Goal: Task Accomplishment & Management: Manage account settings

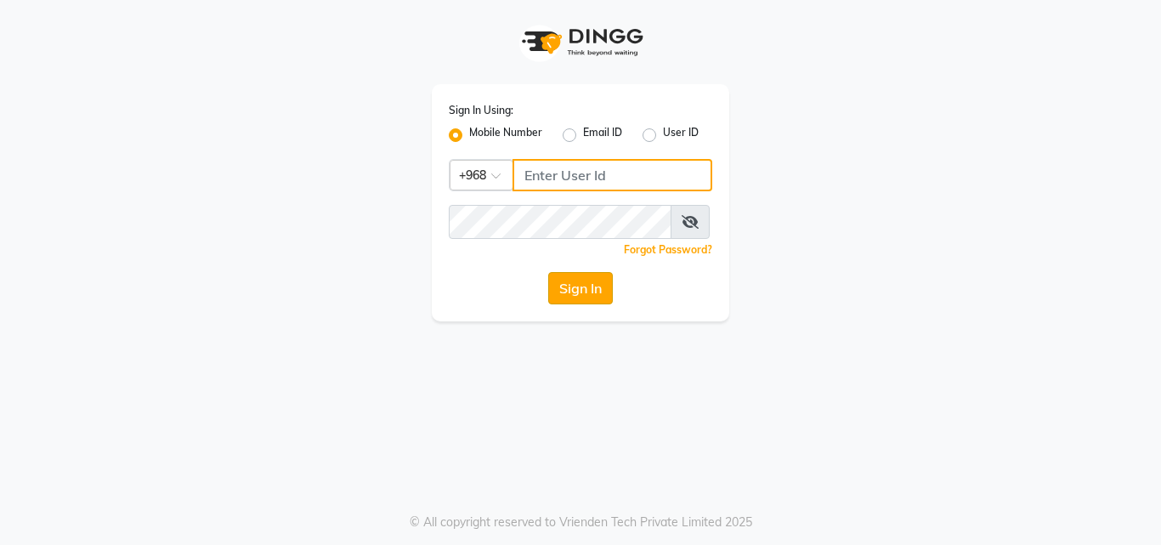
type input "77172336"
click at [575, 295] on button "Sign In" at bounding box center [580, 288] width 65 height 32
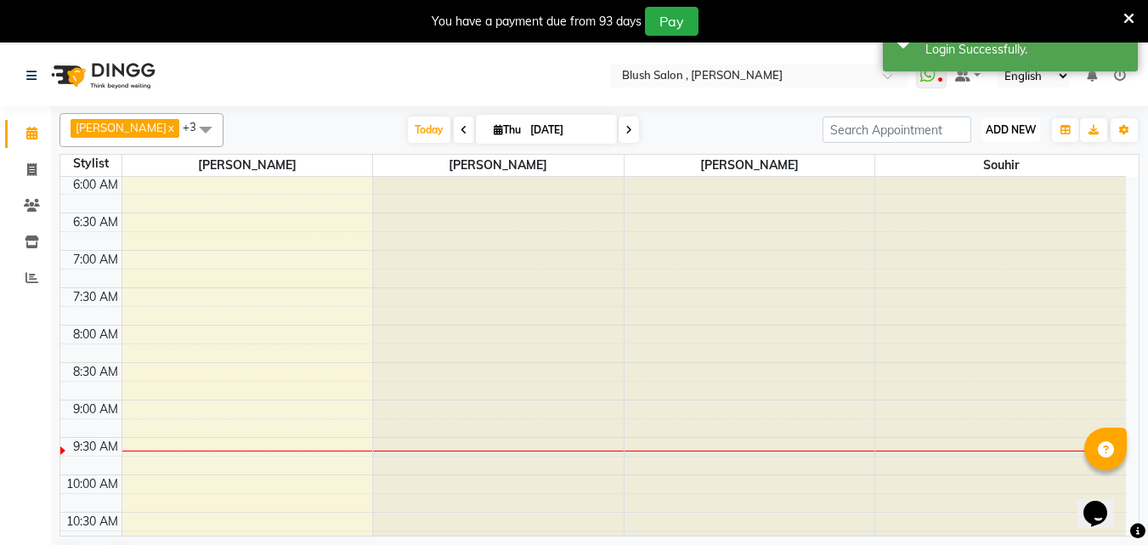
click at [1004, 129] on span "ADD NEW" at bounding box center [1011, 129] width 50 height 13
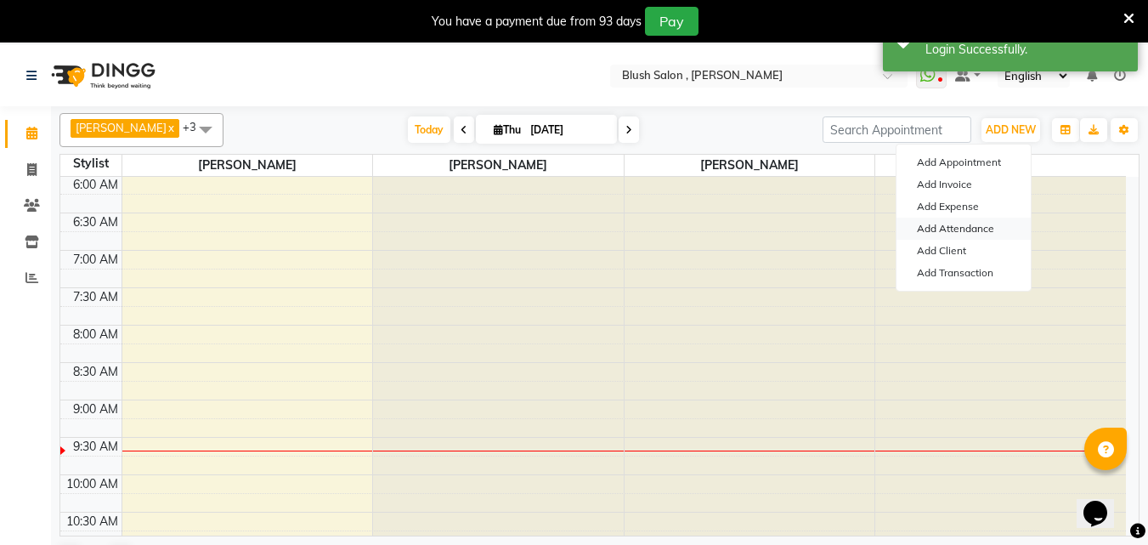
click at [955, 227] on link "Add Attendance" at bounding box center [964, 229] width 134 height 22
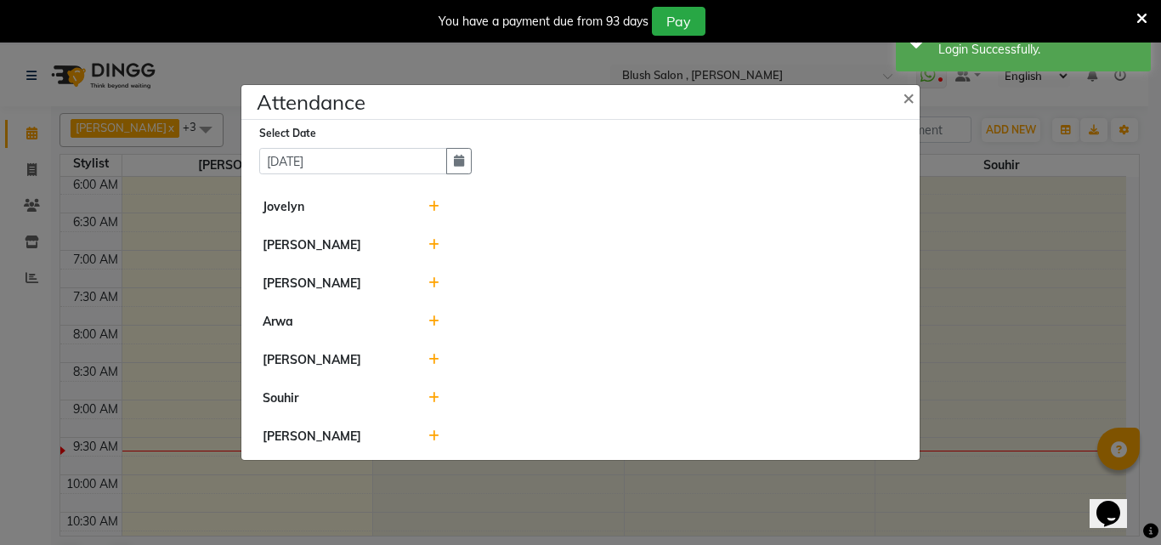
click at [432, 401] on icon at bounding box center [433, 398] width 11 height 12
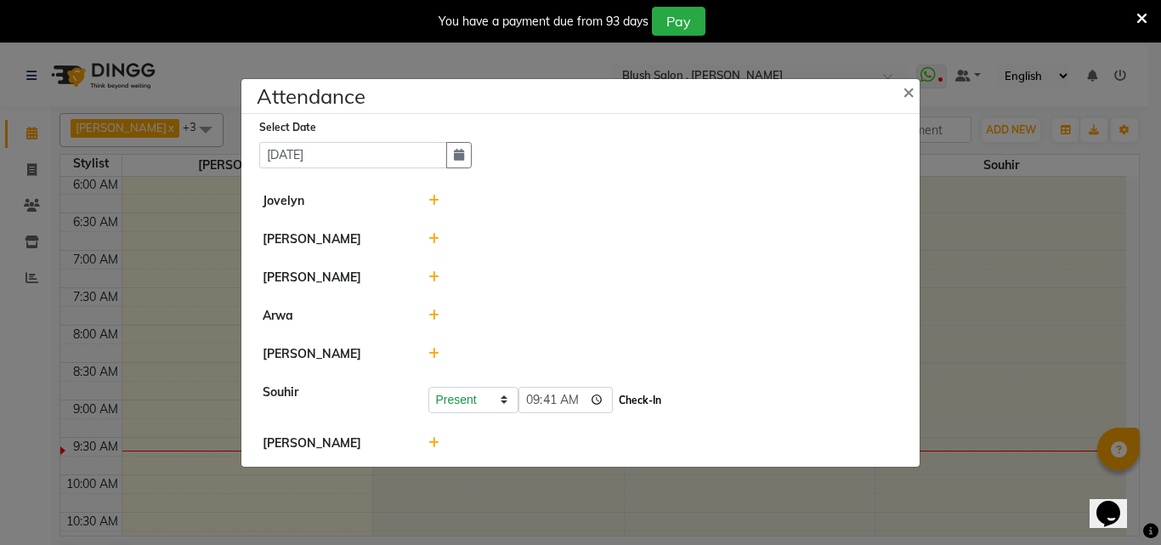
click at [650, 404] on button "Check-In" at bounding box center [639, 400] width 51 height 24
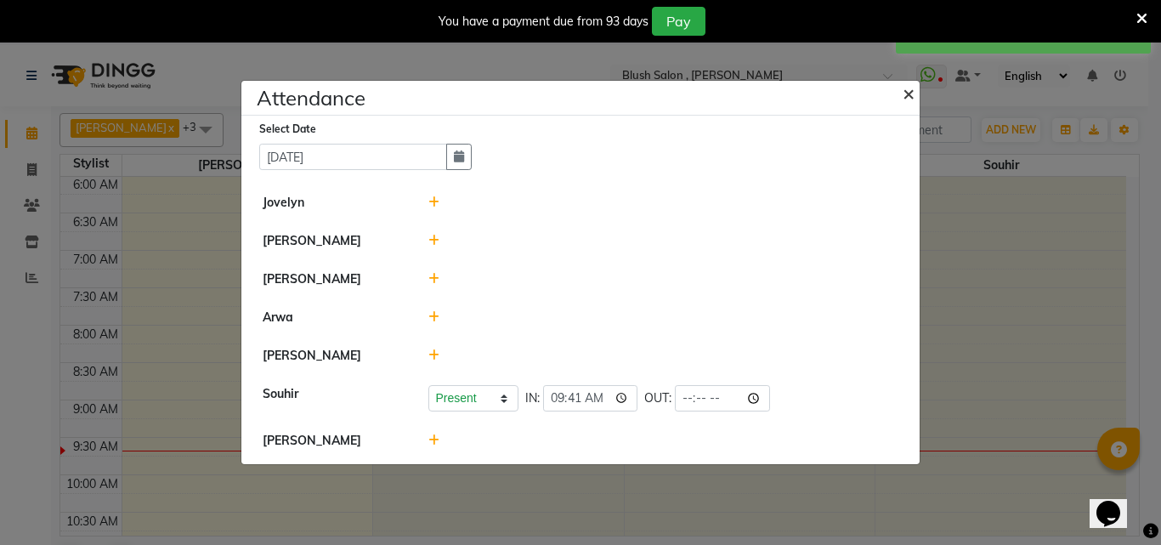
click at [904, 80] on span "×" at bounding box center [908, 92] width 12 height 25
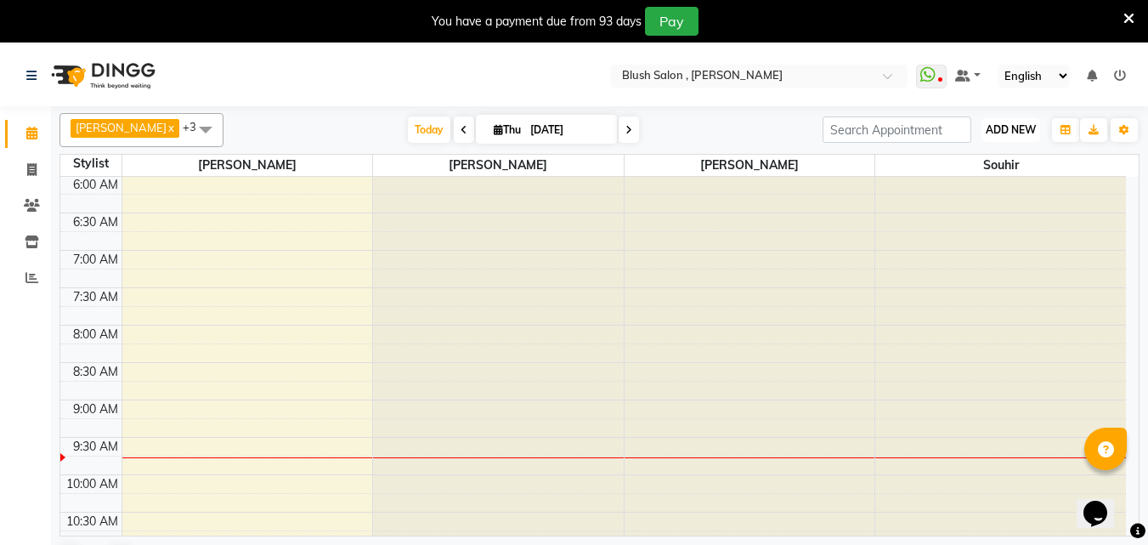
click at [1004, 133] on span "ADD NEW" at bounding box center [1011, 129] width 50 height 13
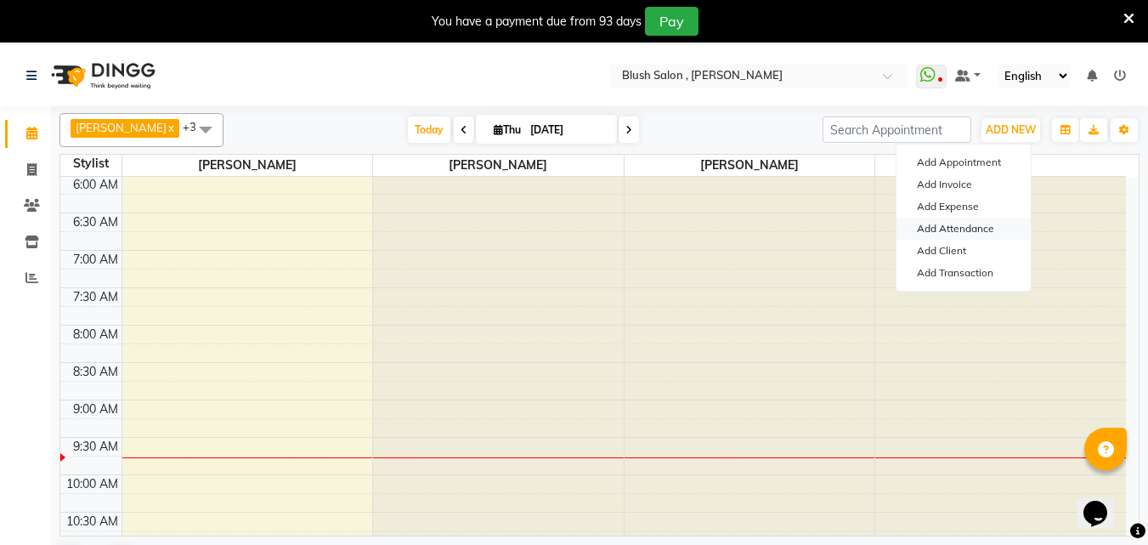
click at [991, 227] on link "Add Attendance" at bounding box center [964, 229] width 134 height 22
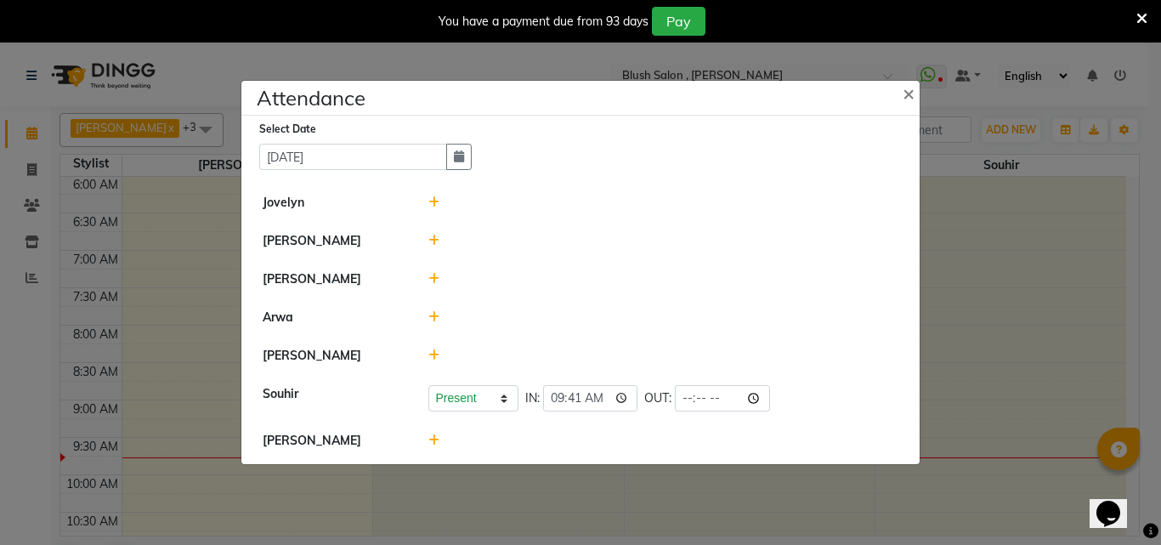
click at [433, 282] on icon at bounding box center [433, 279] width 11 height 12
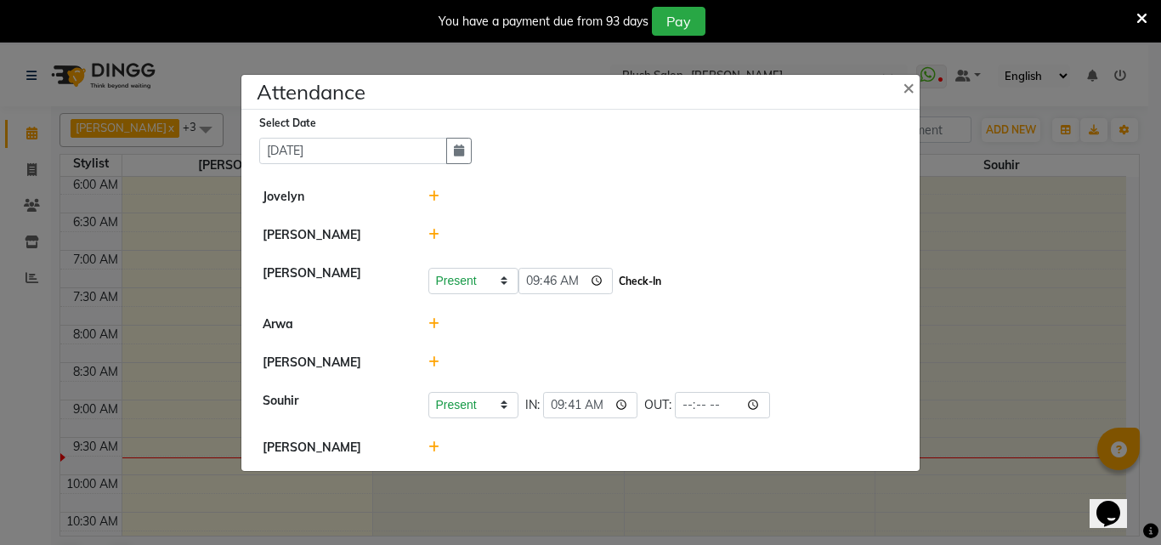
click at [665, 286] on button "Check-In" at bounding box center [639, 281] width 51 height 24
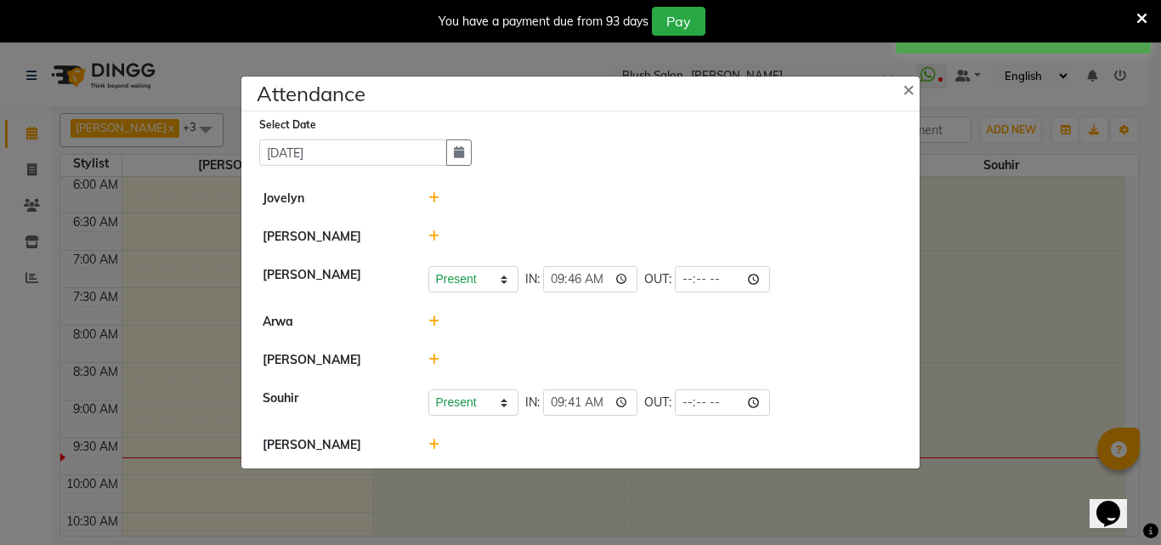
click at [671, 283] on span "OUT:" at bounding box center [657, 279] width 27 height 18
click at [437, 450] on icon at bounding box center [433, 444] width 11 height 12
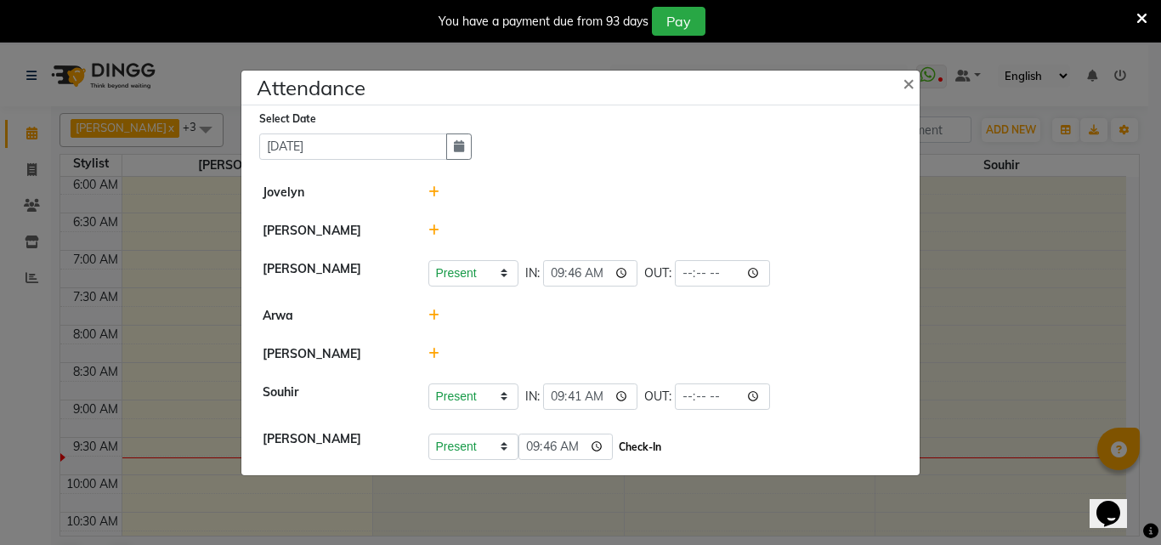
click at [665, 456] on button "Check-In" at bounding box center [639, 447] width 51 height 24
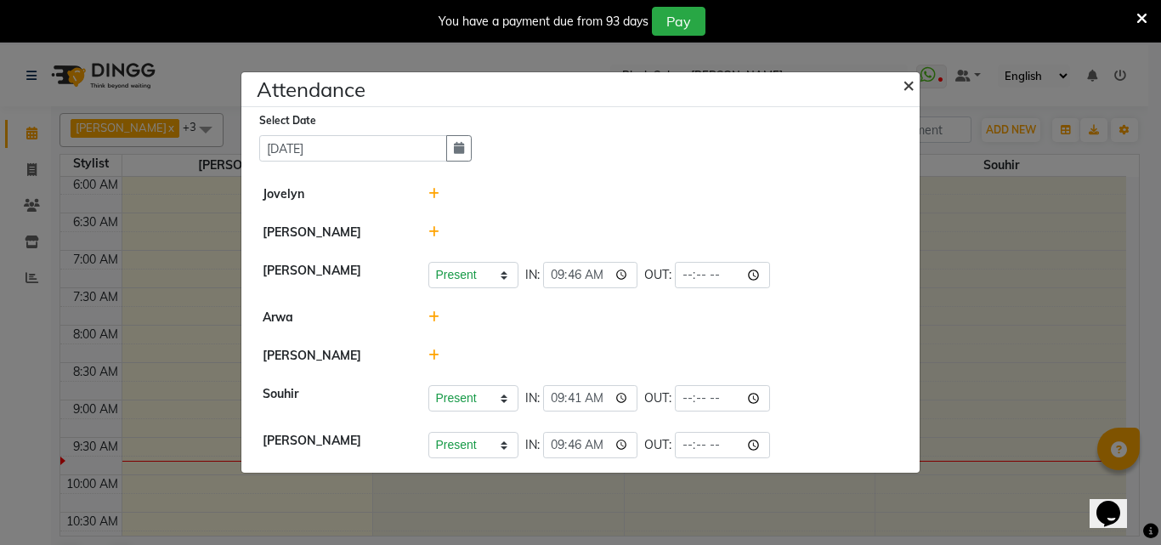
click at [907, 82] on span "×" at bounding box center [908, 83] width 12 height 25
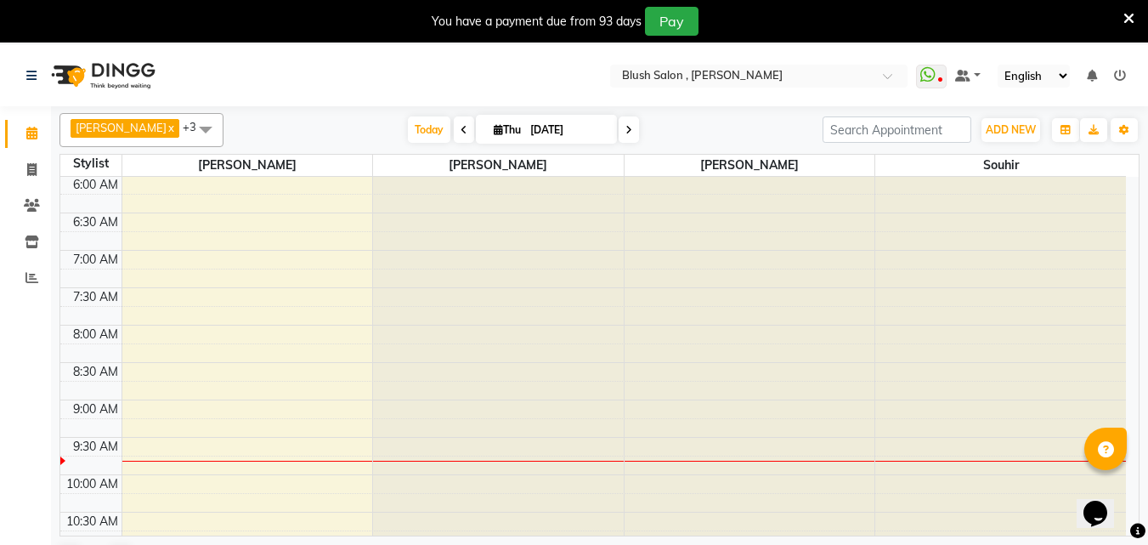
click at [454, 132] on span at bounding box center [464, 129] width 20 height 26
type input "03-09-2025"
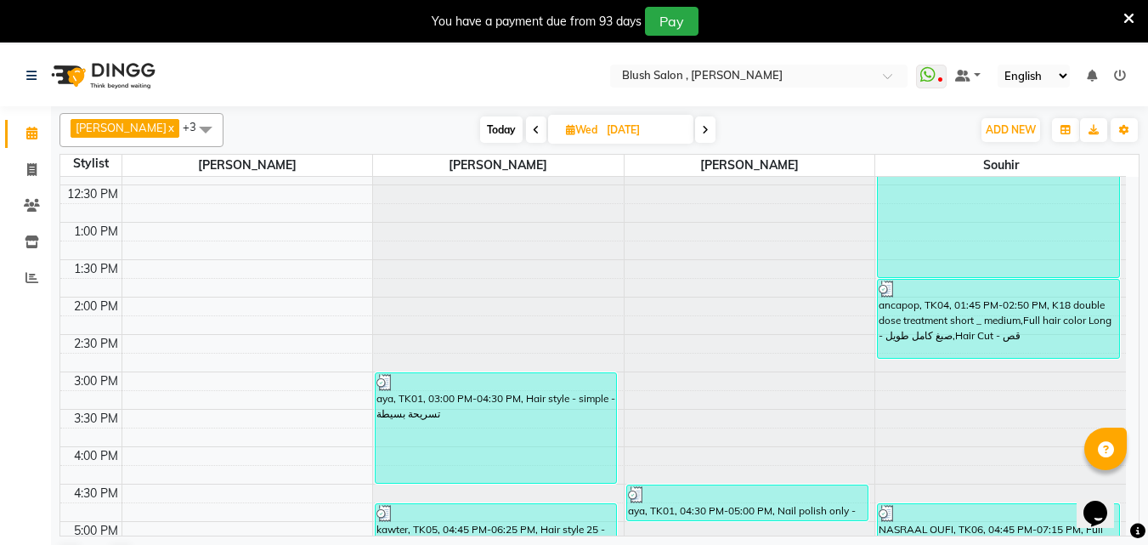
scroll to position [674, 0]
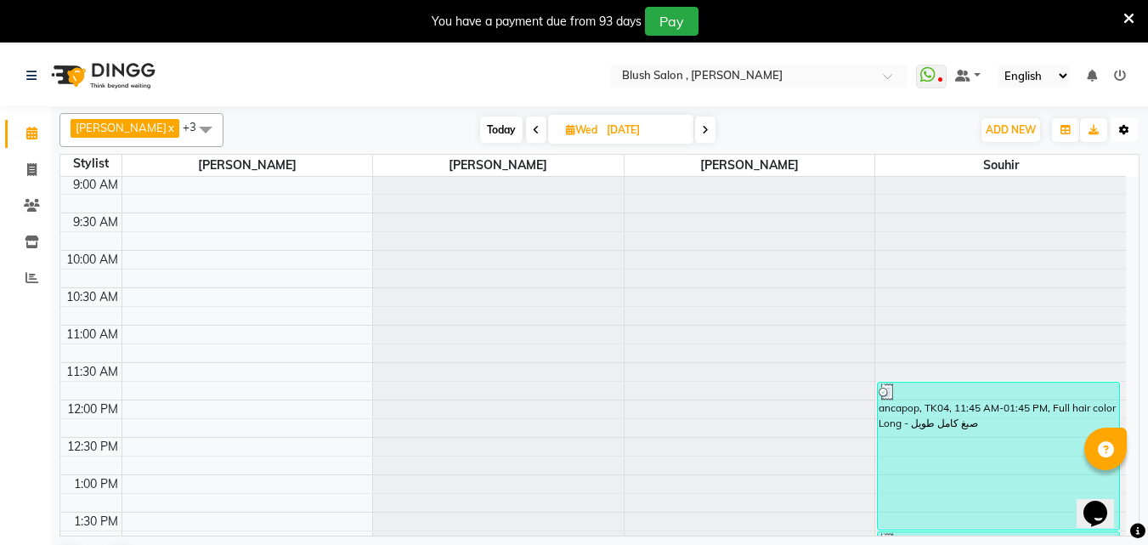
click at [1118, 129] on button "Toggle Dropdown" at bounding box center [1124, 130] width 27 height 24
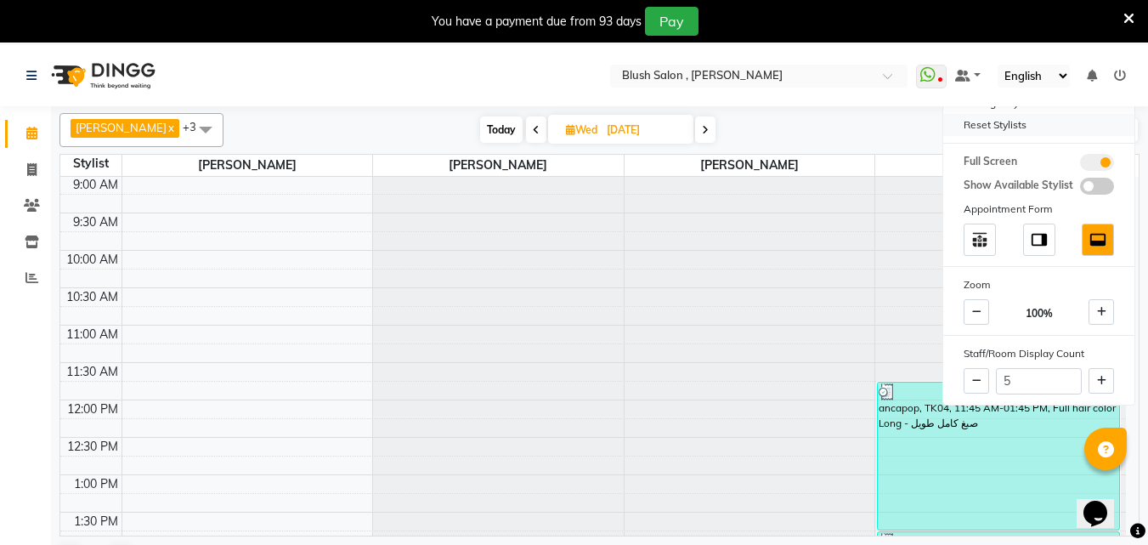
click at [988, 132] on div "Reset Stylists" at bounding box center [1038, 125] width 191 height 22
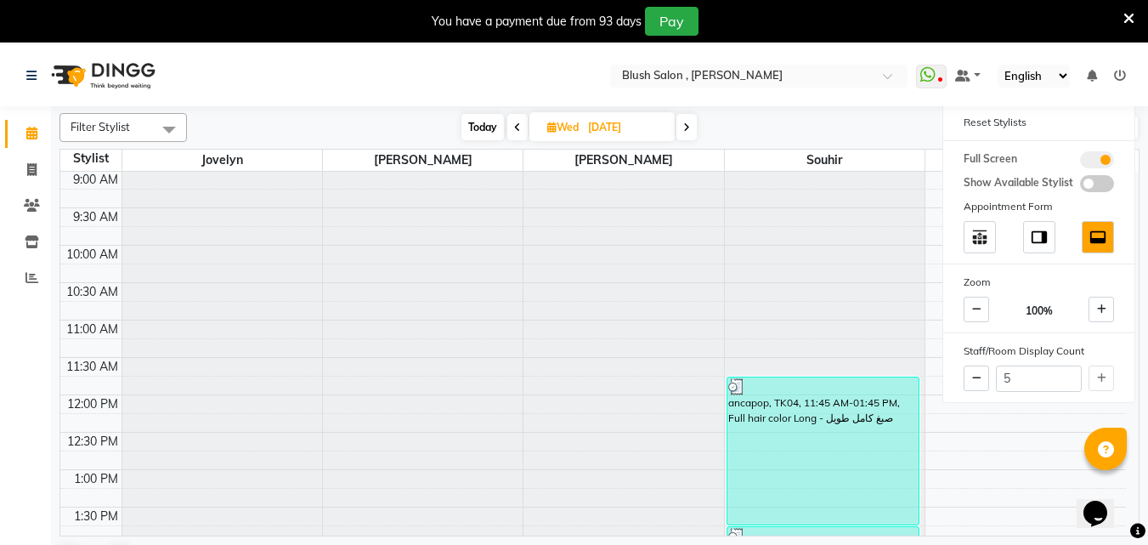
click at [174, 126] on span at bounding box center [169, 129] width 34 height 32
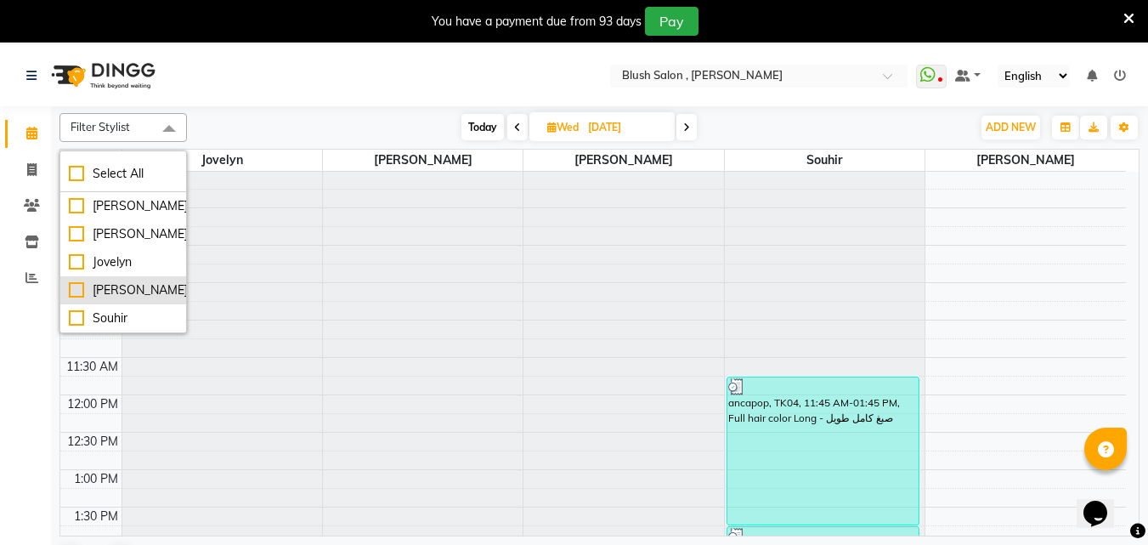
click at [71, 291] on div "[PERSON_NAME]" at bounding box center [123, 290] width 109 height 18
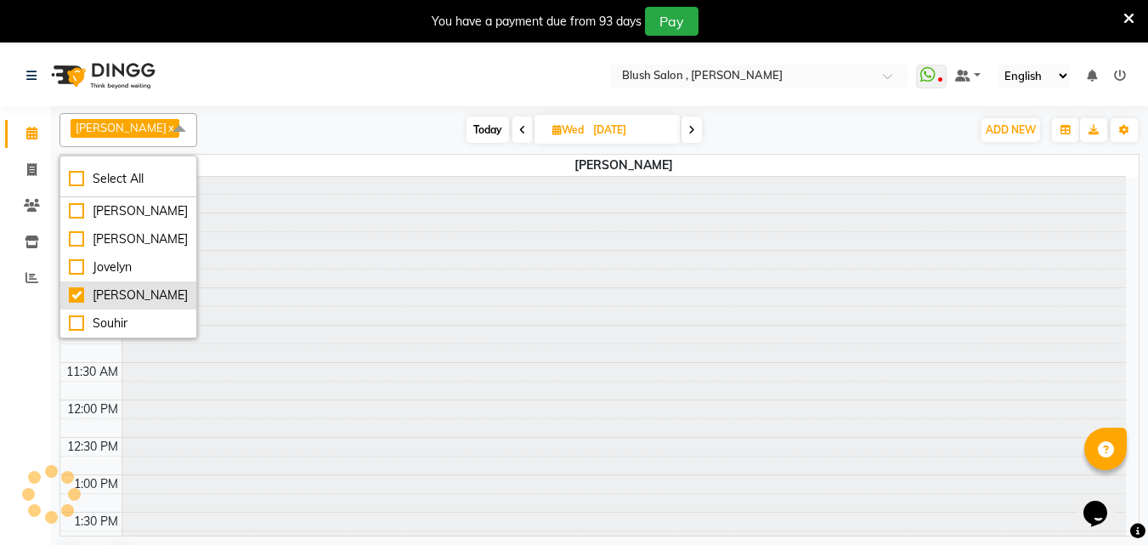
checkbox input "true"
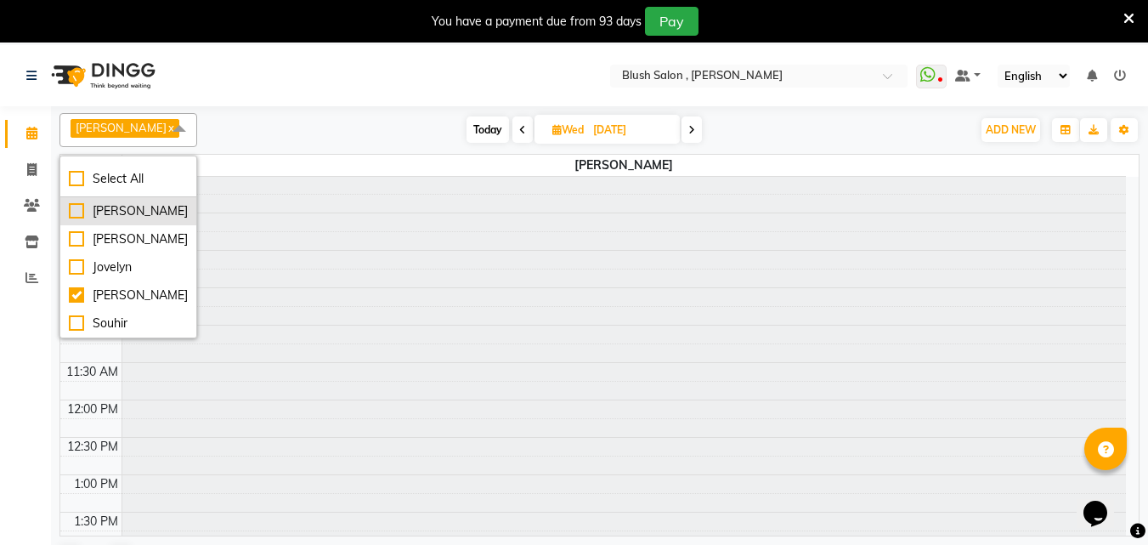
click at [73, 212] on div "[PERSON_NAME]" at bounding box center [128, 211] width 119 height 18
checkbox input "true"
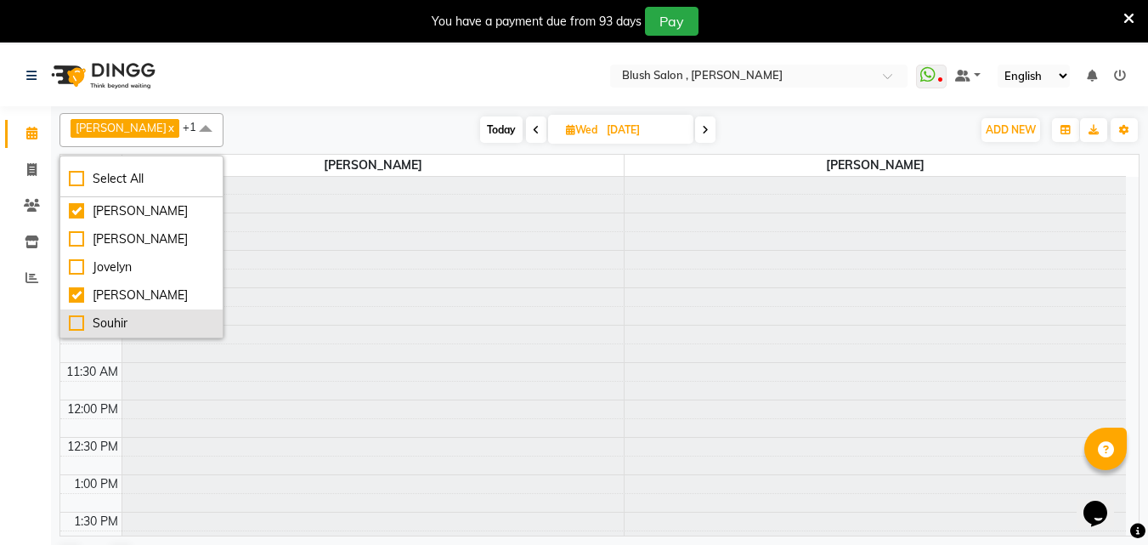
click at [73, 325] on div "Souhir" at bounding box center [141, 323] width 145 height 18
checkbox input "true"
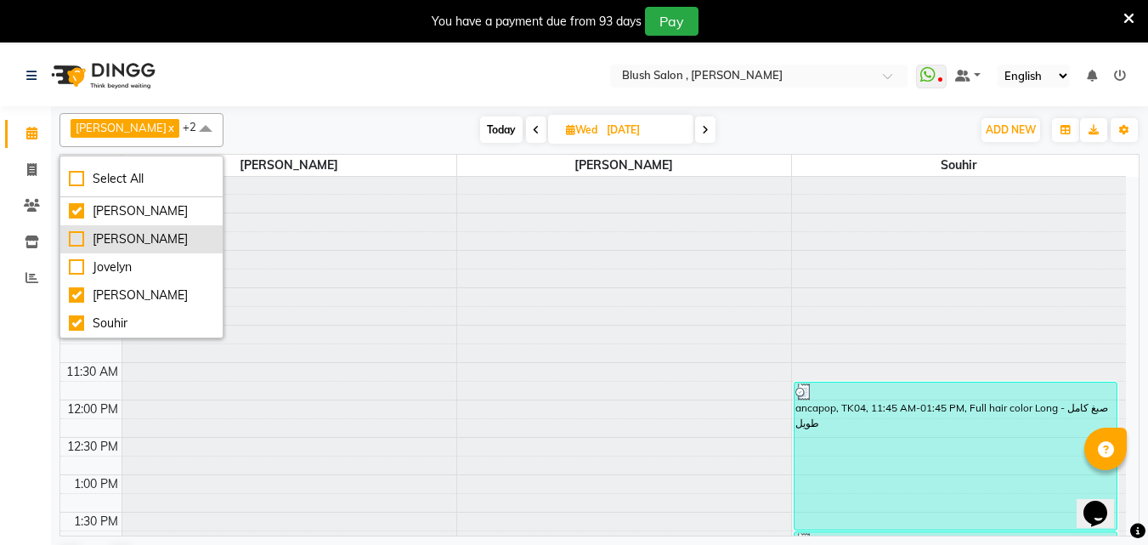
click at [75, 240] on div "[PERSON_NAME]" at bounding box center [141, 239] width 145 height 18
checkbox input "true"
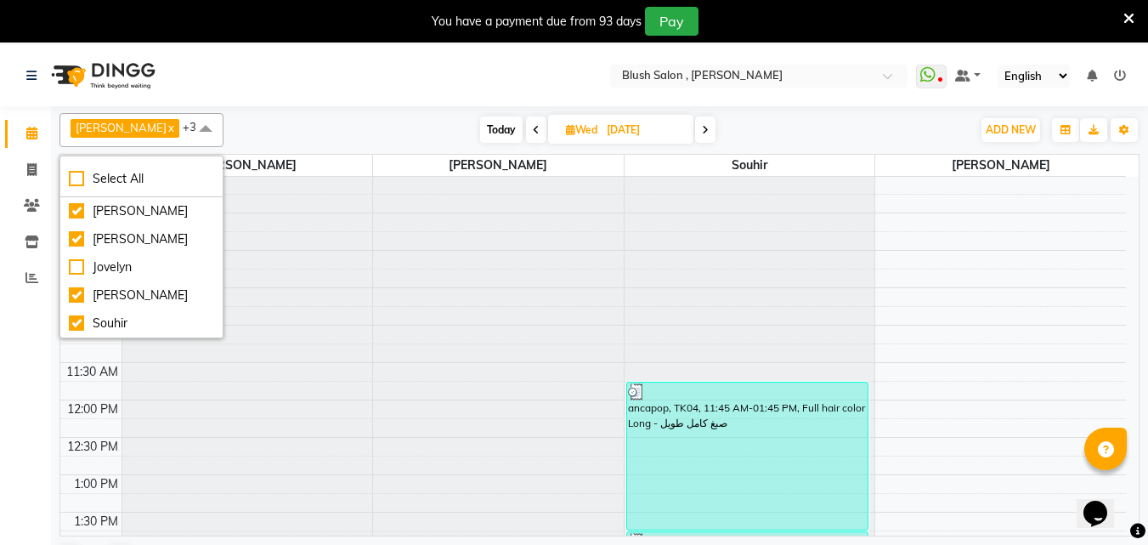
click at [0, 362] on div "Calendar Invoice Clients Inventory Reports Completed InProgress Upcoming Droppe…" at bounding box center [114, 329] width 229 height 470
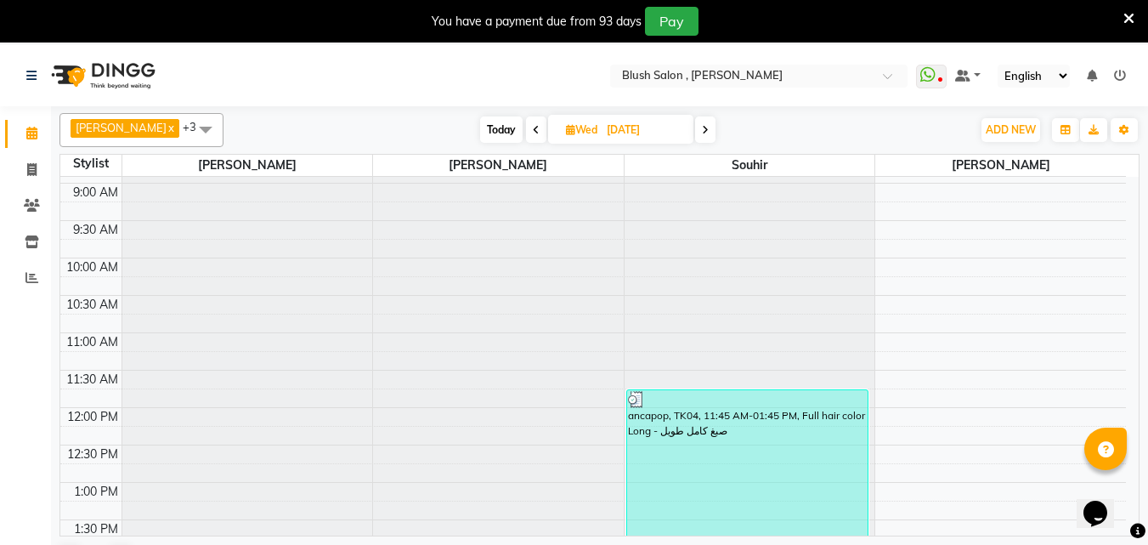
scroll to position [585, 0]
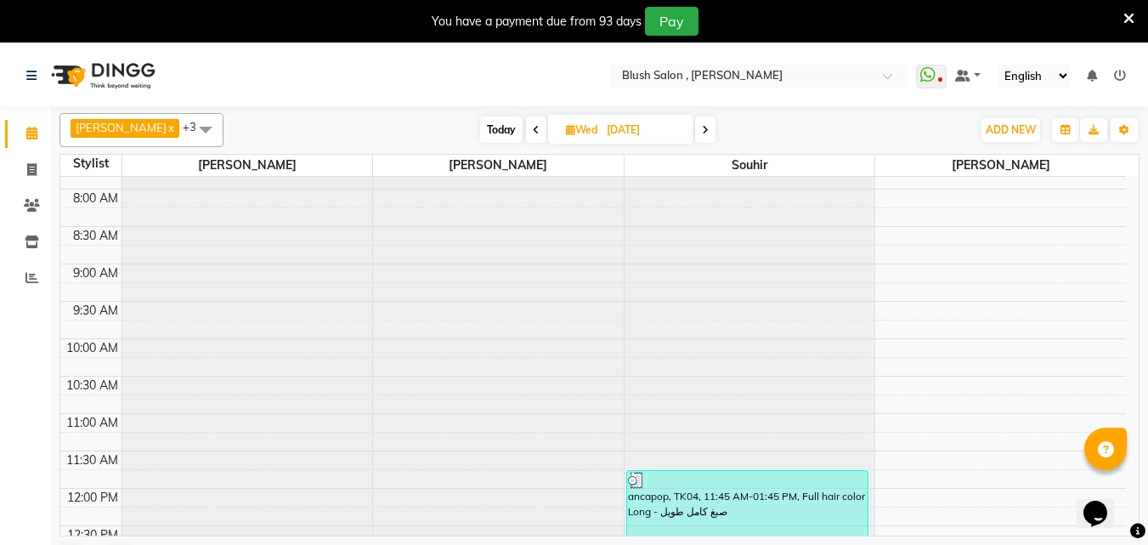
click at [480, 132] on span "Today" at bounding box center [501, 129] width 42 height 26
type input "[DATE]"
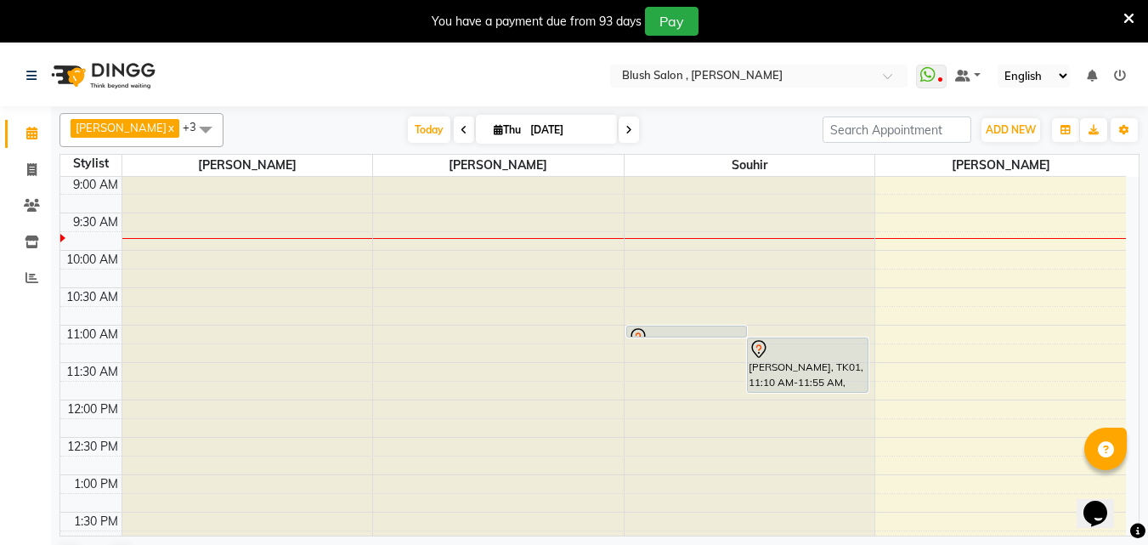
scroll to position [759, 0]
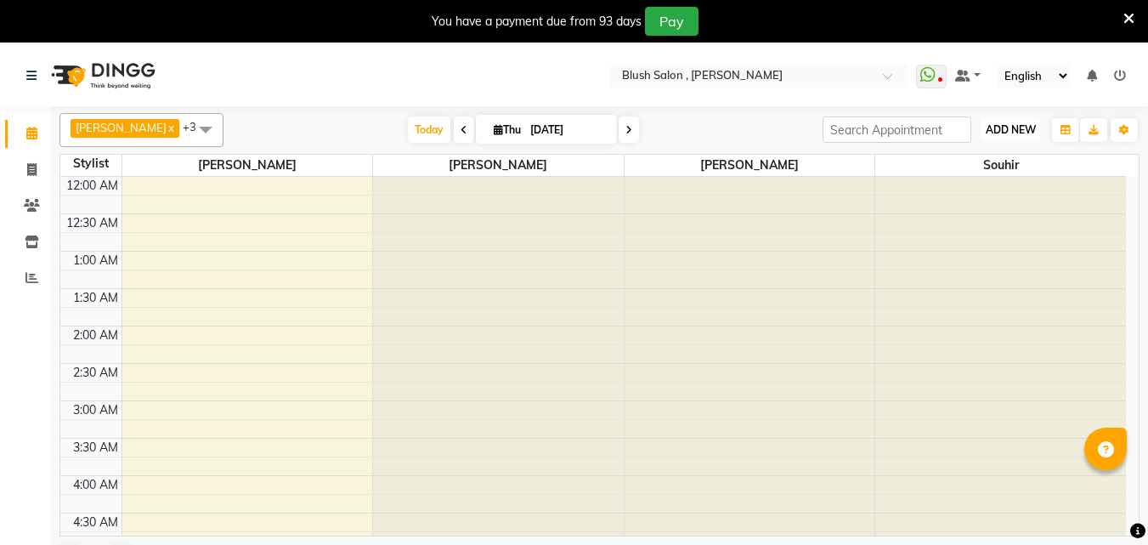
click at [1021, 130] on span "ADD NEW" at bounding box center [1011, 129] width 50 height 13
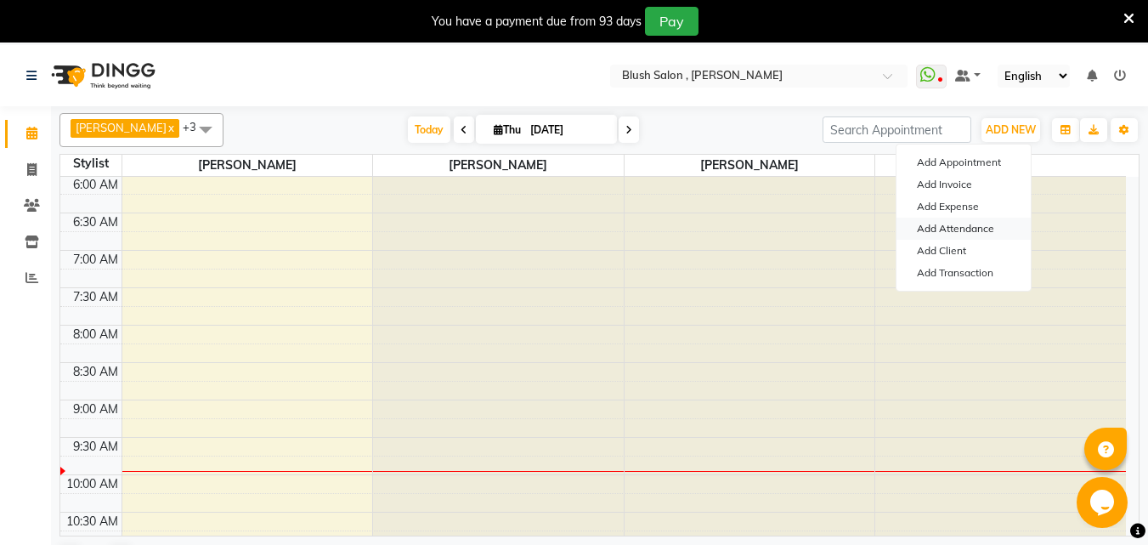
click at [989, 230] on link "Add Attendance" at bounding box center [964, 229] width 134 height 22
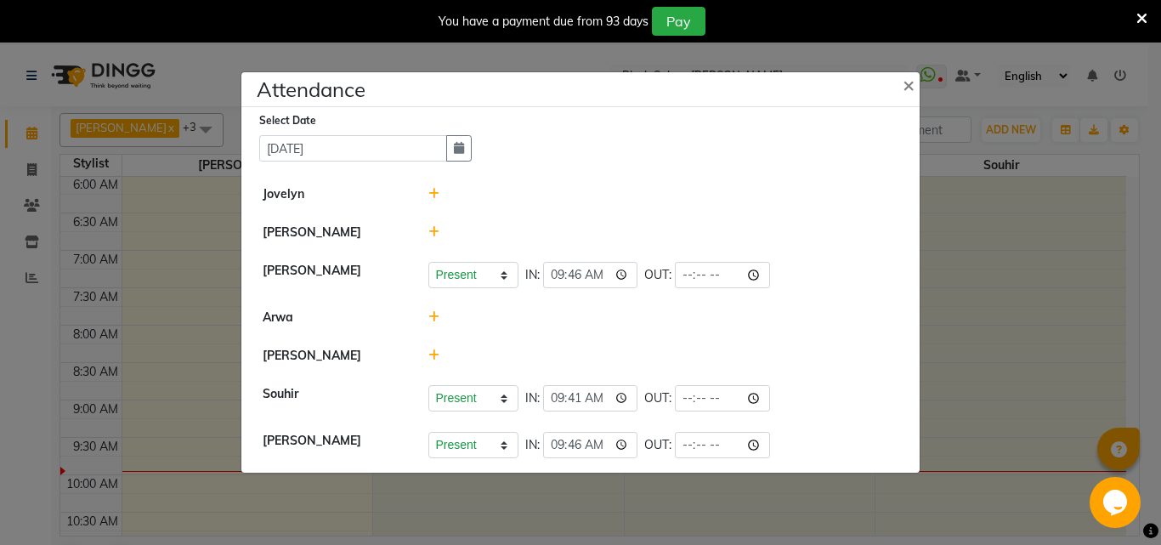
click at [432, 226] on icon at bounding box center [433, 232] width 11 height 12
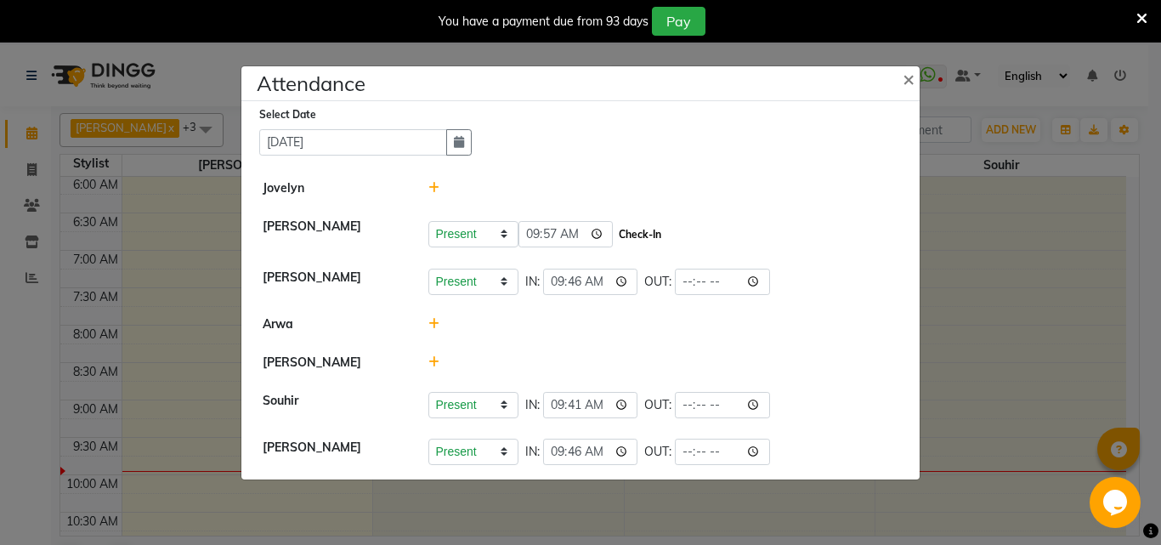
click at [651, 233] on button "Check-In" at bounding box center [639, 235] width 51 height 24
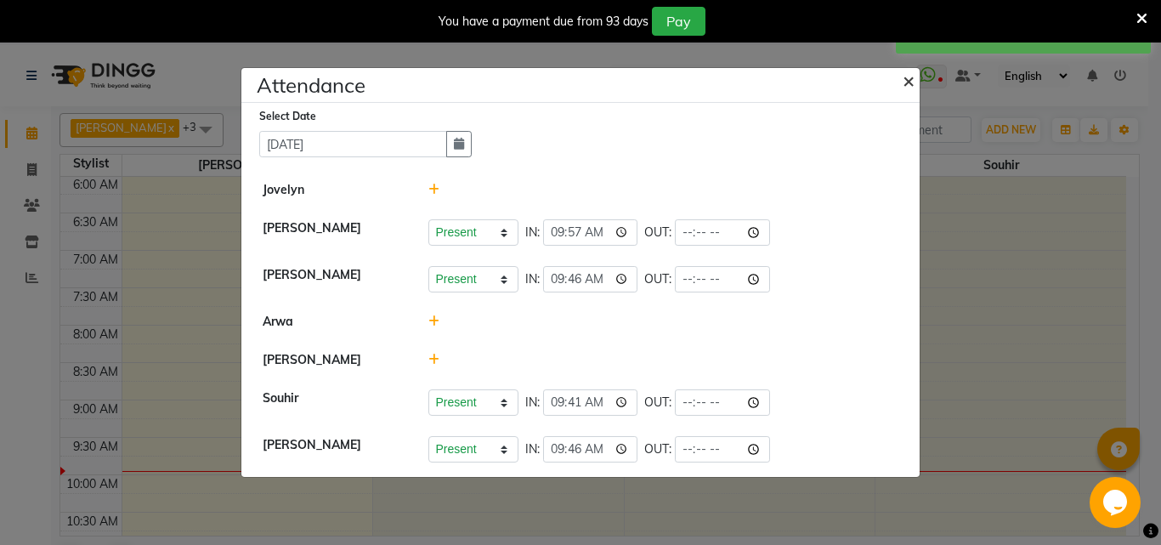
click at [909, 70] on span "×" at bounding box center [908, 79] width 12 height 25
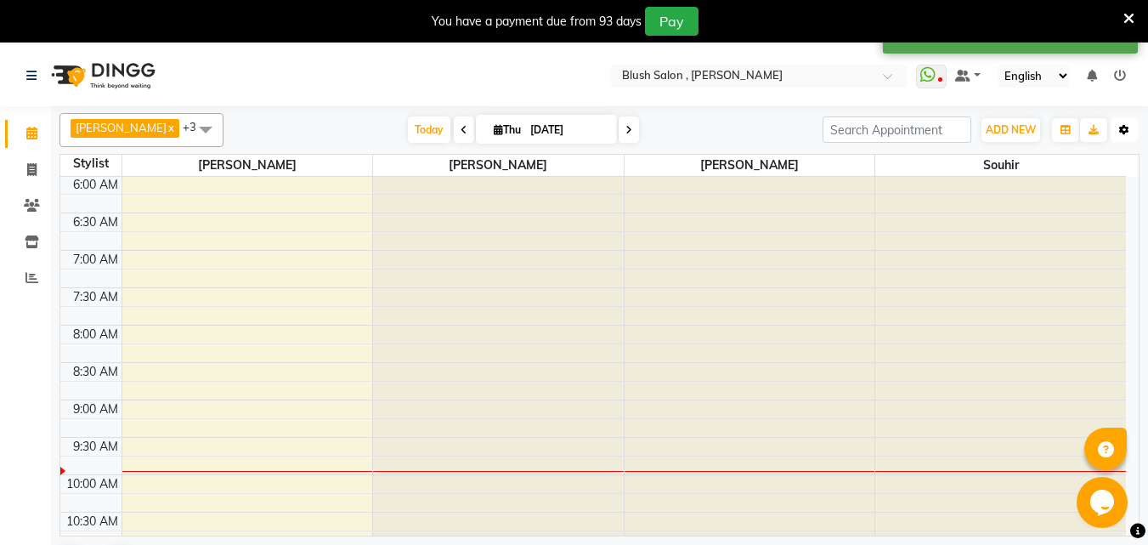
click at [1123, 130] on icon "button" at bounding box center [1124, 130] width 10 height 10
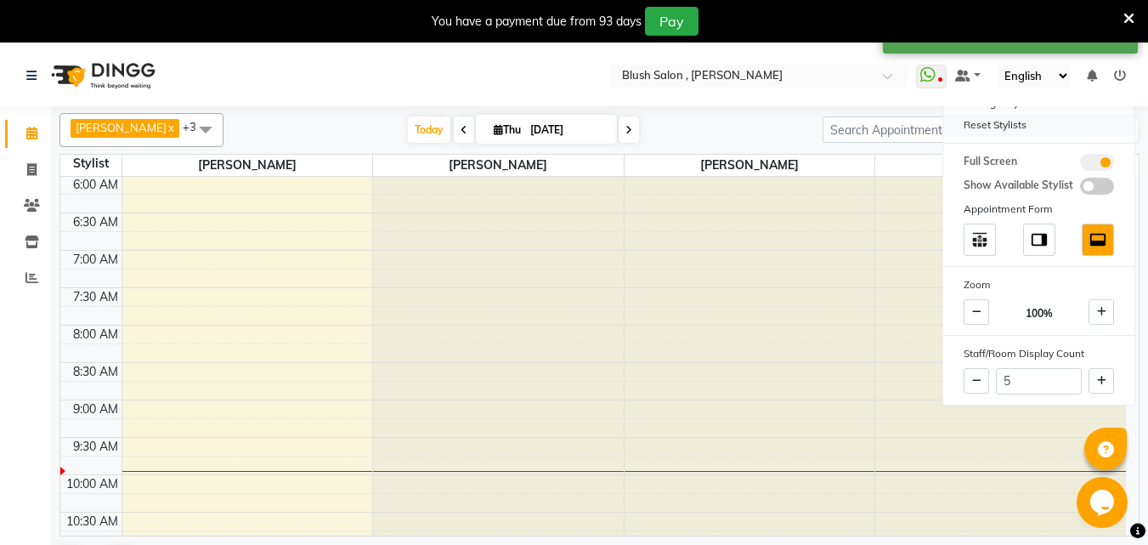
click at [1004, 130] on div "Reset Stylists" at bounding box center [1038, 125] width 191 height 22
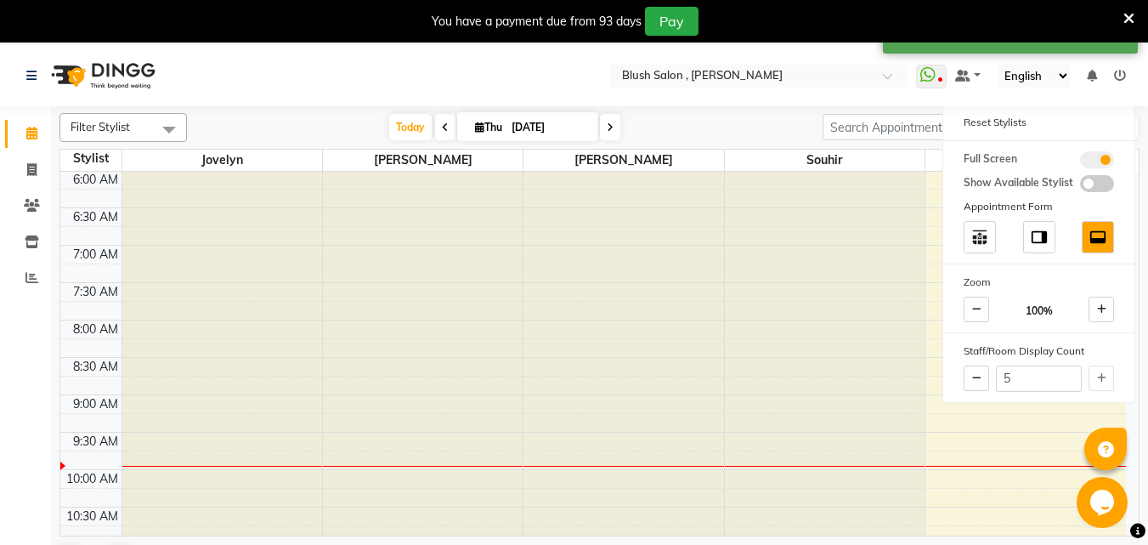
click at [165, 120] on span at bounding box center [169, 129] width 34 height 32
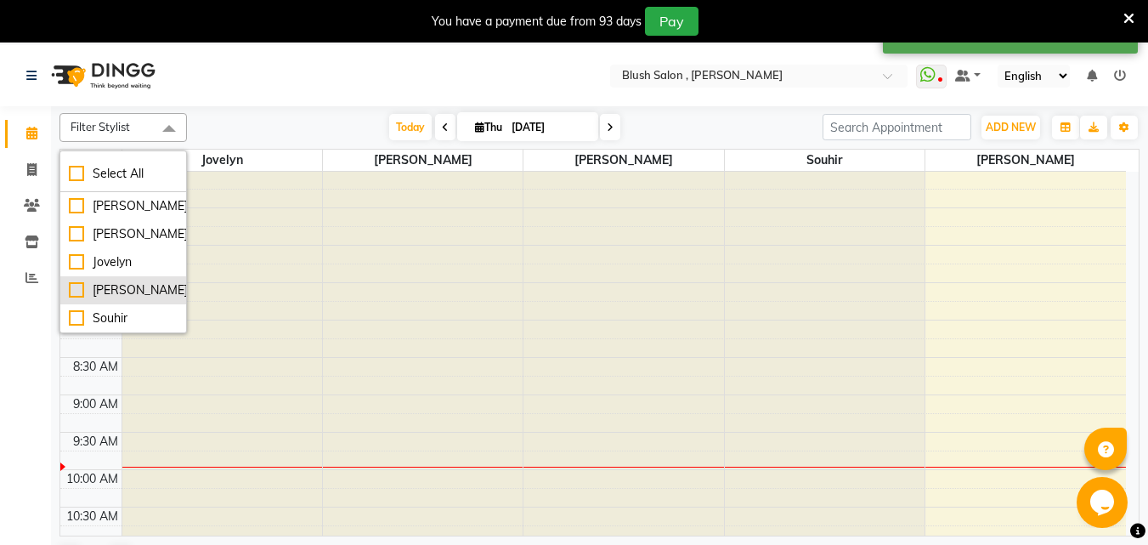
click at [76, 288] on div "[PERSON_NAME]" at bounding box center [123, 290] width 109 height 18
checkbox input "true"
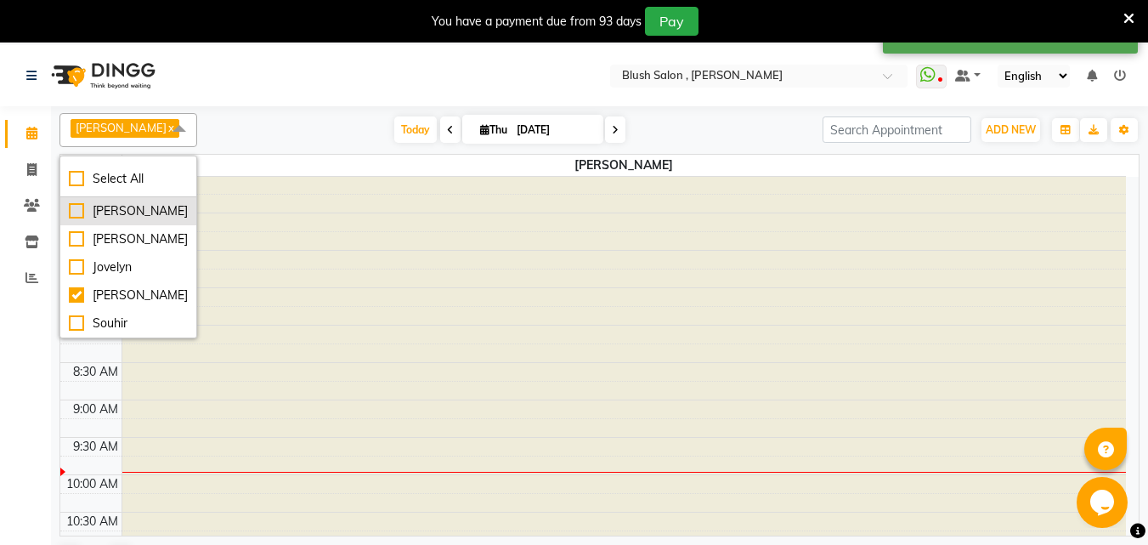
click at [78, 209] on div "[PERSON_NAME]" at bounding box center [128, 211] width 119 height 18
checkbox input "true"
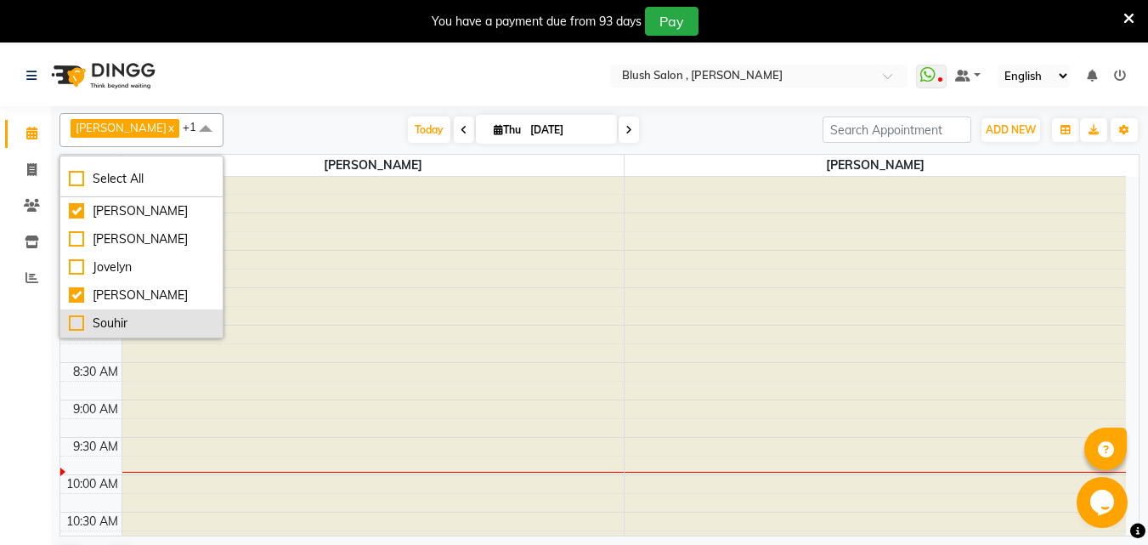
click at [70, 325] on div "Souhir" at bounding box center [141, 323] width 145 height 18
checkbox input "true"
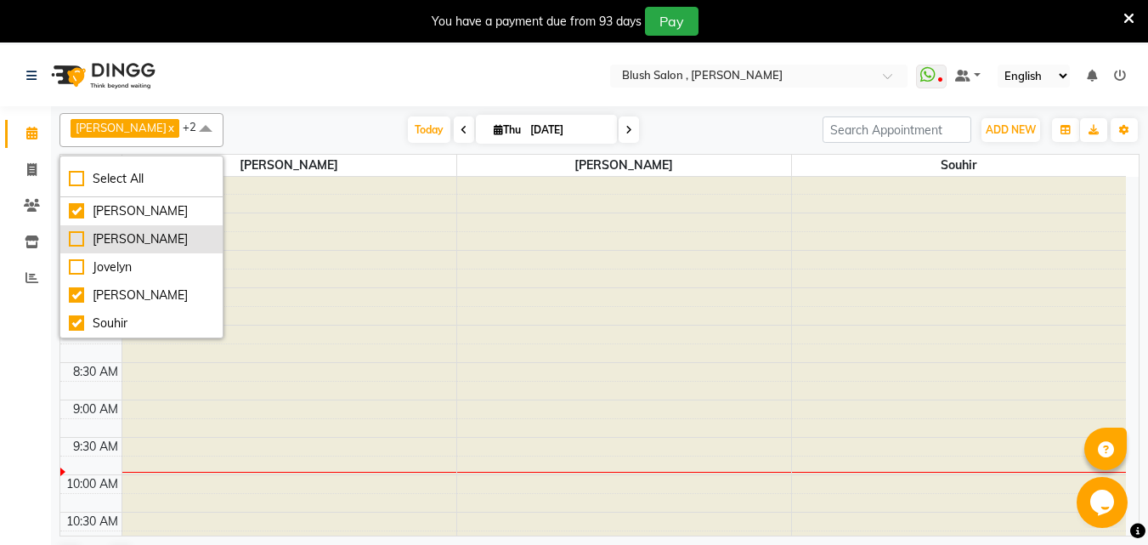
click at [76, 240] on div "[PERSON_NAME]" at bounding box center [141, 239] width 145 height 18
checkbox input "true"
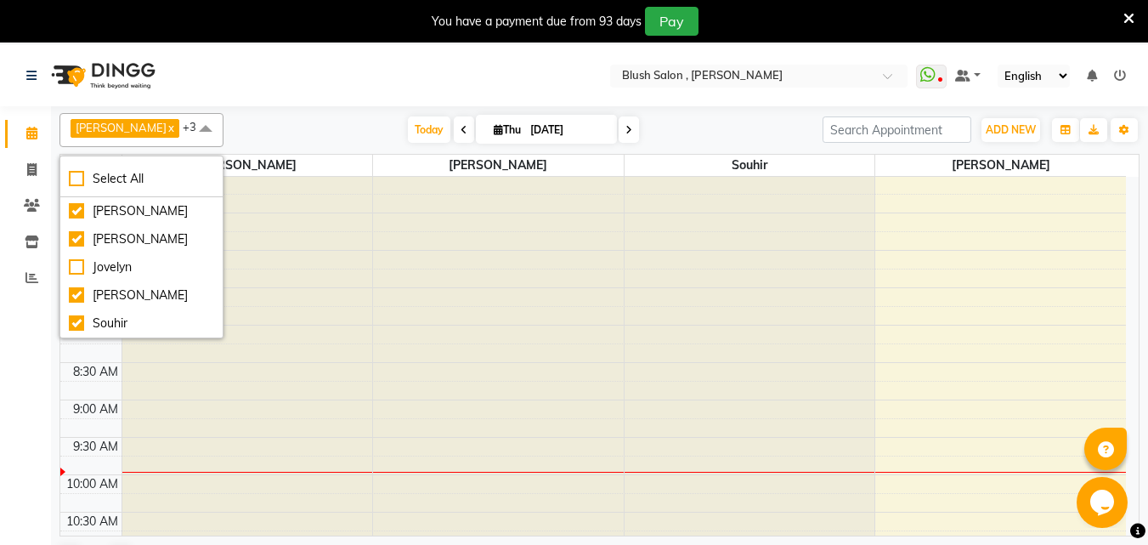
click at [8, 409] on div "Calendar Invoice Clients Inventory Reports Completed InProgress Upcoming Droppe…" at bounding box center [114, 329] width 229 height 470
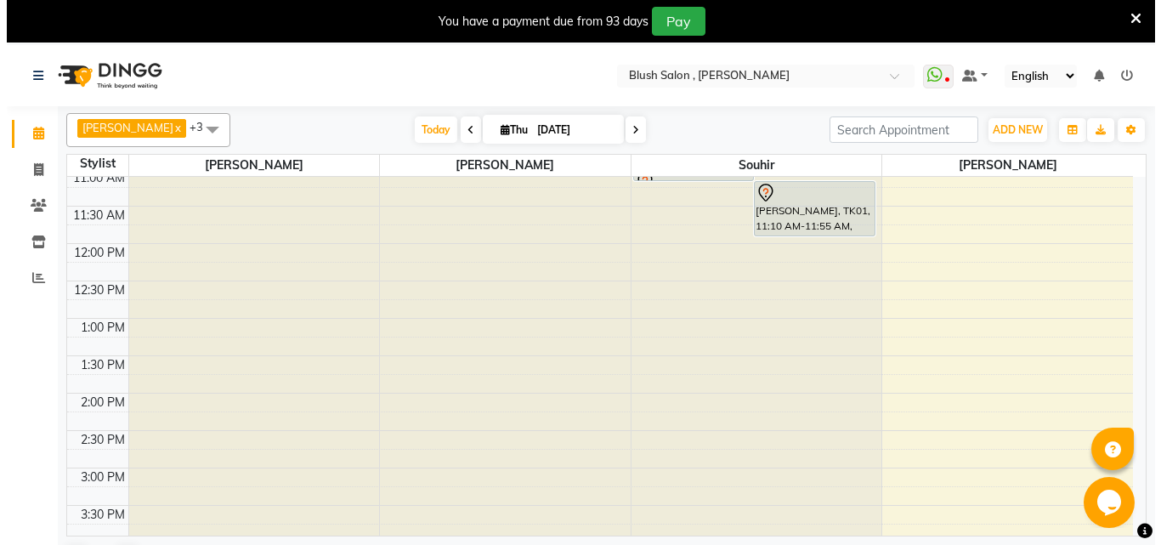
scroll to position [704, 0]
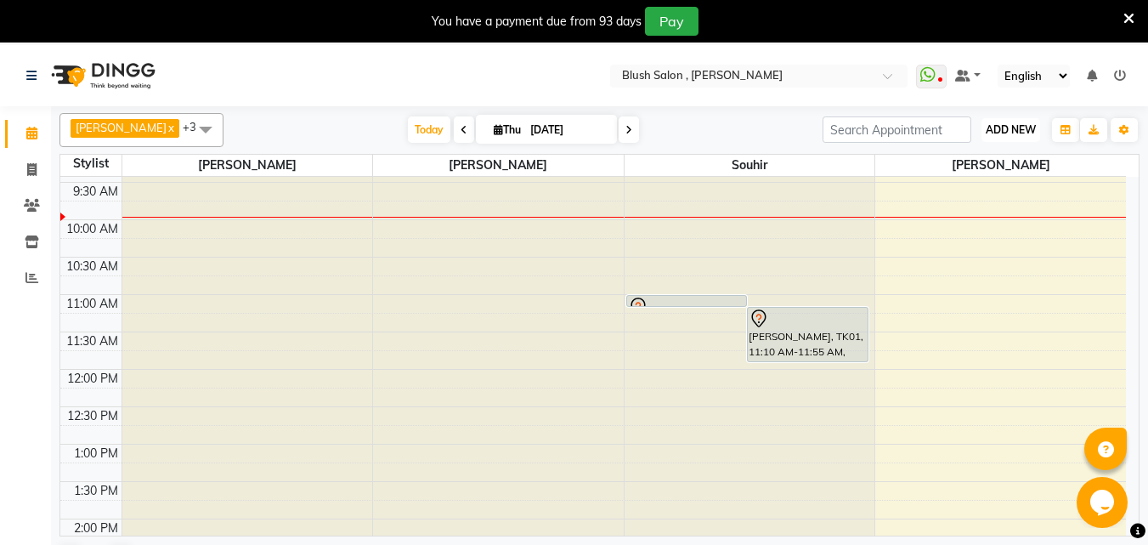
click at [1003, 131] on span "ADD NEW" at bounding box center [1011, 129] width 50 height 13
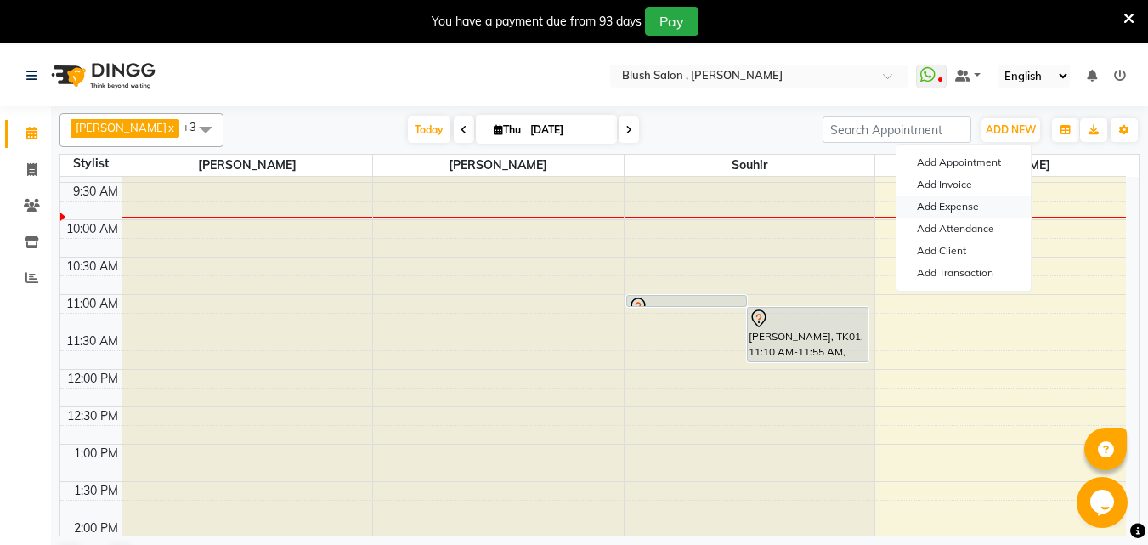
click at [959, 209] on link "Add Expense" at bounding box center [964, 206] width 134 height 22
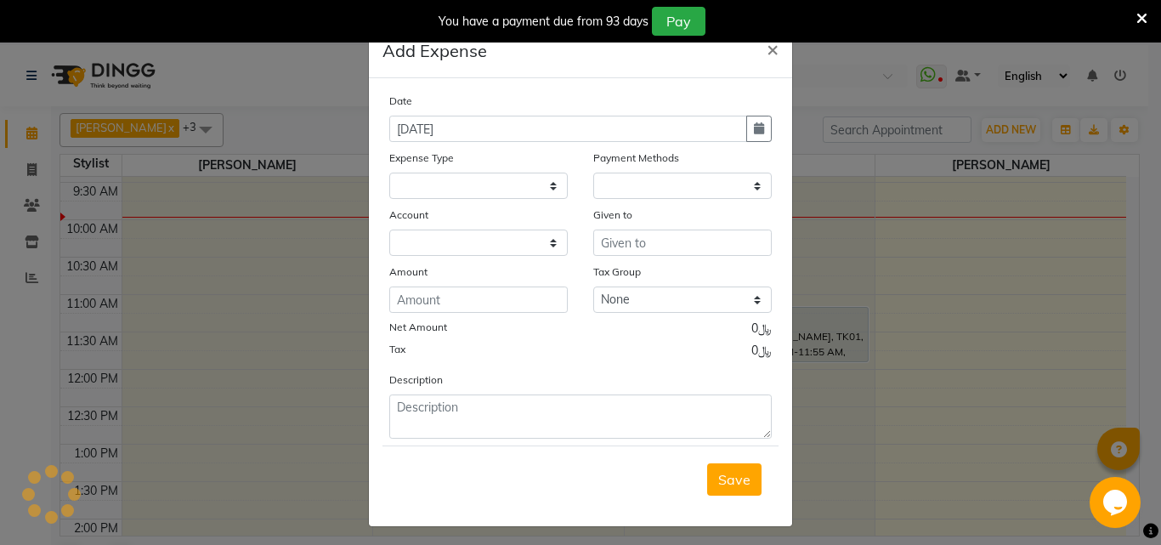
select select
select select "1"
select select "4525"
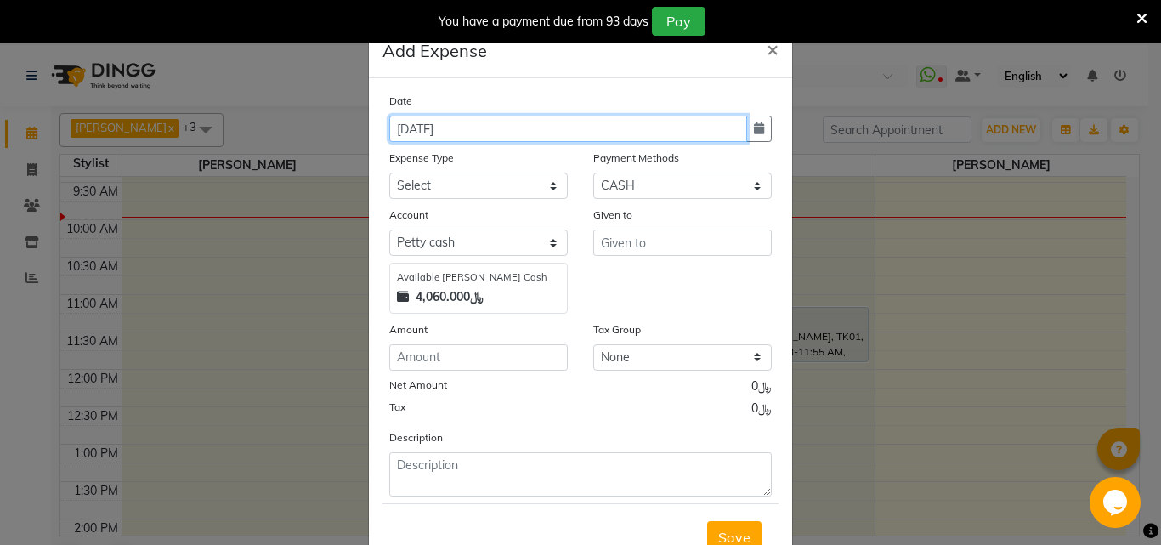
click at [406, 136] on input "[DATE]" at bounding box center [568, 129] width 358 height 26
click at [426, 135] on input "[DATE]" at bounding box center [568, 129] width 358 height 26
click at [404, 134] on input "[DATE]" at bounding box center [568, 129] width 358 height 26
type input "[DATE]"
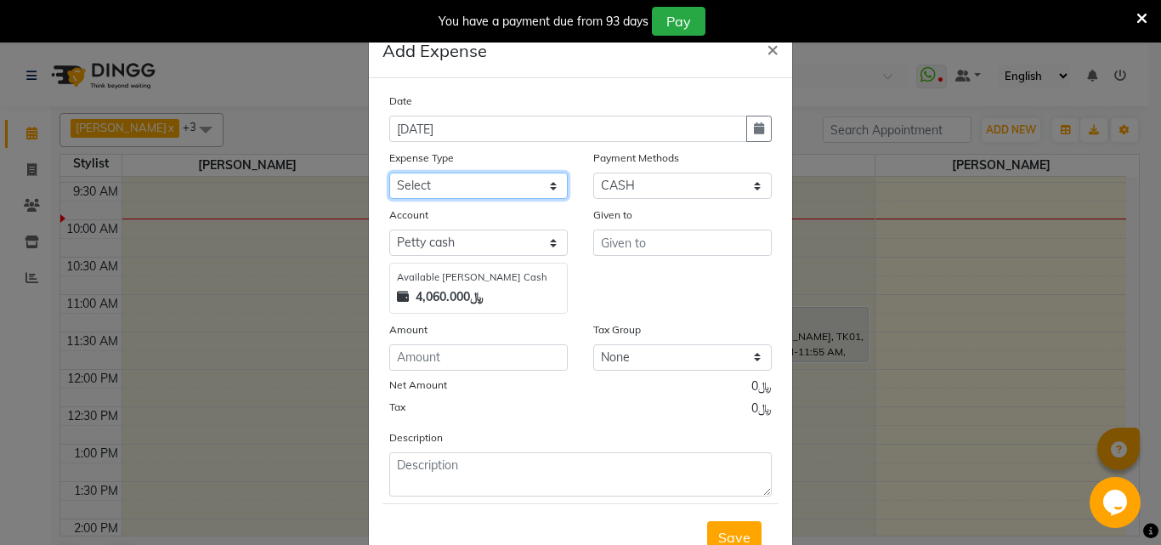
click at [541, 192] on select "Select Administrative fees Advance Salary Airfare Bank charges Branch 2 related…" at bounding box center [478, 186] width 178 height 26
select select "14665"
click at [389, 180] on select "Select Administrative fees Advance Salary Airfare Bank charges Branch 2 related…" at bounding box center [478, 186] width 178 height 26
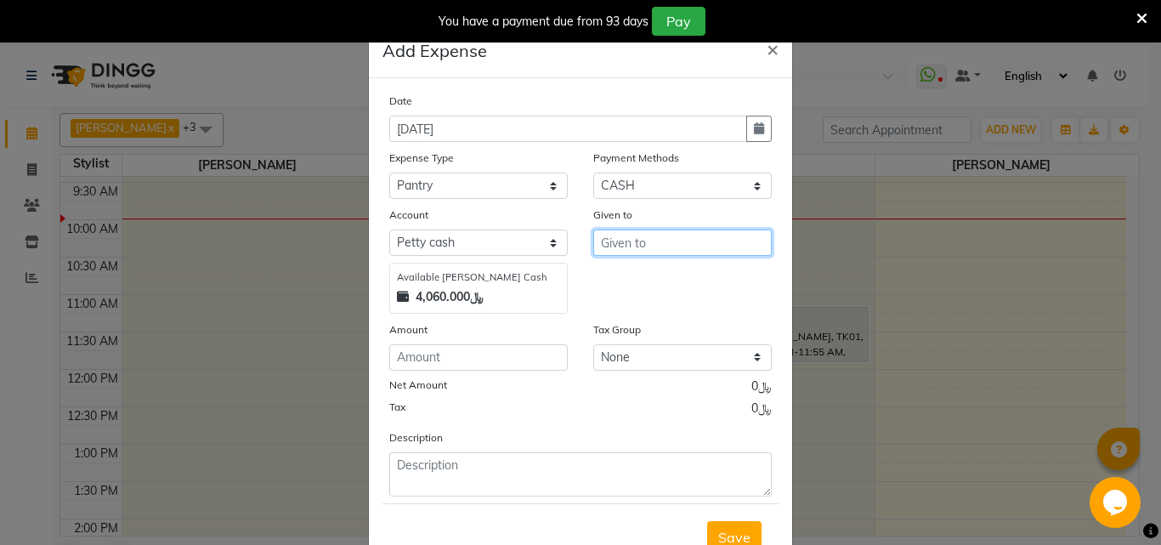
click at [634, 252] on input "text" at bounding box center [682, 242] width 178 height 26
type input "wahat al hayat"
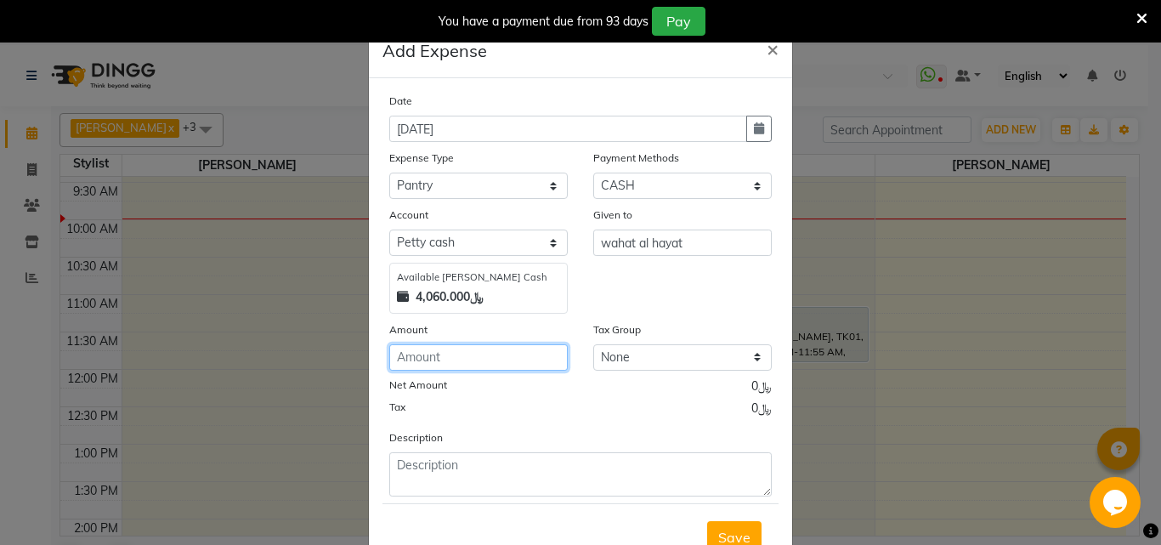
click at [431, 370] on input "number" at bounding box center [478, 357] width 178 height 26
type input ".900"
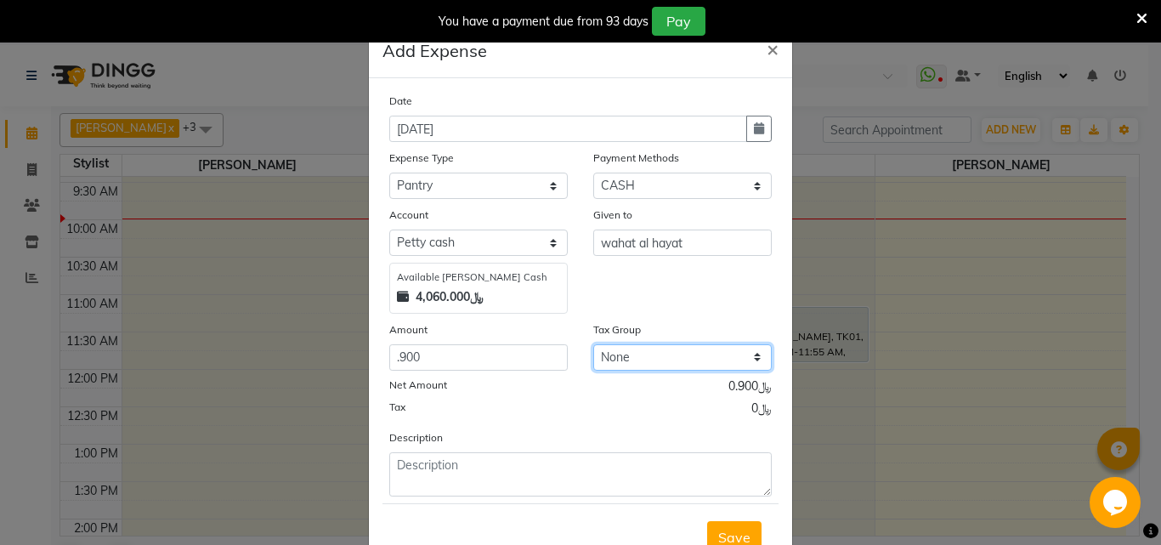
click at [754, 370] on select "None VAT" at bounding box center [682, 357] width 178 height 26
select select "3132"
click at [593, 359] on select "None VAT" at bounding box center [682, 357] width 178 height 26
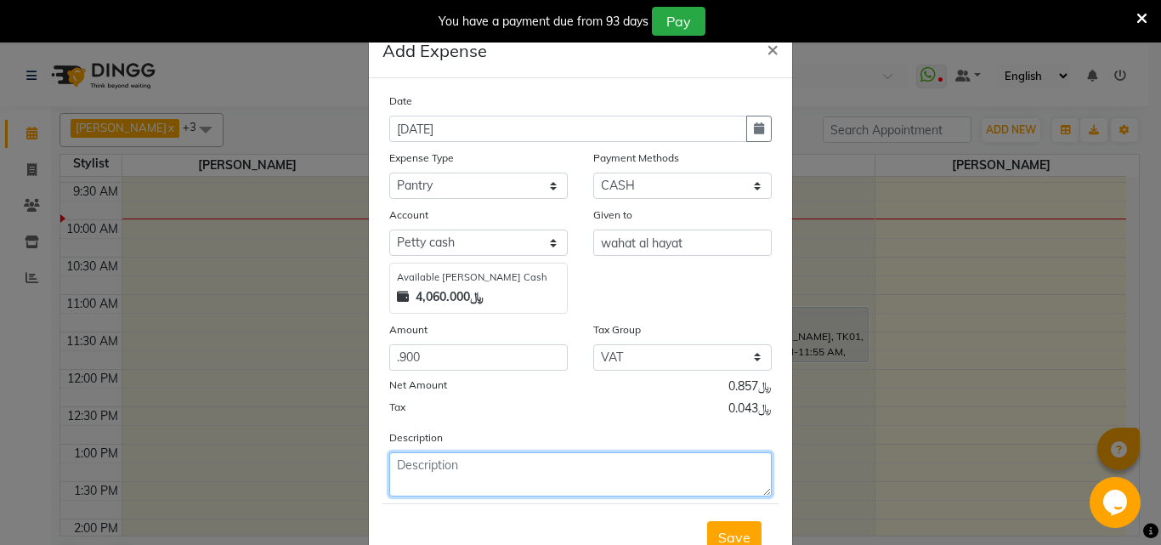
click at [415, 487] on textarea at bounding box center [580, 474] width 382 height 44
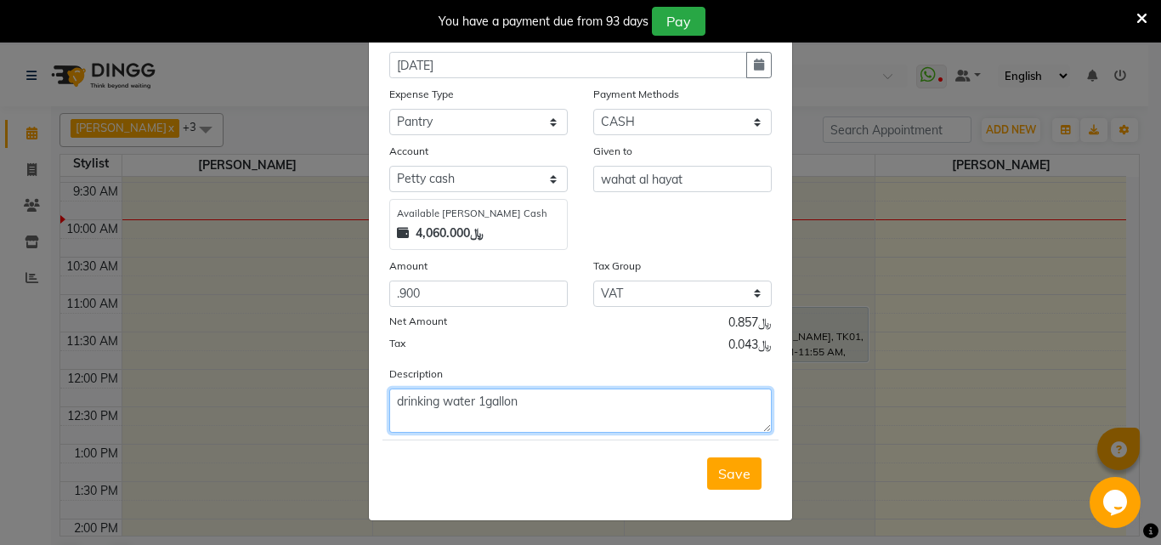
scroll to position [92, 0]
type textarea "drinking water 1gallon"
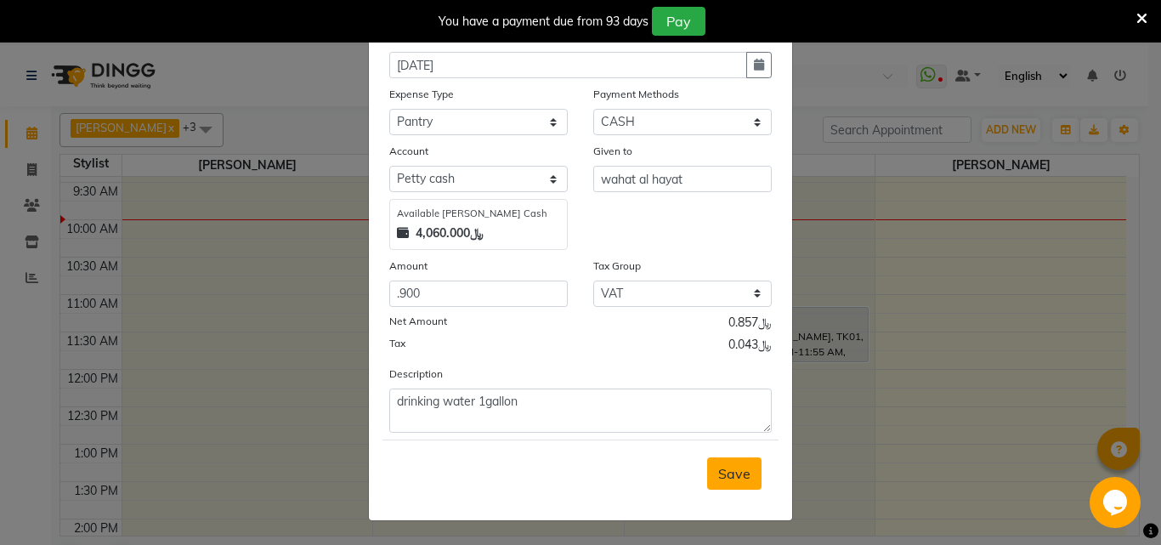
click at [727, 465] on span "Save" at bounding box center [734, 473] width 32 height 17
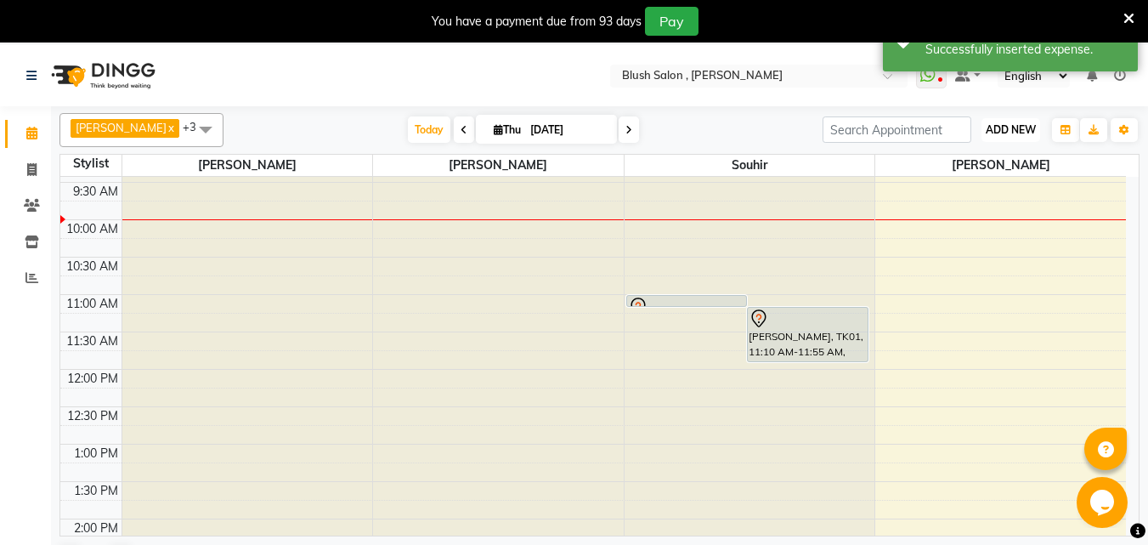
click at [1028, 131] on span "ADD NEW" at bounding box center [1011, 129] width 50 height 13
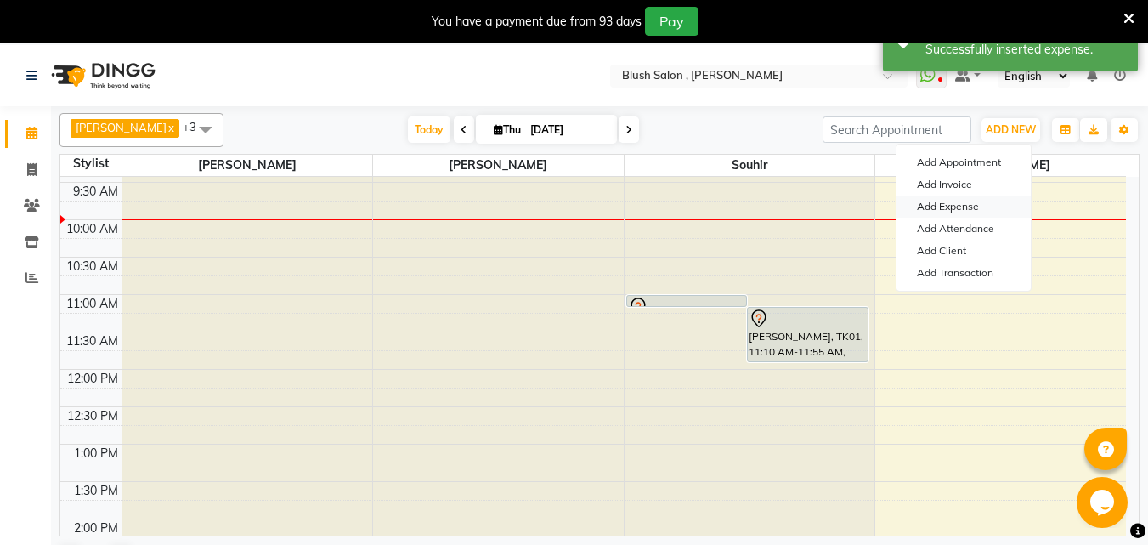
click at [954, 209] on link "Add Expense" at bounding box center [964, 206] width 134 height 22
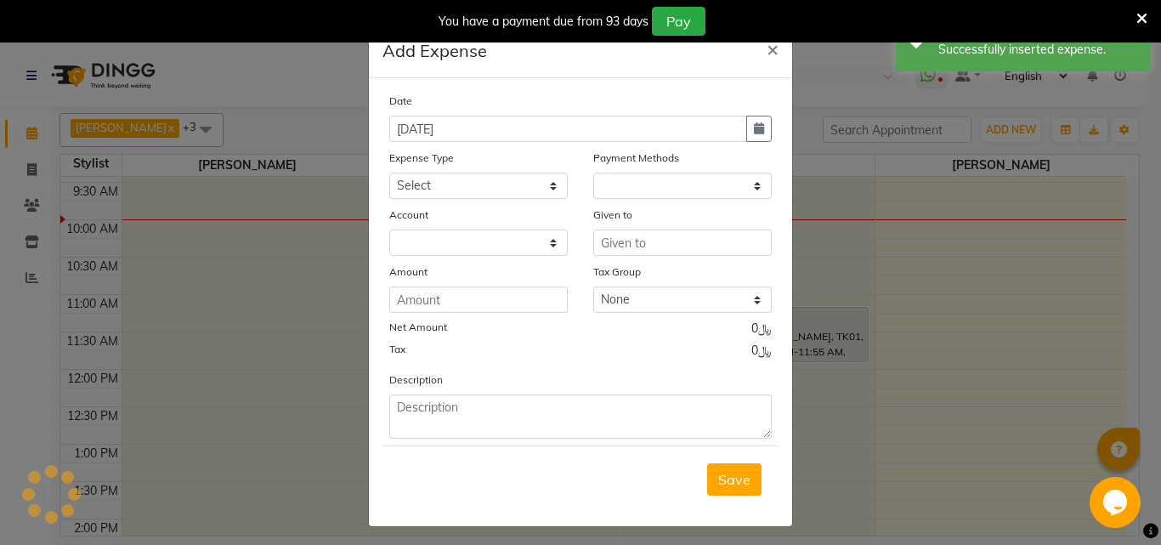
select select "1"
select select "4525"
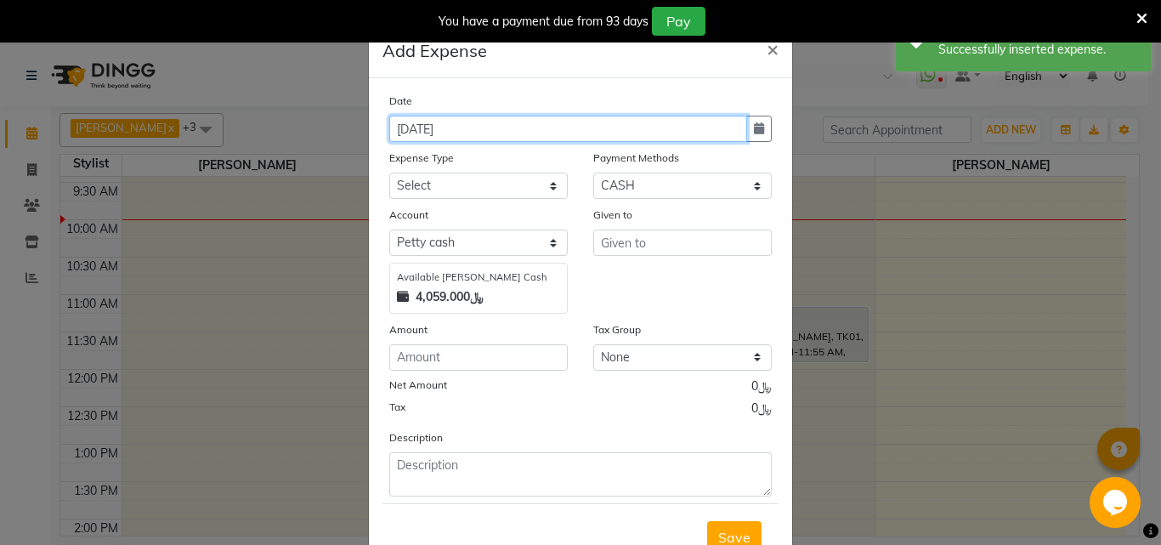
click at [427, 135] on input "[DATE]" at bounding box center [568, 129] width 358 height 26
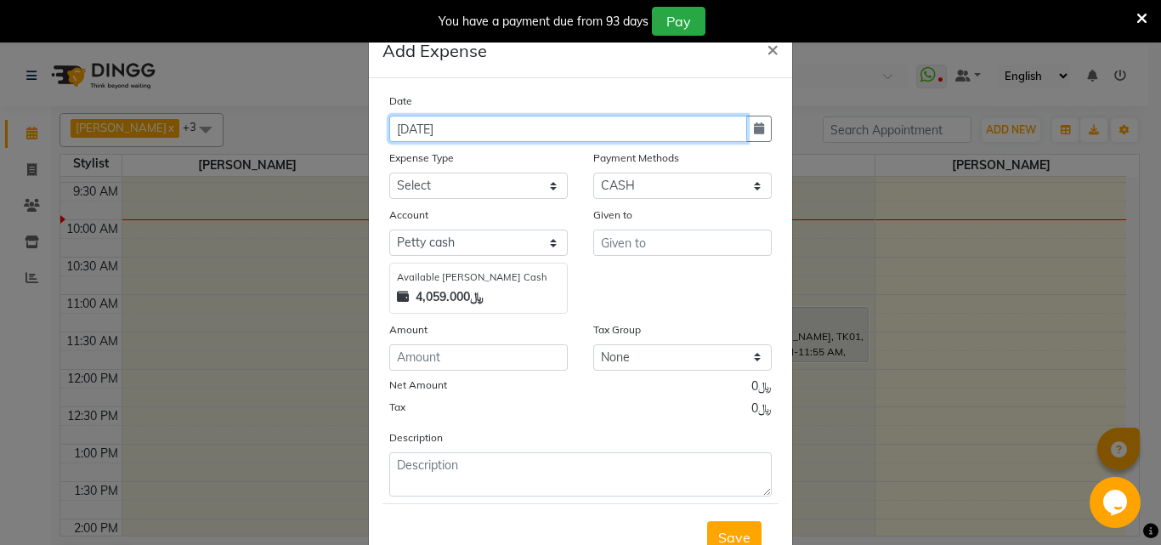
click at [406, 136] on input "[DATE]" at bounding box center [568, 129] width 358 height 26
type input "[DATE]"
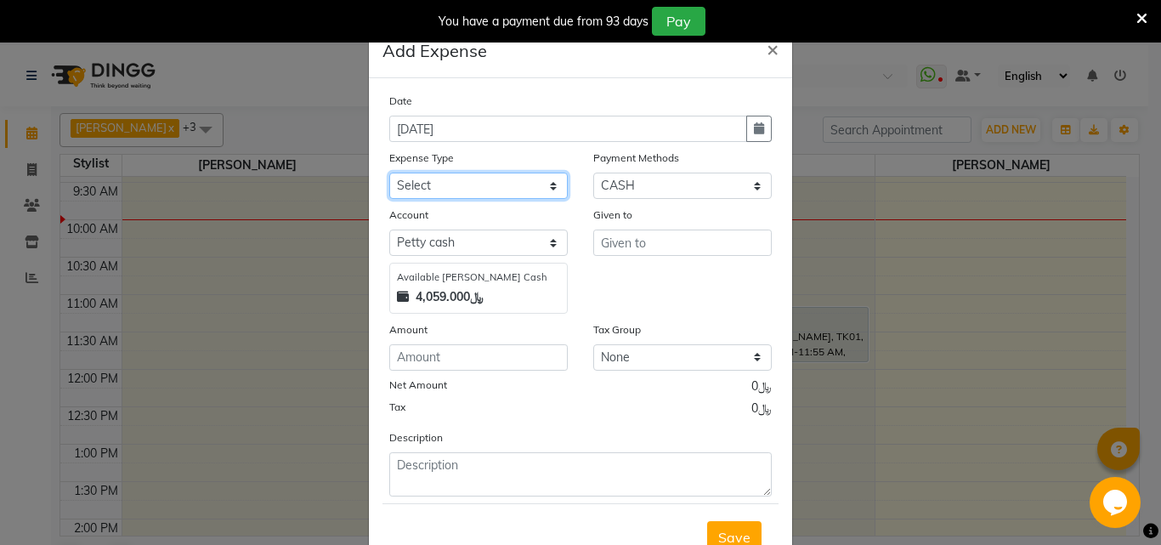
click at [545, 195] on select "Select Administrative fees Advance Salary Airfare Bank charges Branch 2 related…" at bounding box center [478, 186] width 178 height 26
select select "14665"
click at [389, 180] on select "Select Administrative fees Advance Salary Airfare Bank charges Branch 2 related…" at bounding box center [478, 186] width 178 height 26
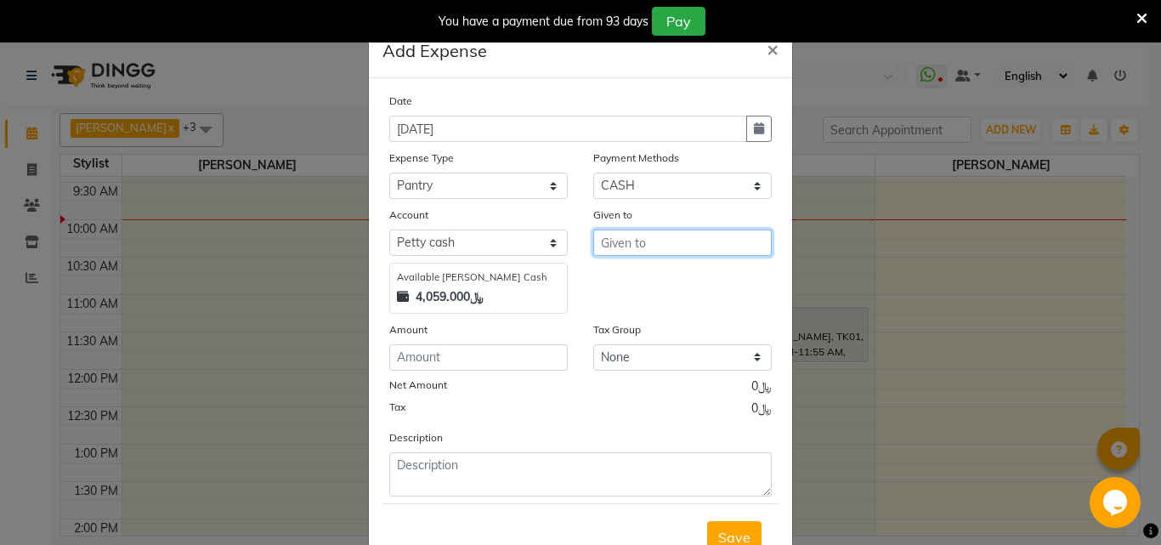
click at [638, 253] on input "text" at bounding box center [682, 242] width 178 height 26
type input "dubai hypermarket"
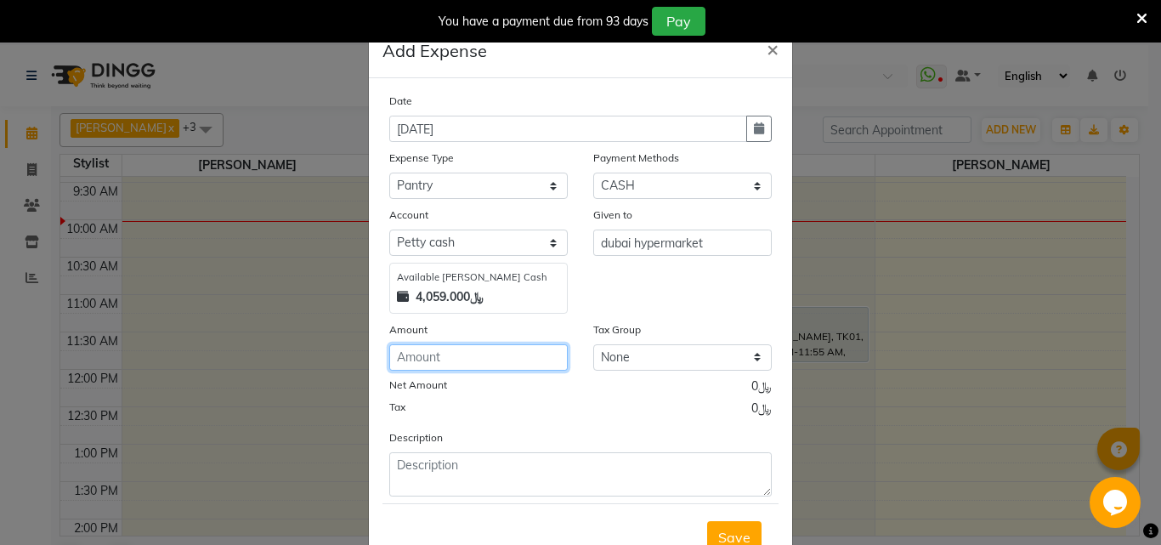
click at [456, 370] on input "number" at bounding box center [478, 357] width 178 height 26
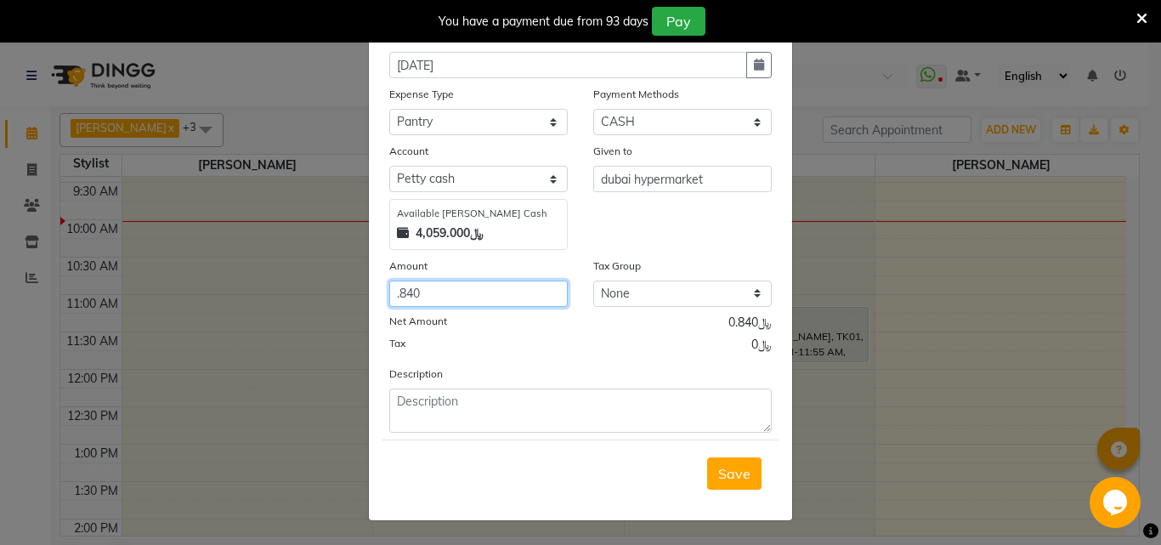
type input ".840"
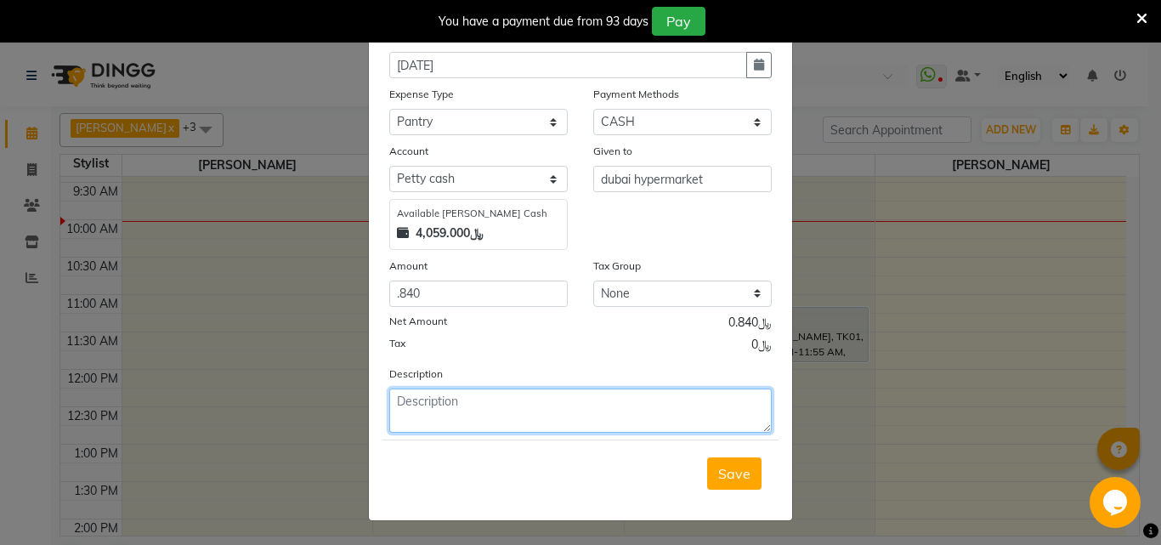
click at [427, 400] on textarea at bounding box center [580, 410] width 382 height 44
type textarea "dispossable cups"
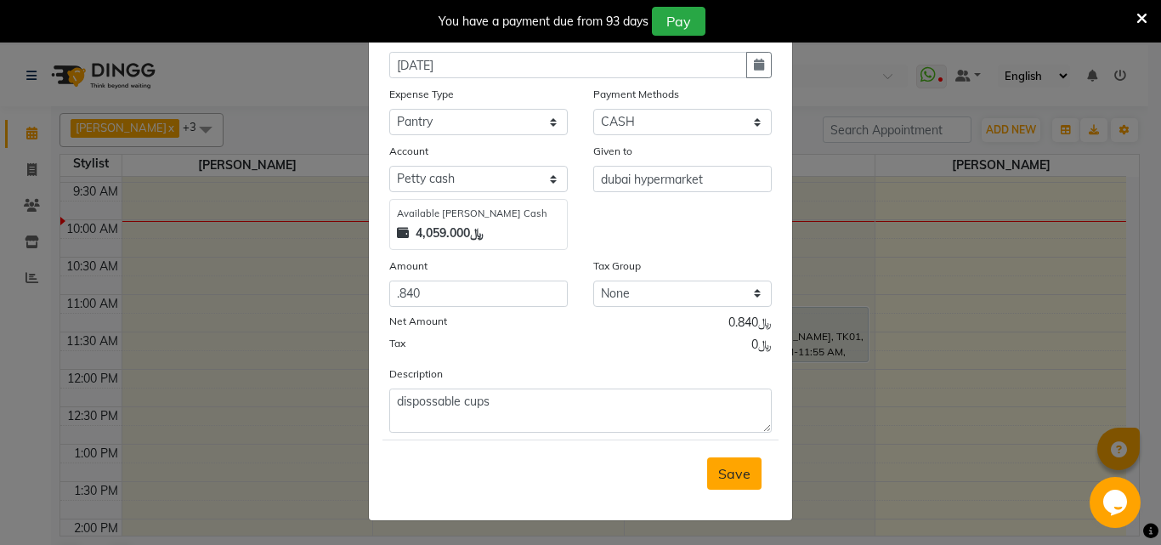
click at [720, 473] on span "Save" at bounding box center [734, 473] width 32 height 17
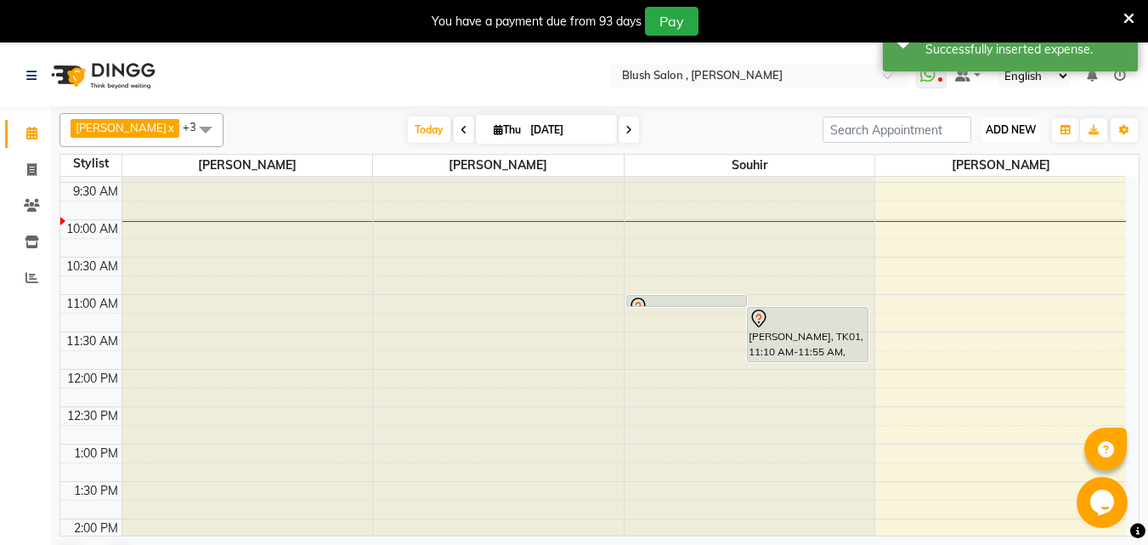
click at [1017, 133] on span "ADD NEW" at bounding box center [1011, 129] width 50 height 13
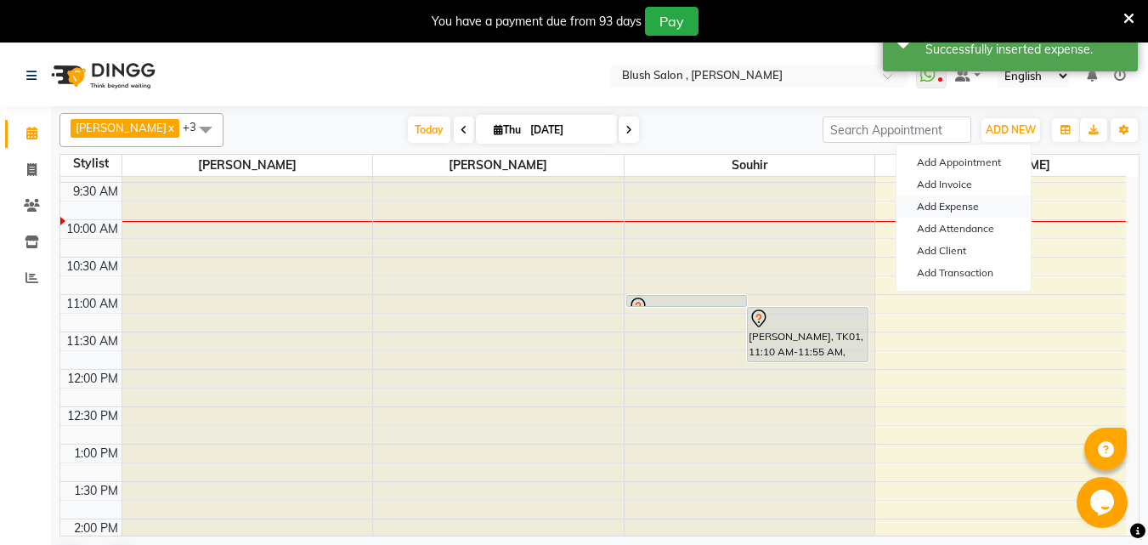
click at [974, 208] on link "Add Expense" at bounding box center [964, 206] width 134 height 22
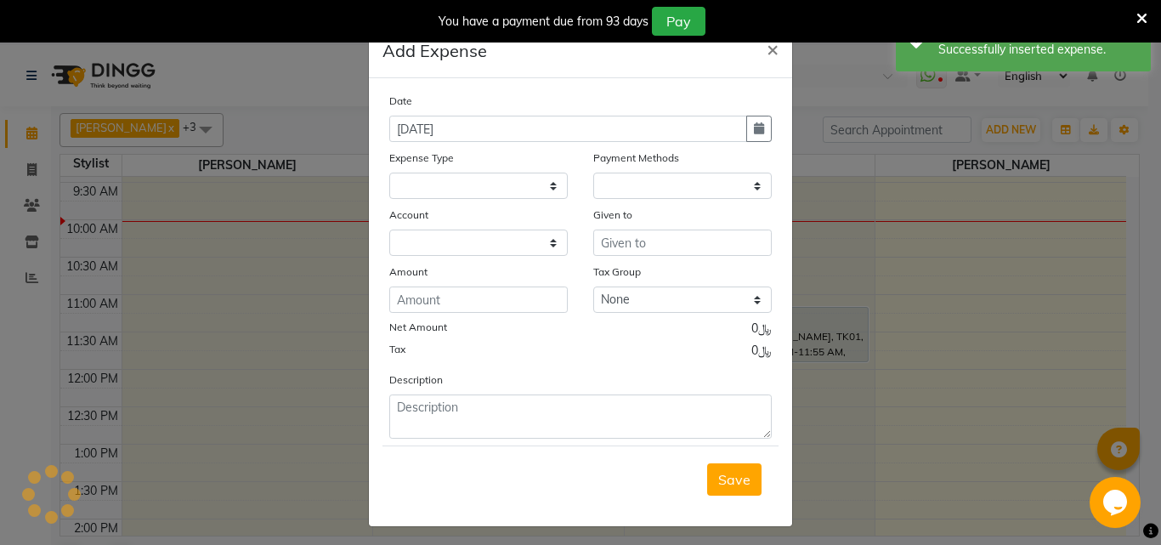
select select "4526"
select select "1"
select select "4525"
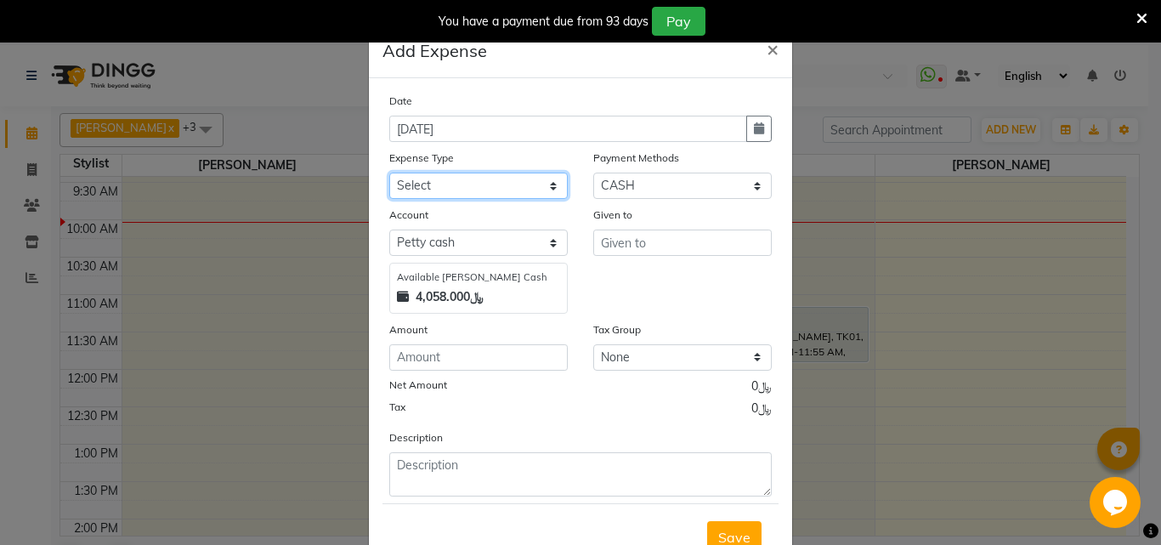
click at [545, 198] on select "Select Administrative fees Advance Salary Airfare Bank charges Branch 2 related…" at bounding box center [478, 186] width 178 height 26
select select "14665"
click at [389, 180] on select "Select Administrative fees Advance Salary Airfare Bank charges Branch 2 related…" at bounding box center [478, 186] width 178 height 26
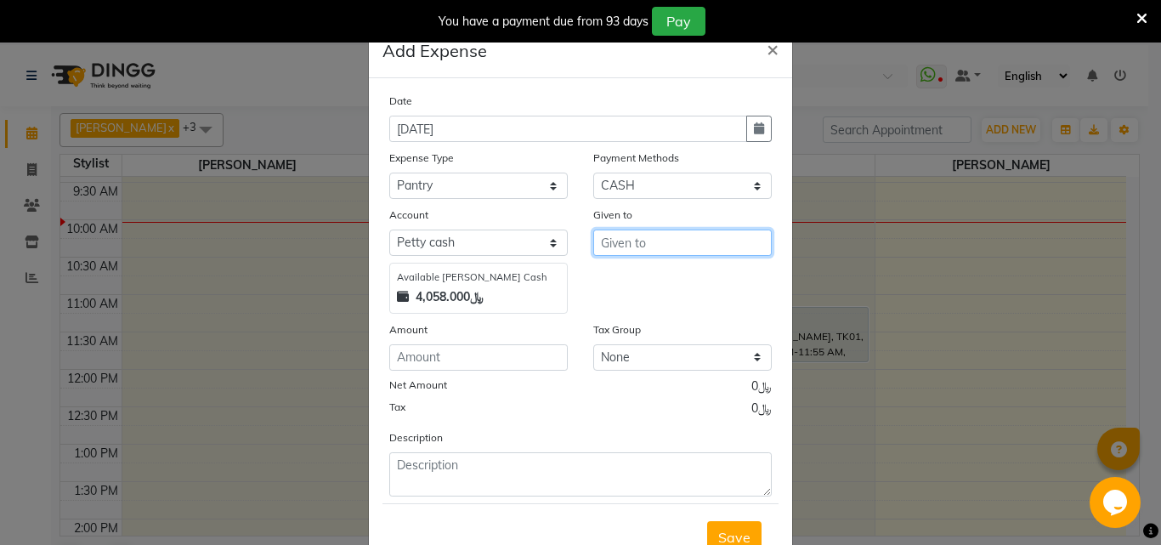
click at [643, 255] on input "text" at bounding box center [682, 242] width 178 height 26
type input "dubai hypermarket"
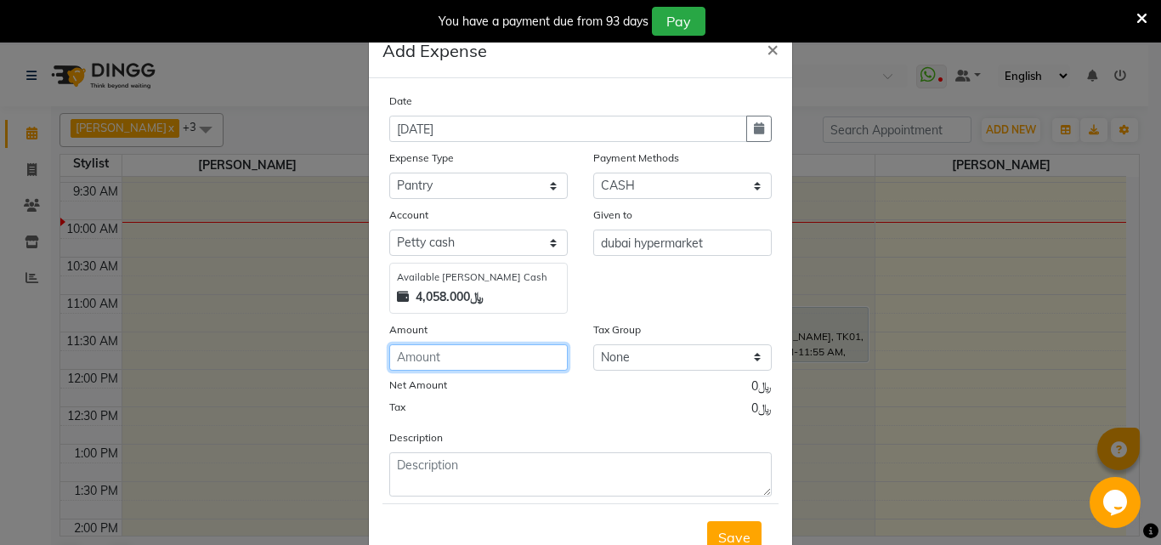
click at [431, 370] on input "number" at bounding box center [478, 357] width 178 height 26
type input "2.250"
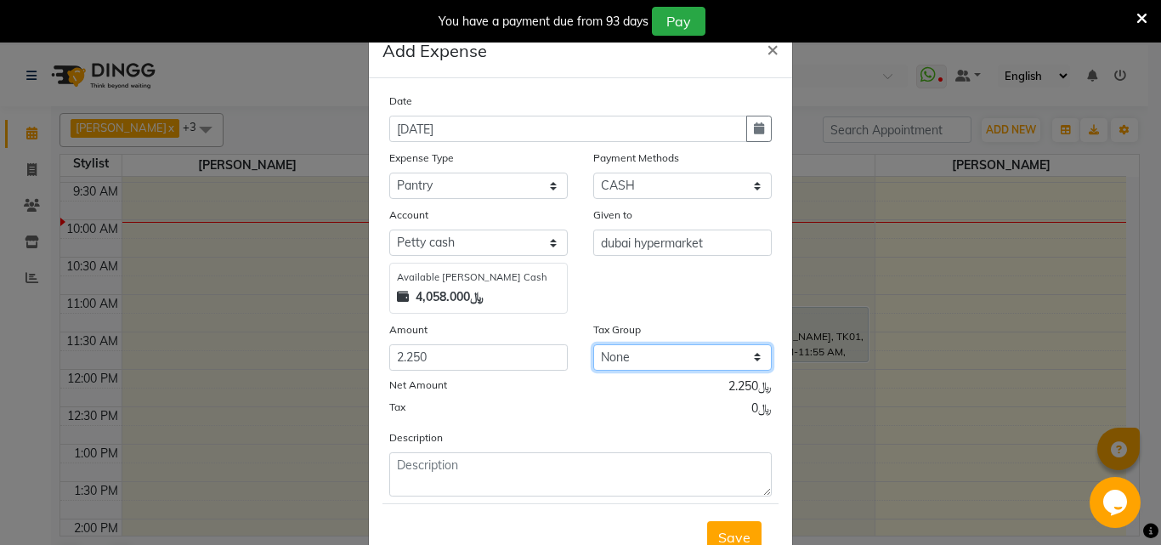
click at [751, 370] on select "None VAT" at bounding box center [682, 357] width 178 height 26
select select "3132"
click at [593, 359] on select "None VAT" at bounding box center [682, 357] width 178 height 26
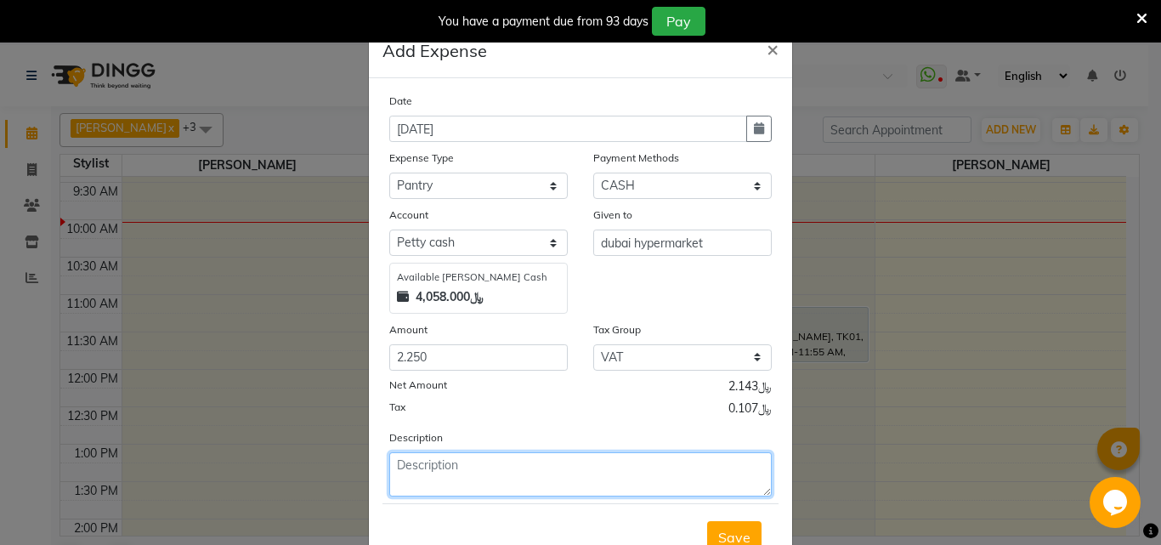
click at [412, 487] on textarea at bounding box center [580, 474] width 382 height 44
type textarea "w"
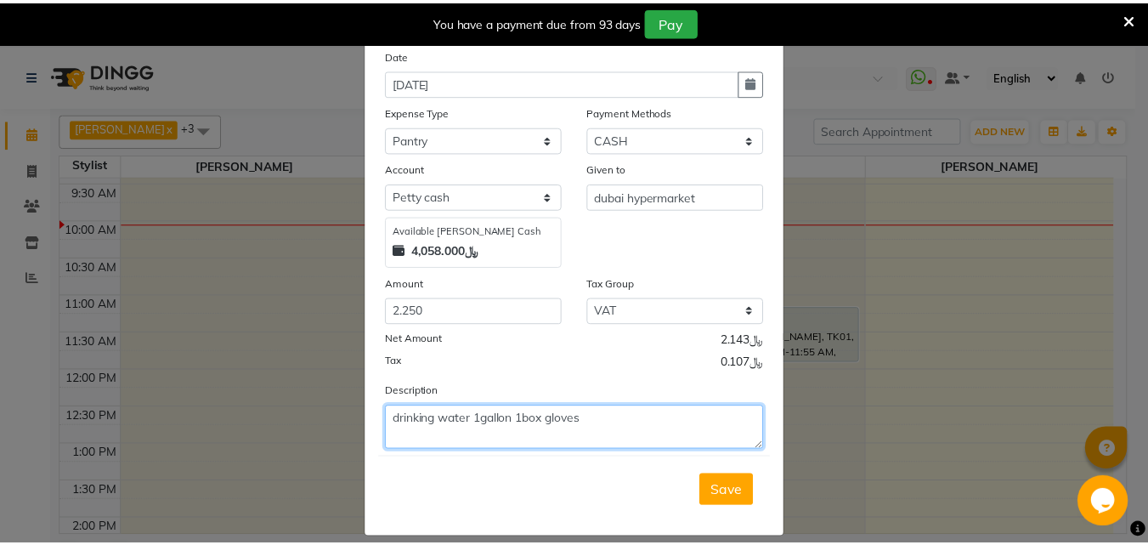
scroll to position [92, 0]
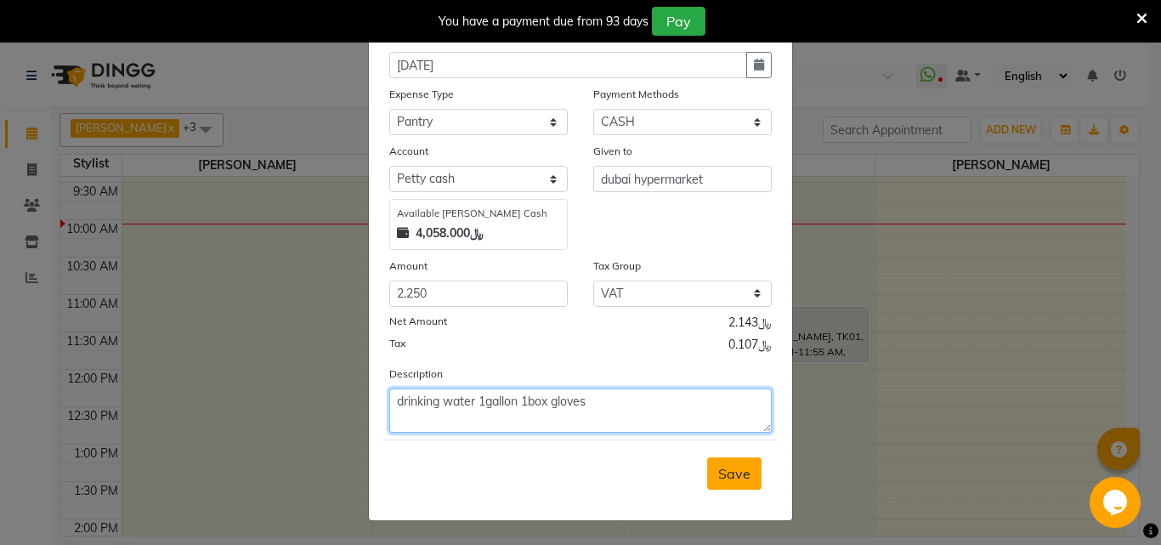
type textarea "drinking water 1gallon 1box gloves"
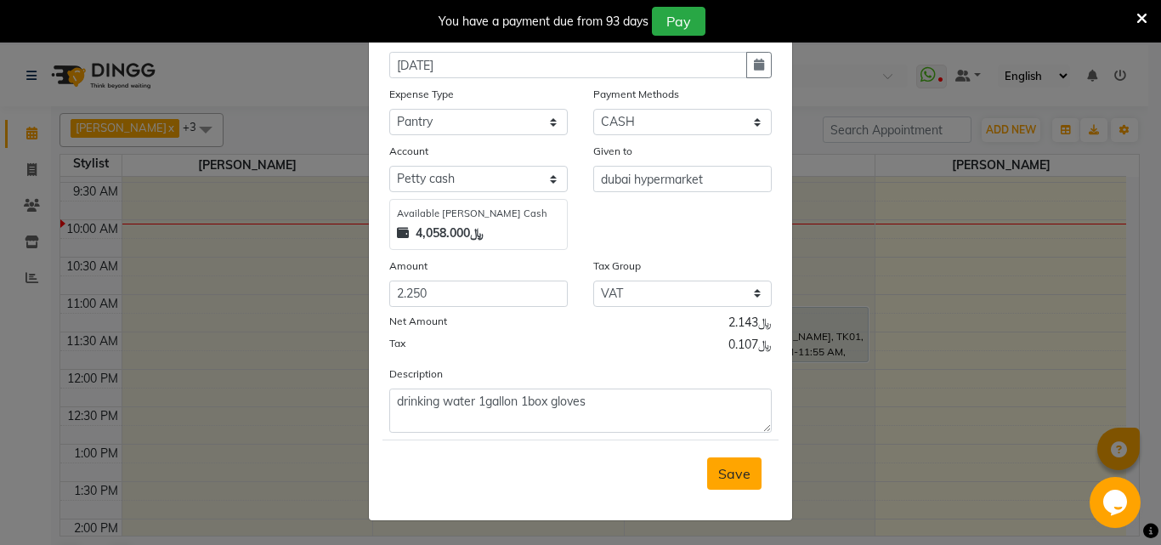
click at [727, 472] on span "Save" at bounding box center [734, 473] width 32 height 17
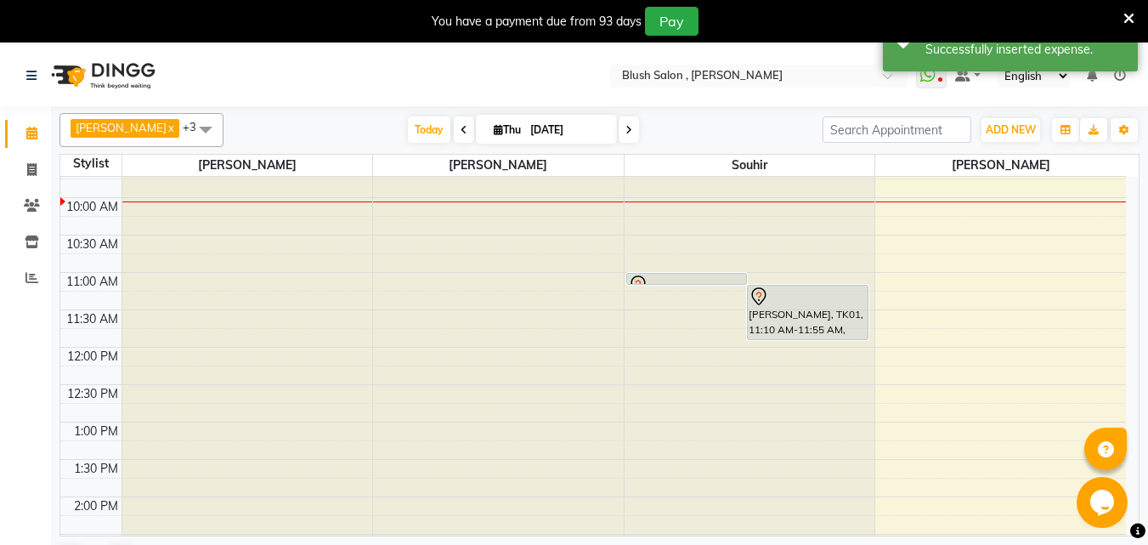
scroll to position [789, 0]
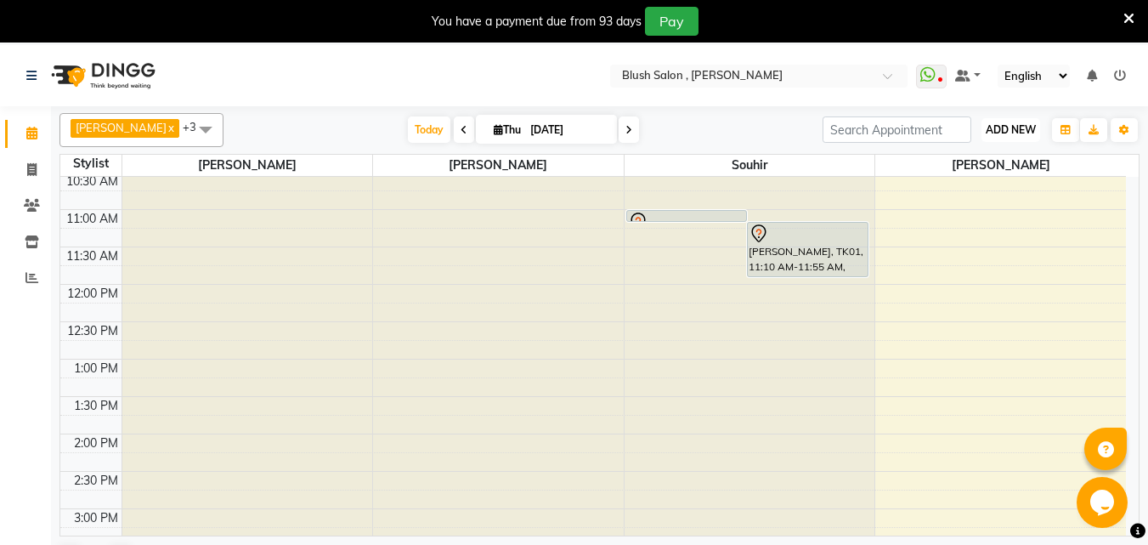
click at [1006, 129] on span "ADD NEW" at bounding box center [1011, 129] width 50 height 13
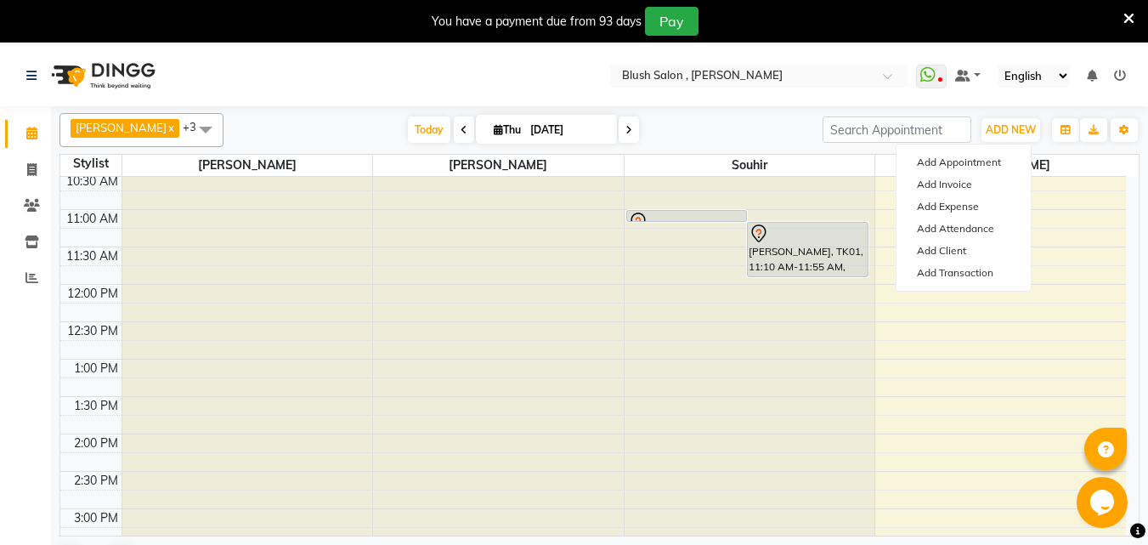
click at [0, 357] on div "Calendar Invoice Clients Inventory Reports Completed InProgress Upcoming Droppe…" at bounding box center [114, 329] width 229 height 470
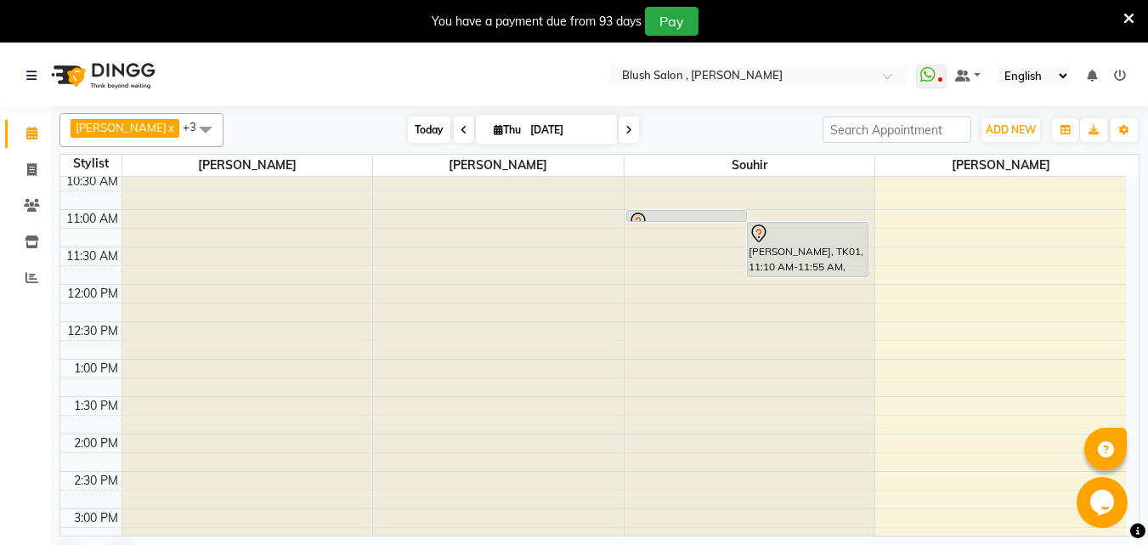
click at [408, 131] on span "Today" at bounding box center [429, 129] width 42 height 26
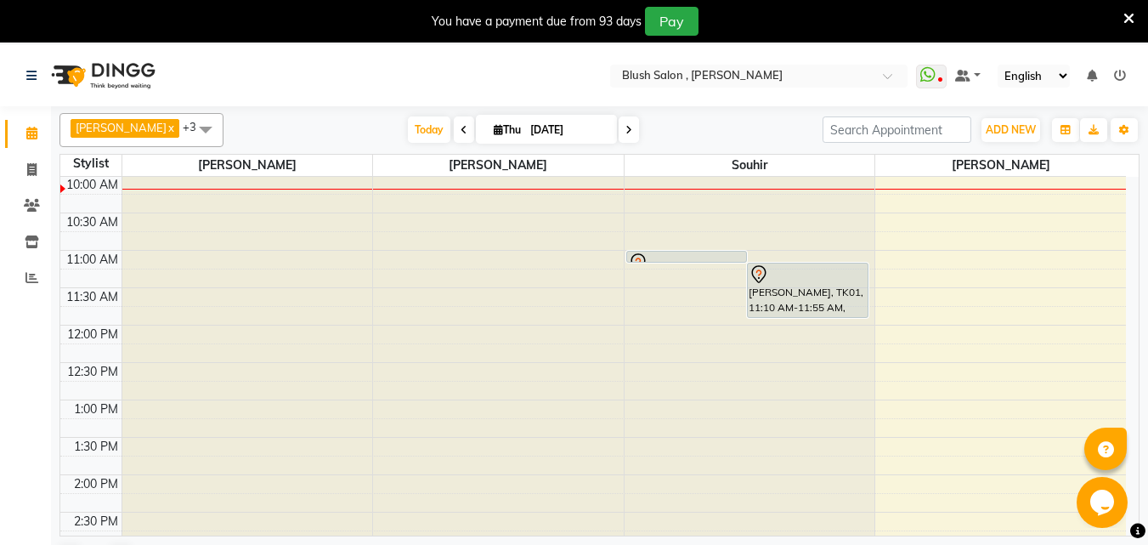
scroll to position [834, 0]
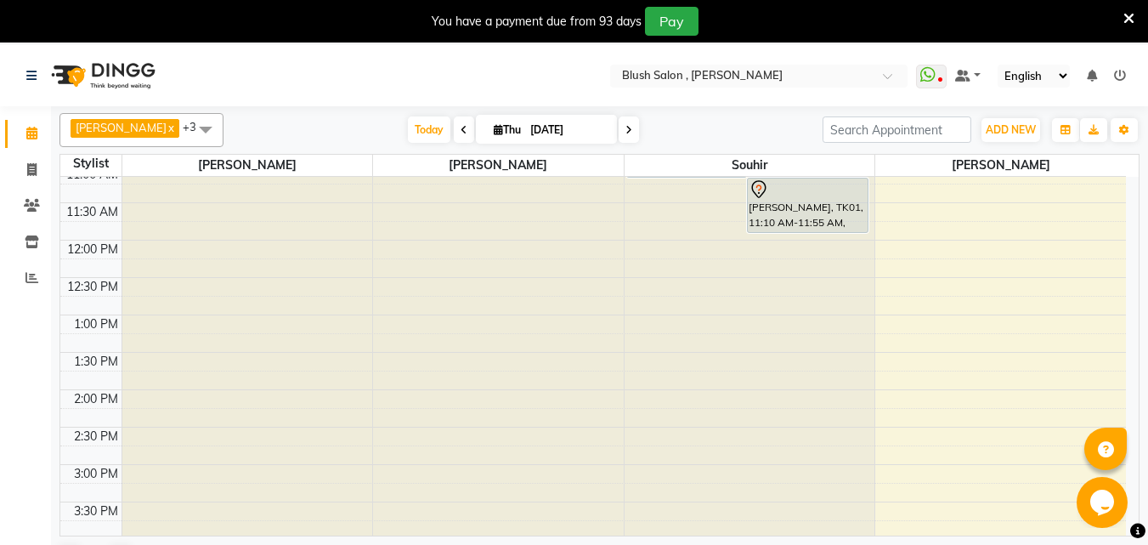
click at [0, 405] on div "Calendar Invoice Clients Inventory Reports Completed InProgress Upcoming Droppe…" at bounding box center [114, 329] width 229 height 470
click at [30, 136] on icon at bounding box center [31, 133] width 11 height 13
click at [6, 392] on div "Calendar Invoice Clients Inventory Reports Completed InProgress Upcoming Droppe…" at bounding box center [114, 329] width 229 height 470
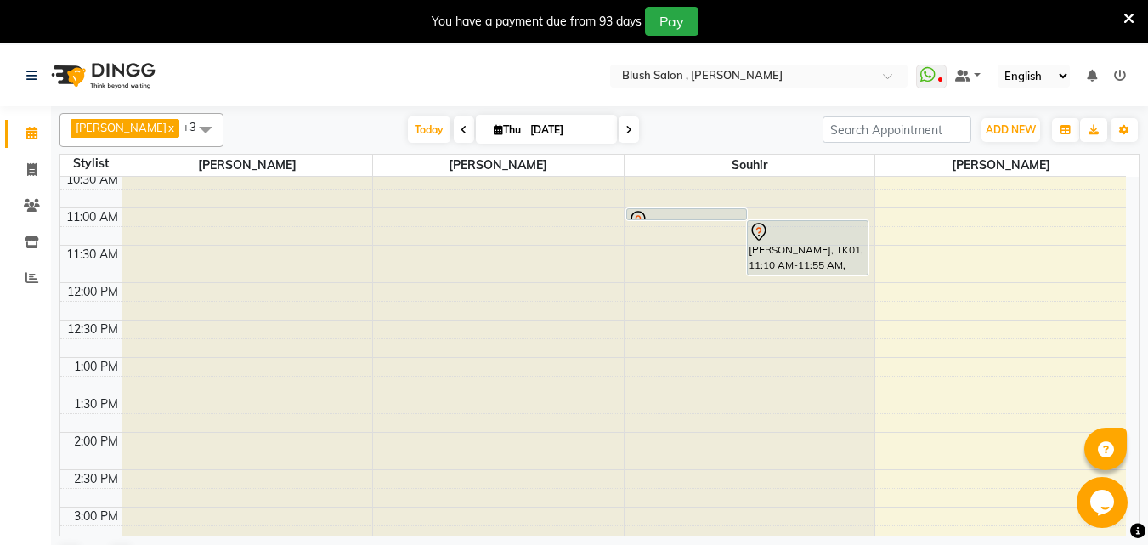
scroll to position [749, 0]
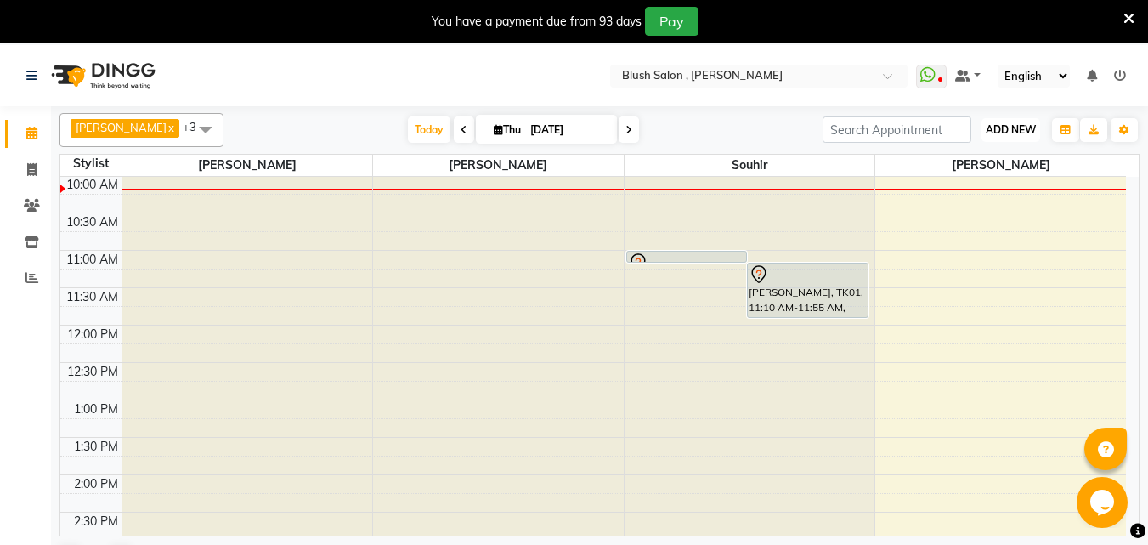
click at [1019, 132] on span "ADD NEW" at bounding box center [1011, 129] width 50 height 13
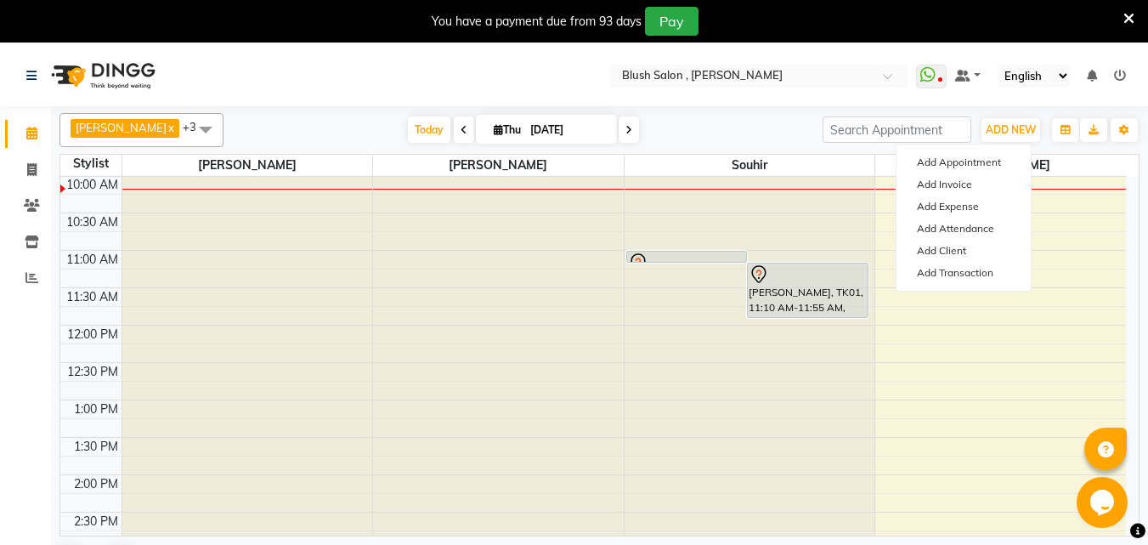
click at [0, 389] on div "Calendar Invoice Clients Inventory Reports Completed InProgress Upcoming Droppe…" at bounding box center [114, 329] width 229 height 470
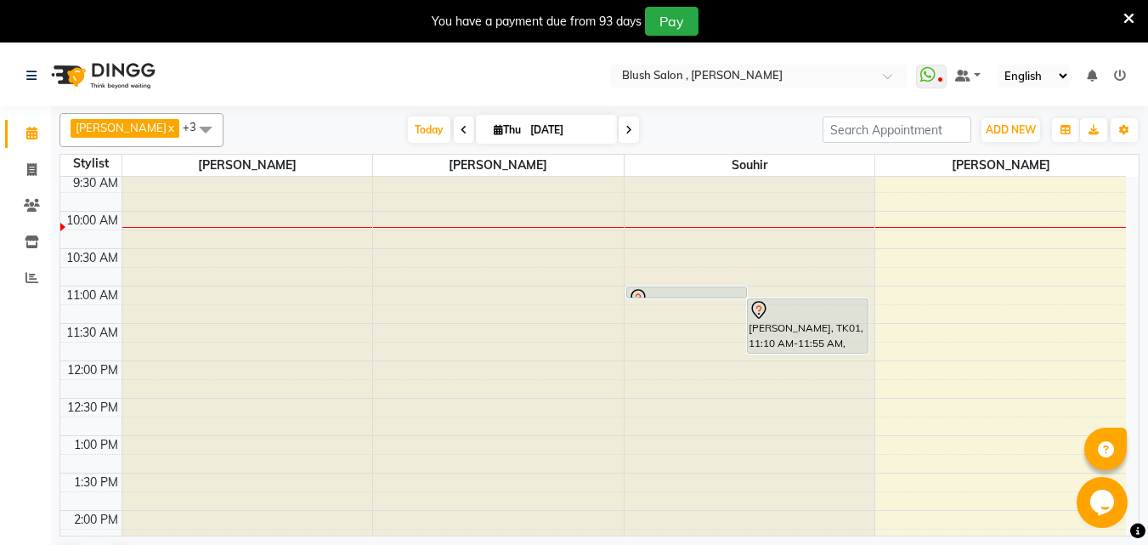
scroll to position [755, 0]
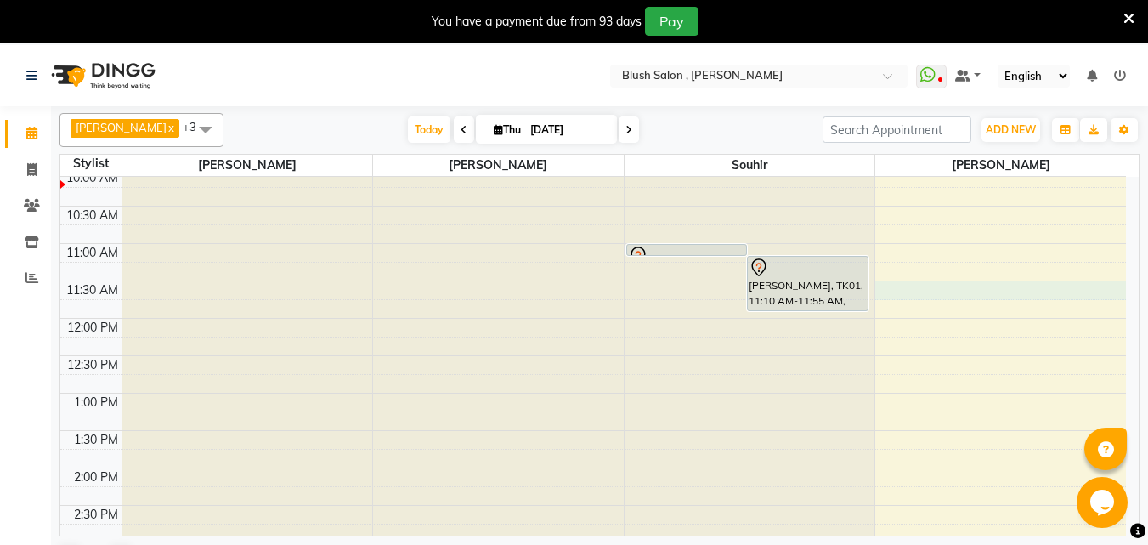
click at [902, 291] on div "12:00 AM 12:30 AM 1:00 AM 1:30 AM 2:00 AM 2:30 AM 3:00 AM 3:30 AM 4:00 AM 4:30 …" at bounding box center [593, 318] width 1066 height 1794
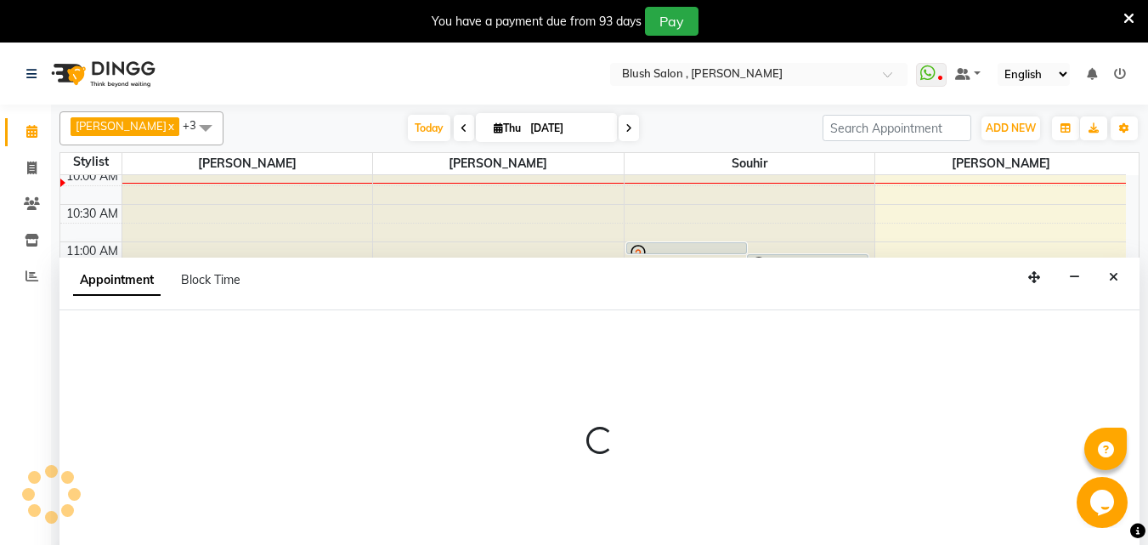
scroll to position [45, 0]
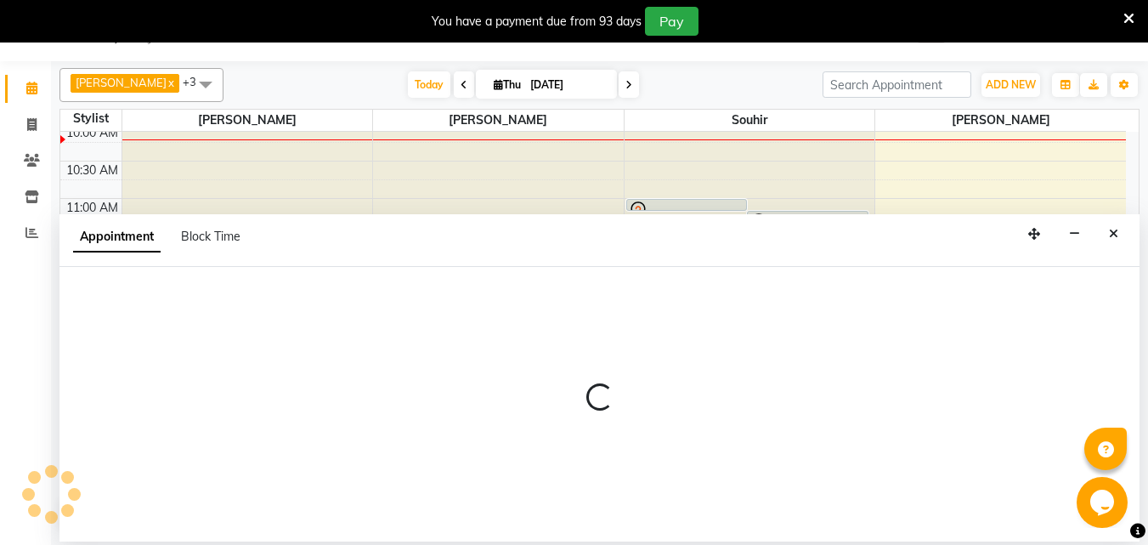
select select "64153"
select select "690"
select select "tentative"
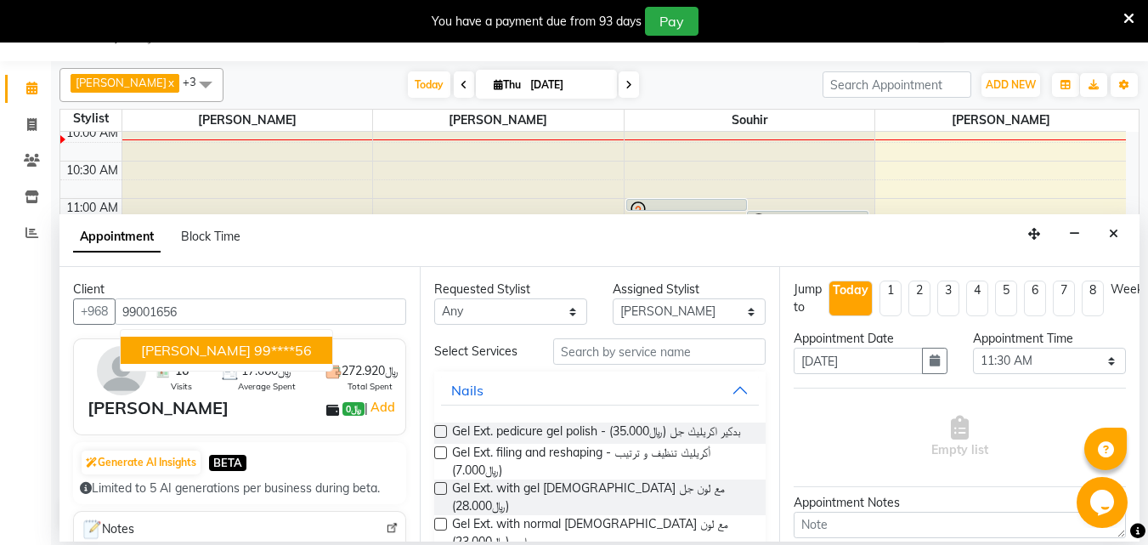
click at [247, 353] on button "[PERSON_NAME] 99****56" at bounding box center [227, 350] width 212 height 27
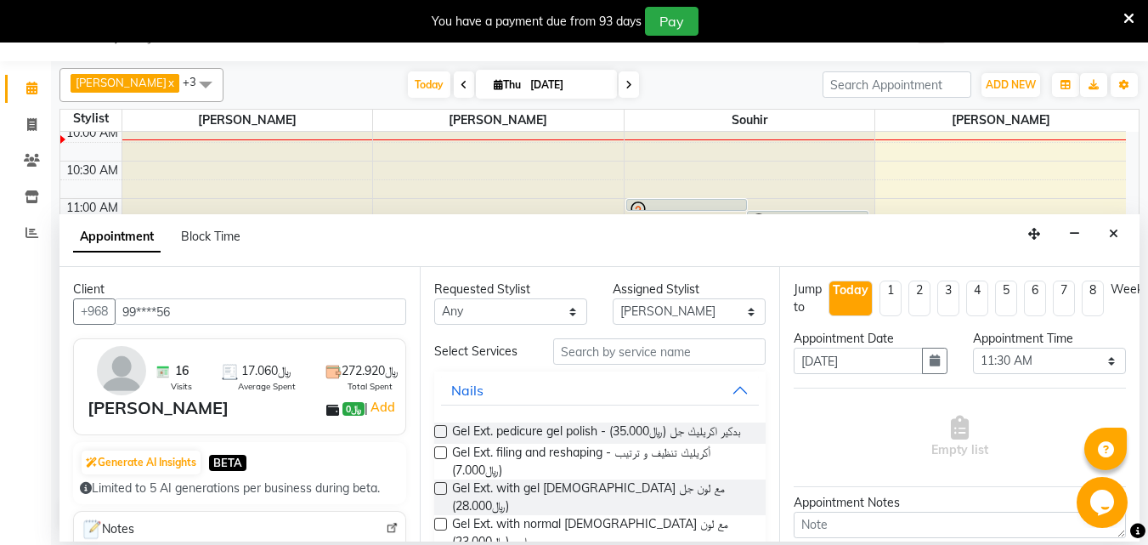
type input "99****56"
click at [601, 361] on input "text" at bounding box center [659, 351] width 212 height 26
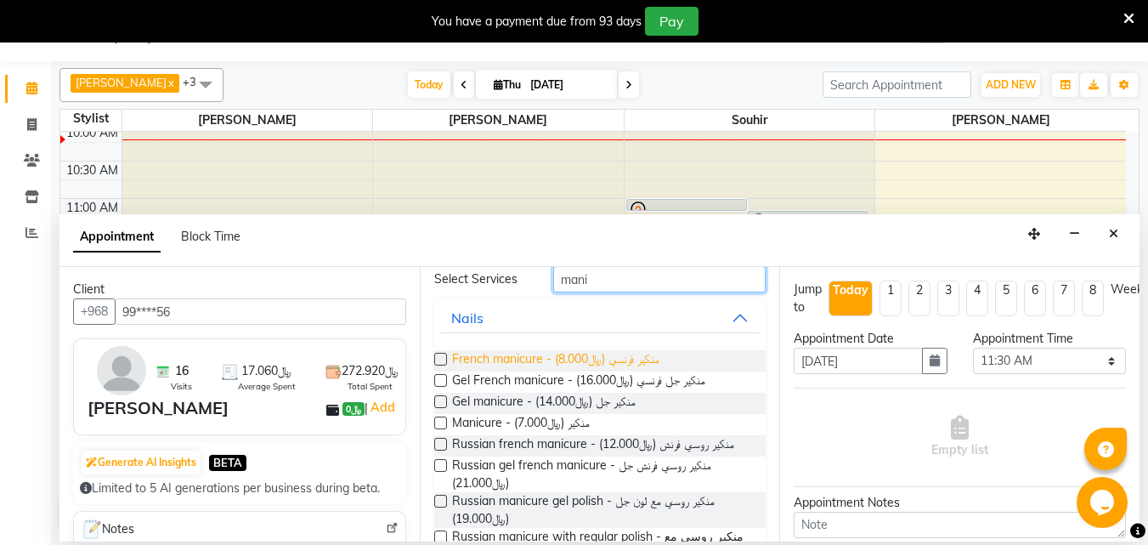
scroll to position [170, 0]
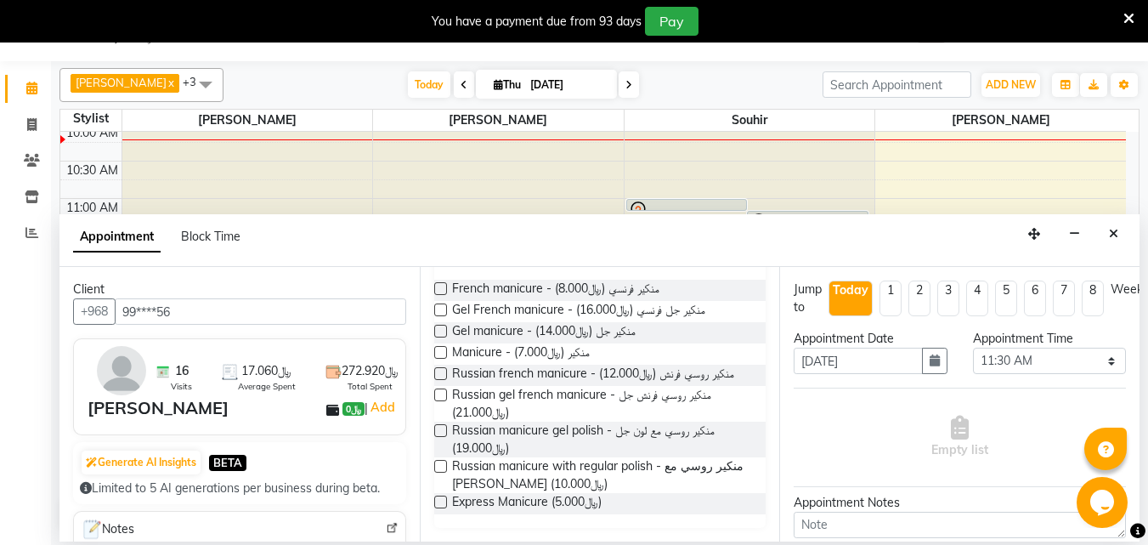
type input "mani"
click at [440, 346] on label at bounding box center [440, 352] width 13 height 13
click at [440, 348] on input "checkbox" at bounding box center [439, 353] width 11 height 11
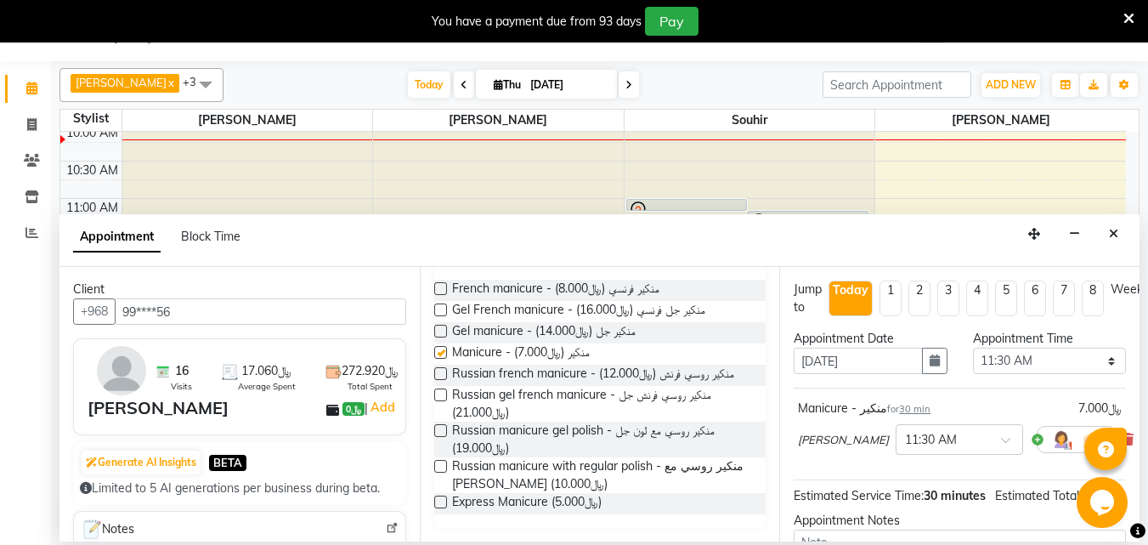
checkbox input "false"
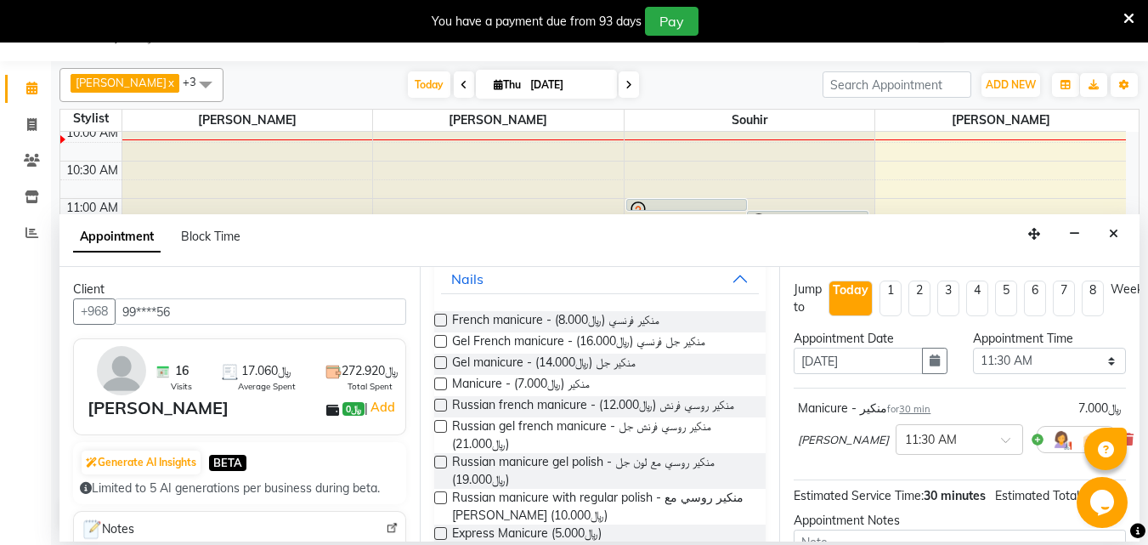
scroll to position [0, 0]
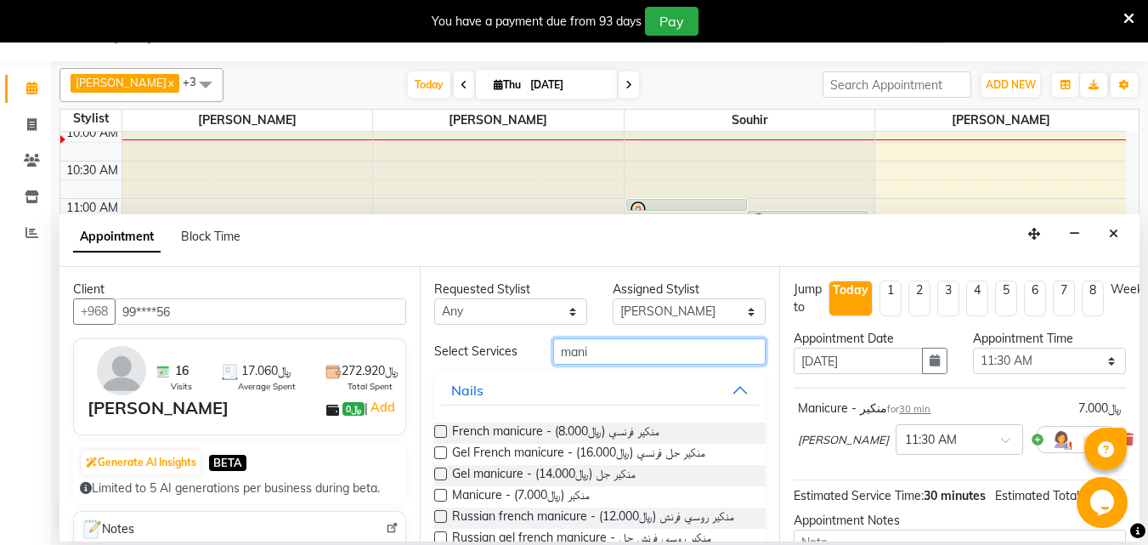
click at [614, 362] on input "mani" at bounding box center [659, 351] width 212 height 26
type input "m"
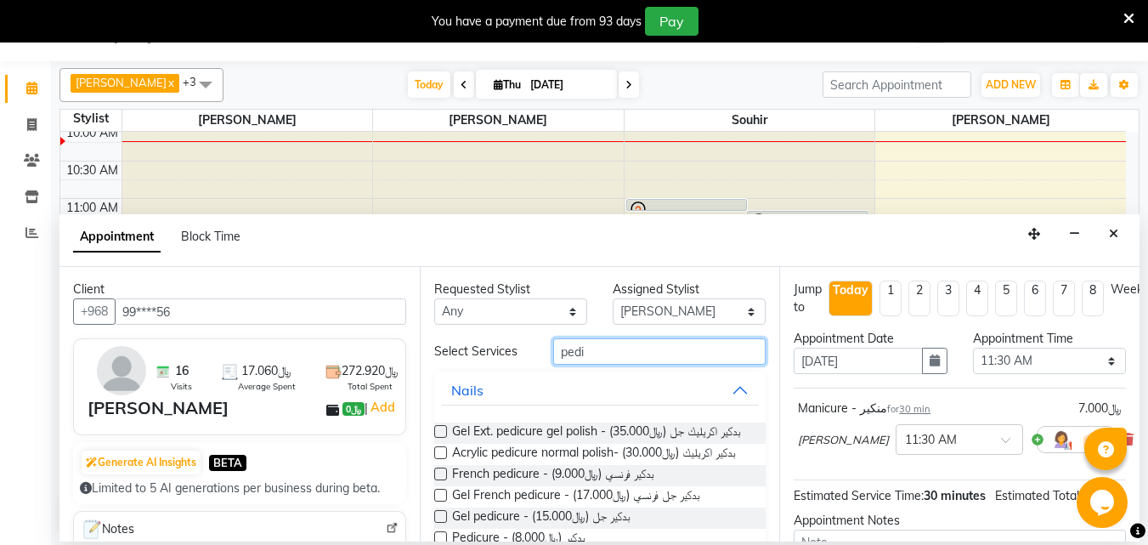
type input "pedi"
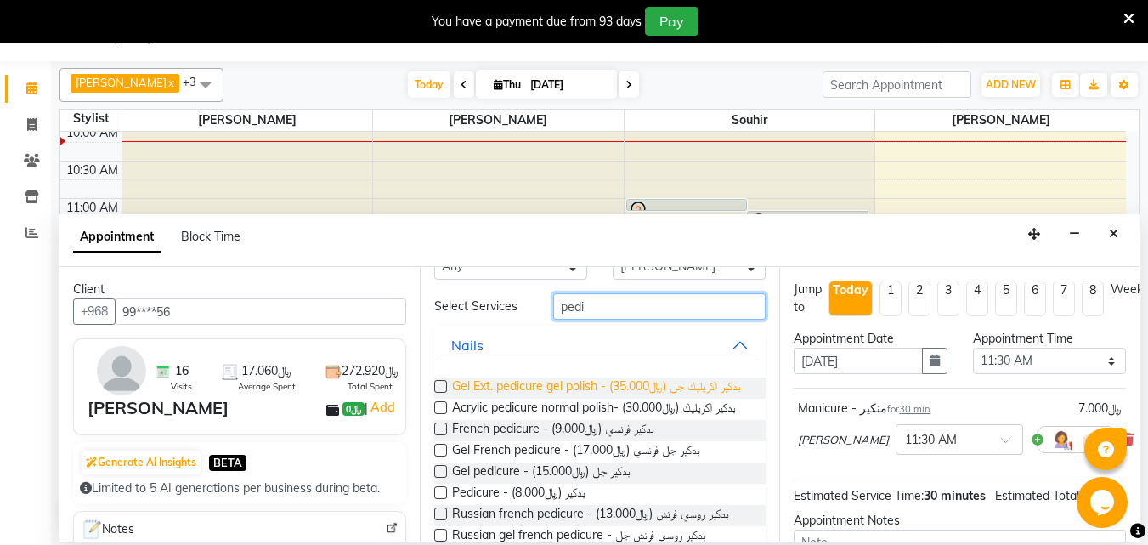
scroll to position [85, 0]
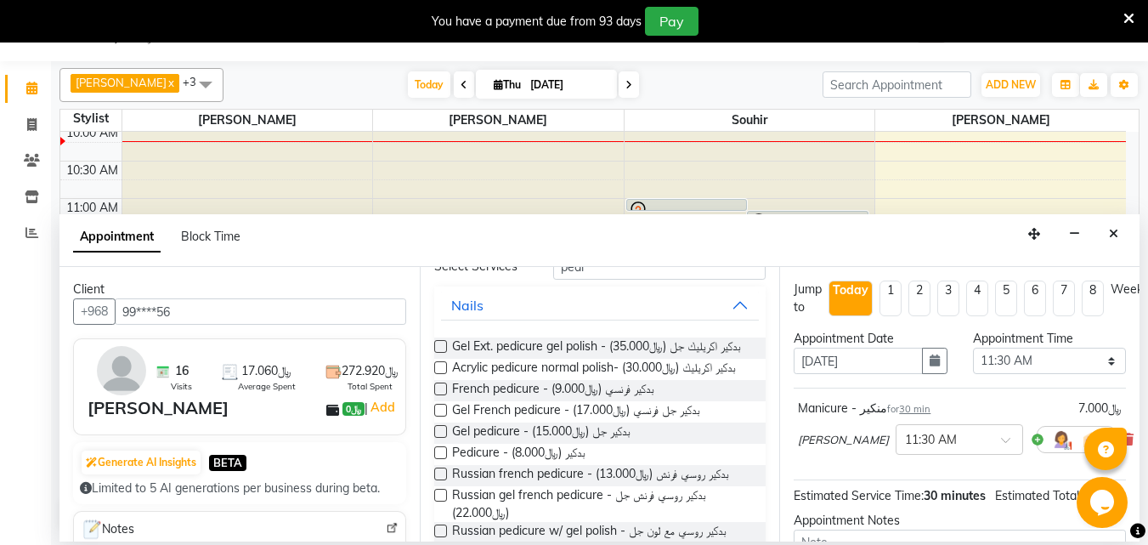
click at [439, 459] on label at bounding box center [440, 452] width 13 height 13
click at [439, 460] on input "checkbox" at bounding box center [439, 454] width 11 height 11
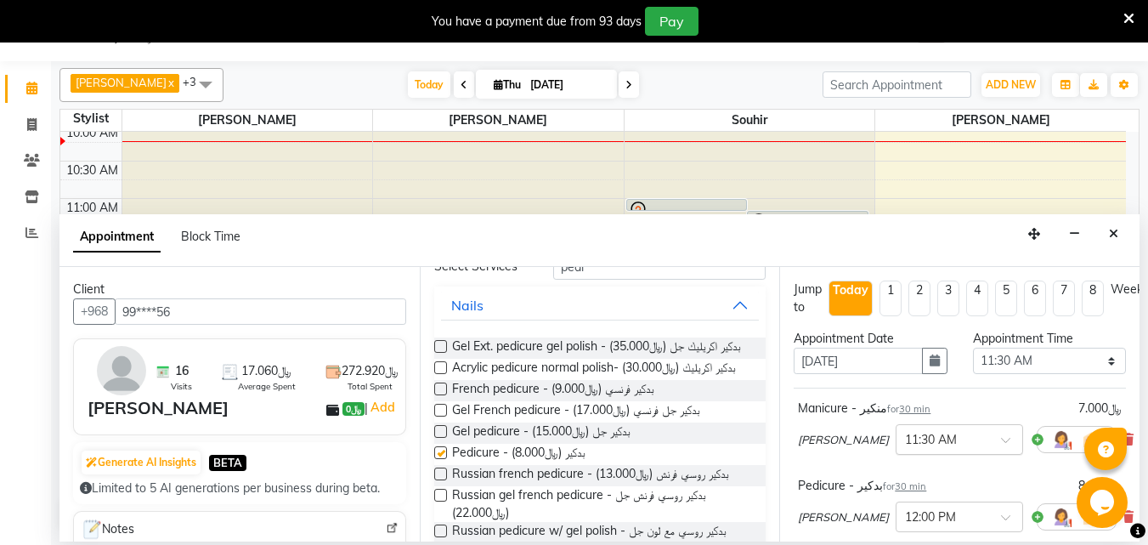
checkbox input "false"
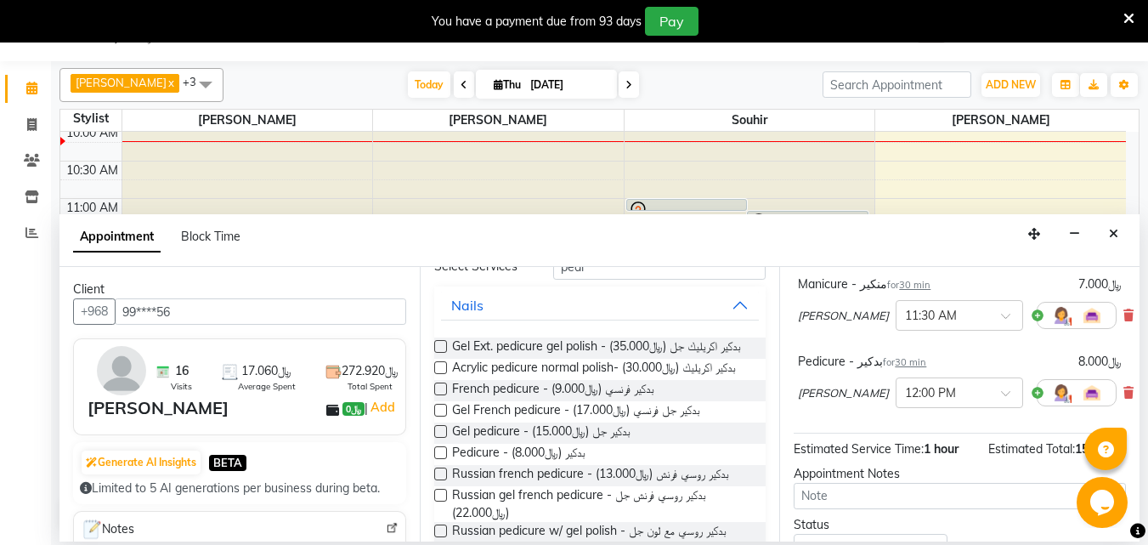
scroll to position [255, 0]
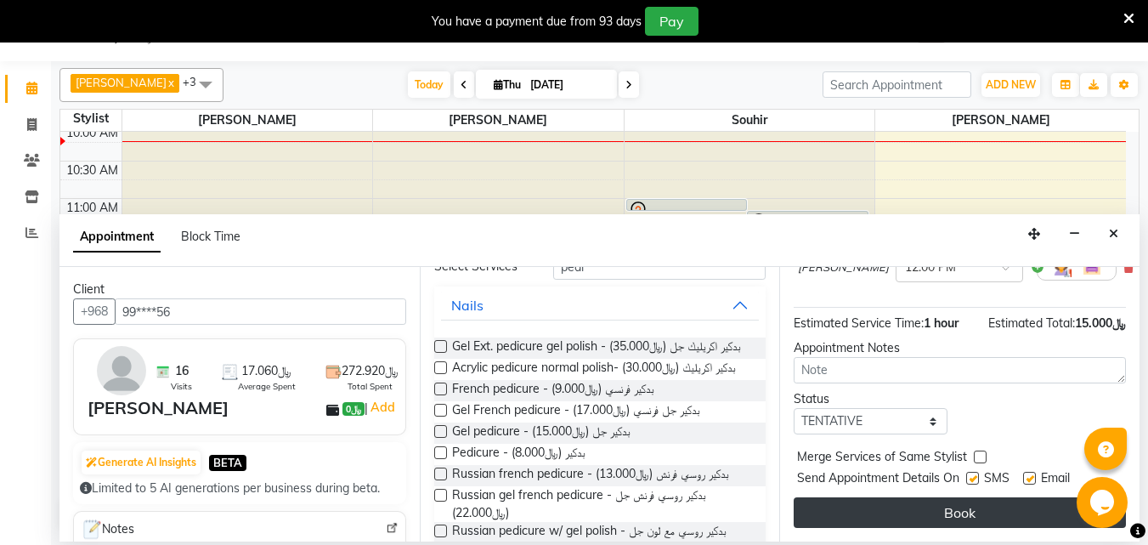
click at [885, 518] on button "Book" at bounding box center [960, 512] width 332 height 31
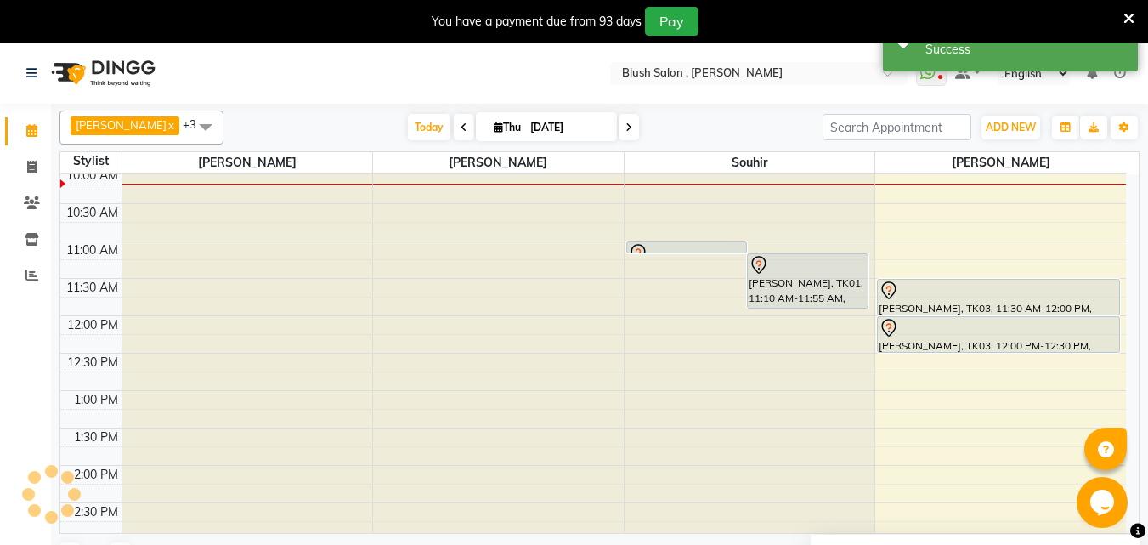
scroll to position [0, 0]
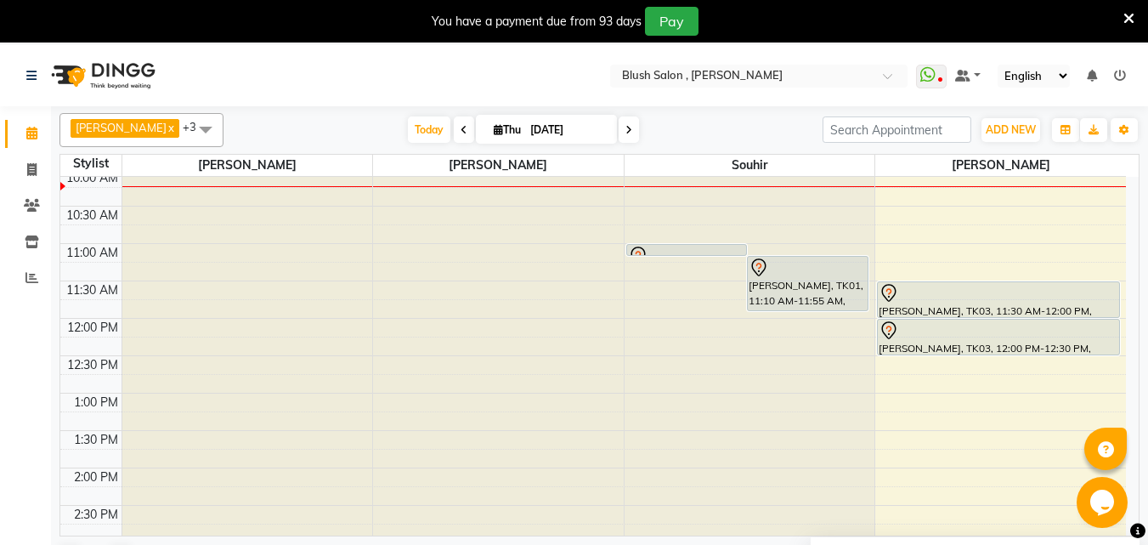
click at [619, 125] on span at bounding box center [629, 129] width 20 height 26
type input "[DATE]"
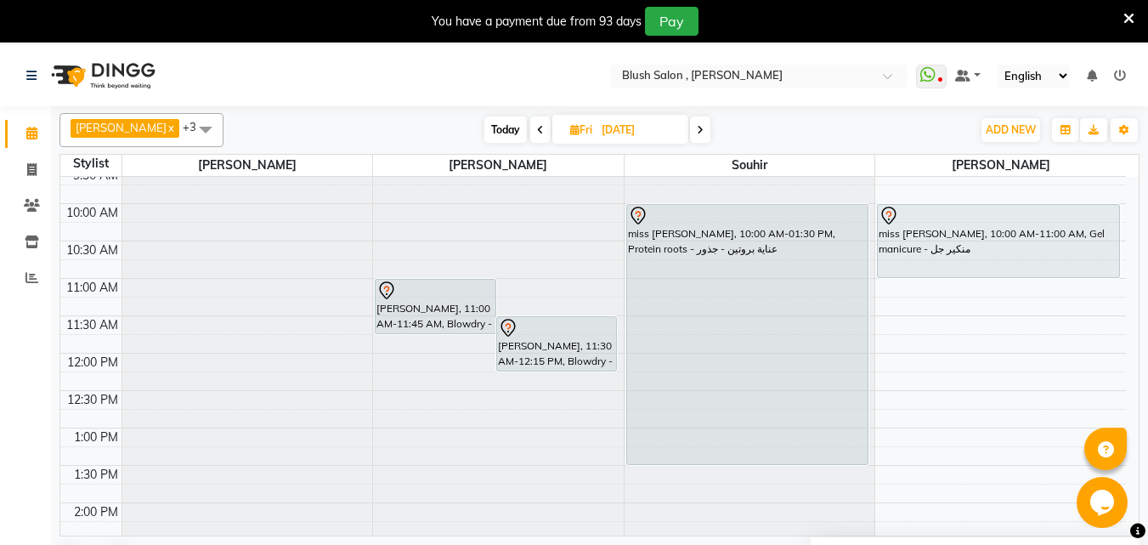
scroll to position [749, 0]
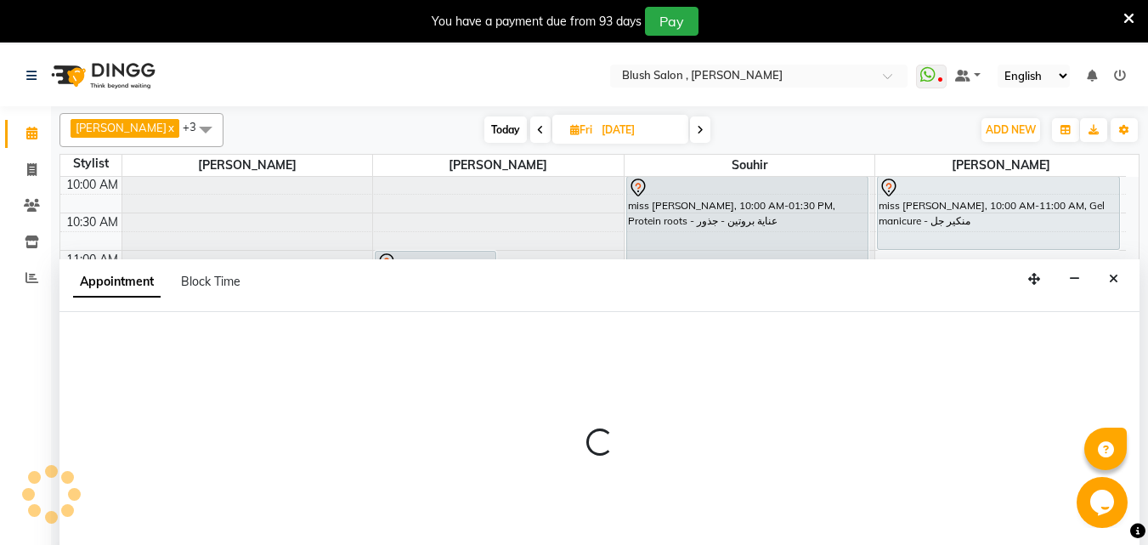
select select "38037"
select select "tentative"
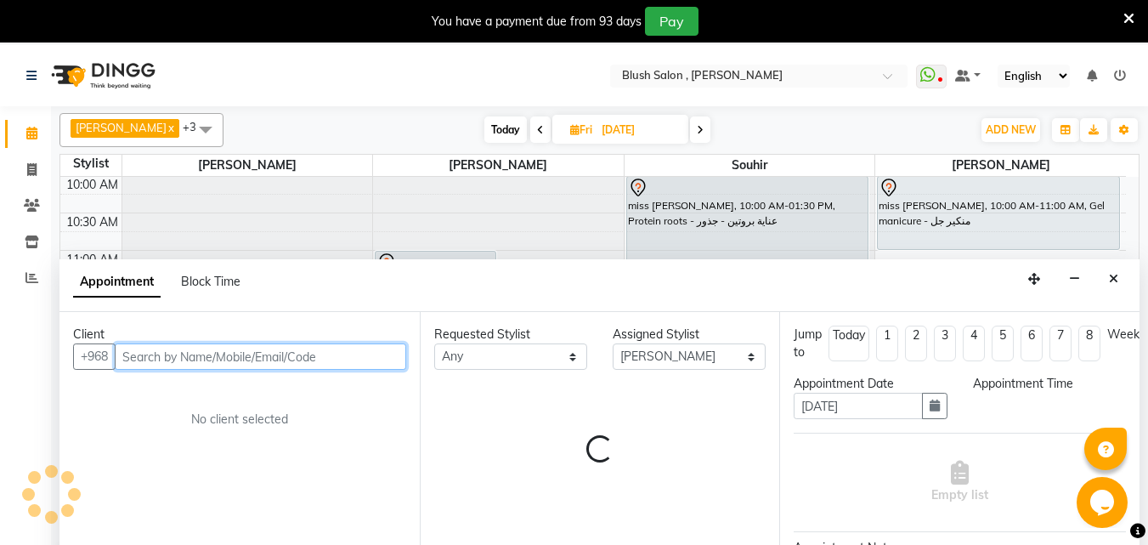
select select "780"
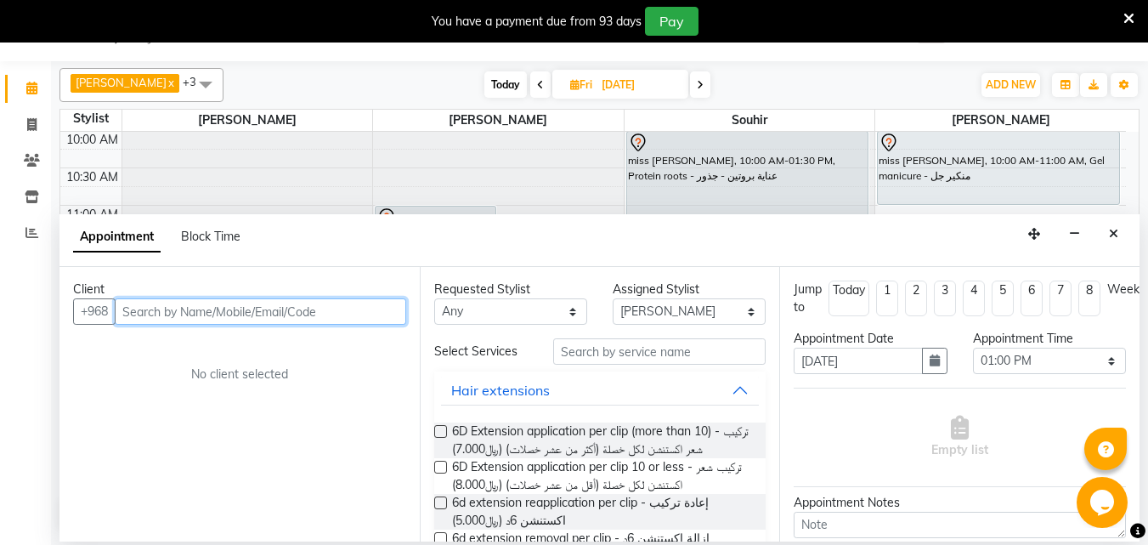
click at [237, 325] on input "text" at bounding box center [260, 311] width 291 height 26
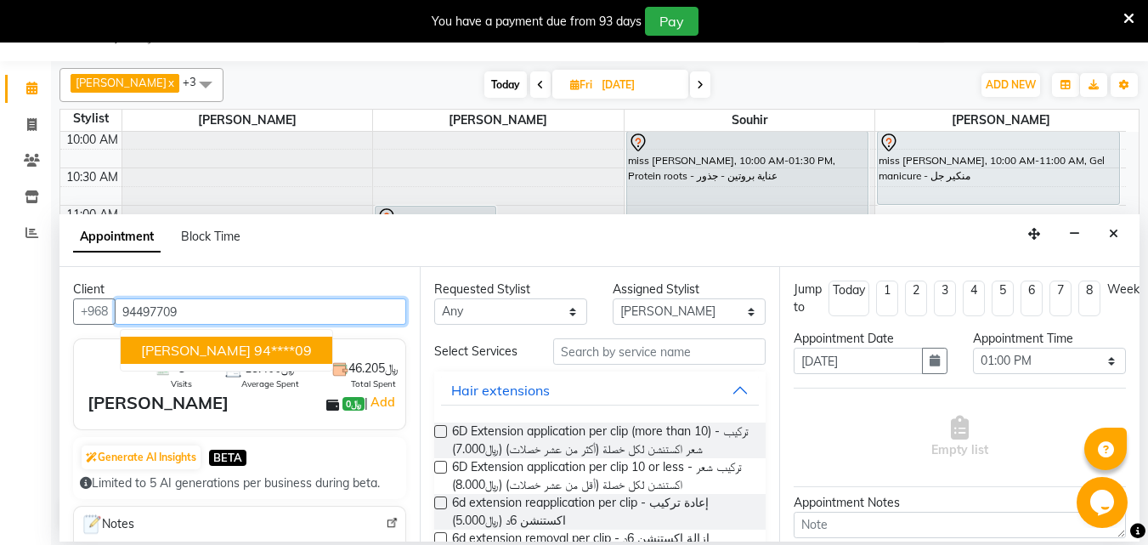
click at [254, 359] on ngb-highlight "94****09" at bounding box center [283, 350] width 58 height 17
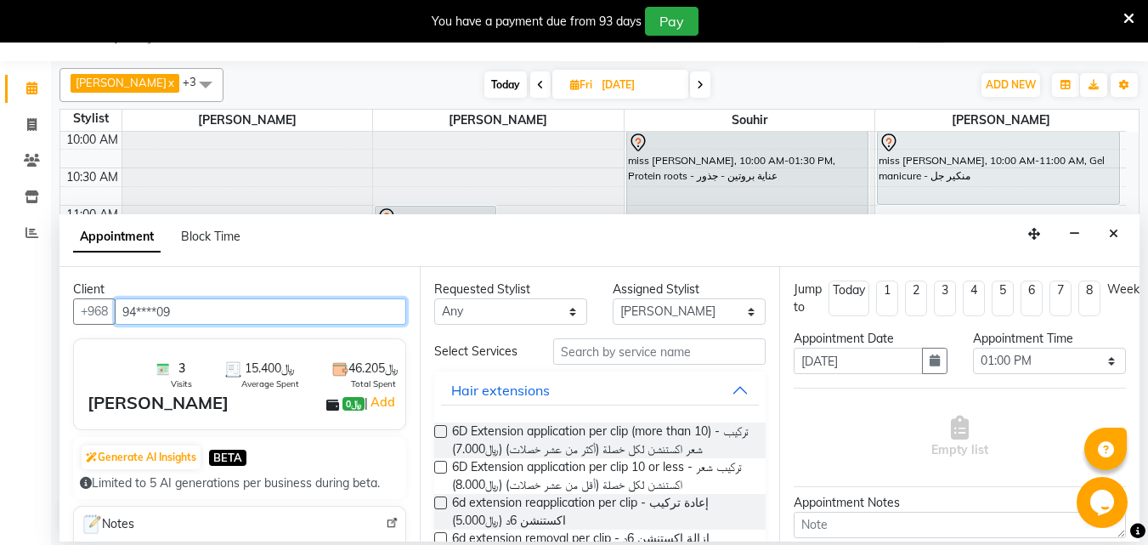
type input "94****09"
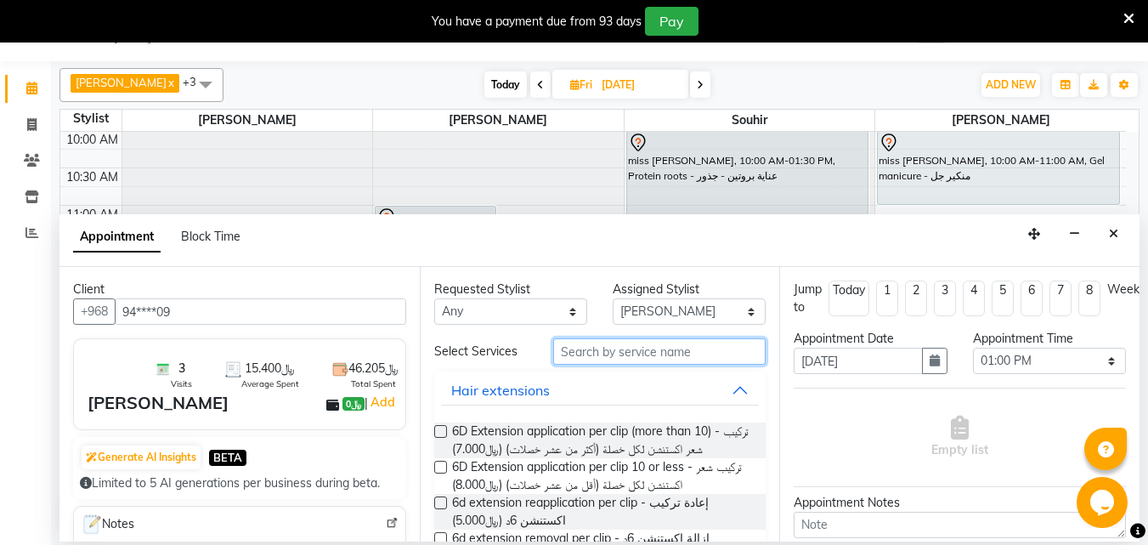
click at [659, 358] on input "text" at bounding box center [659, 351] width 212 height 26
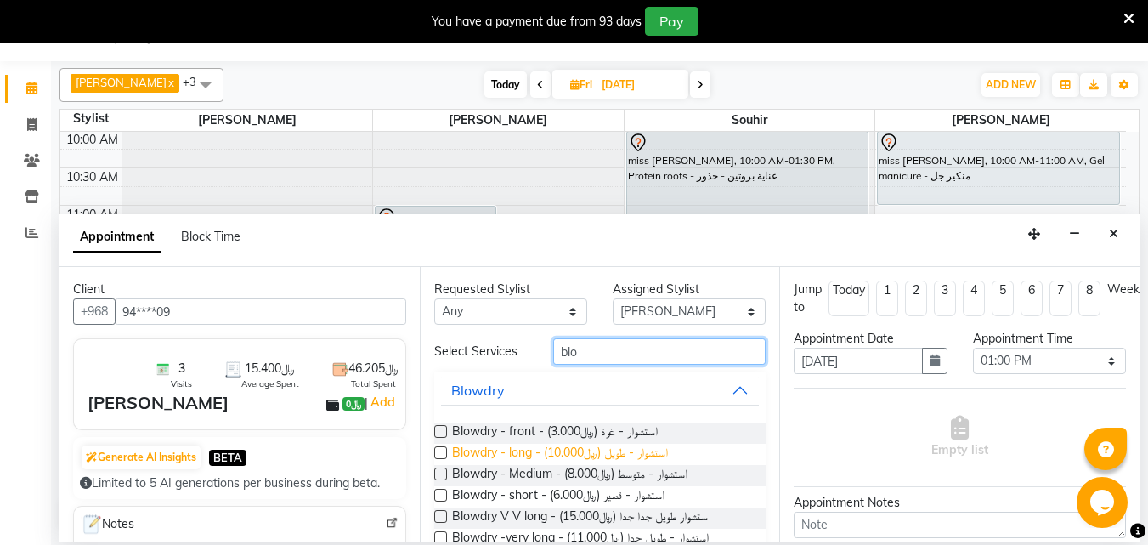
type input "blo"
click at [604, 465] on span "Blowdry - long - استشوار - طويل (﷼10.000)" at bounding box center [560, 454] width 216 height 21
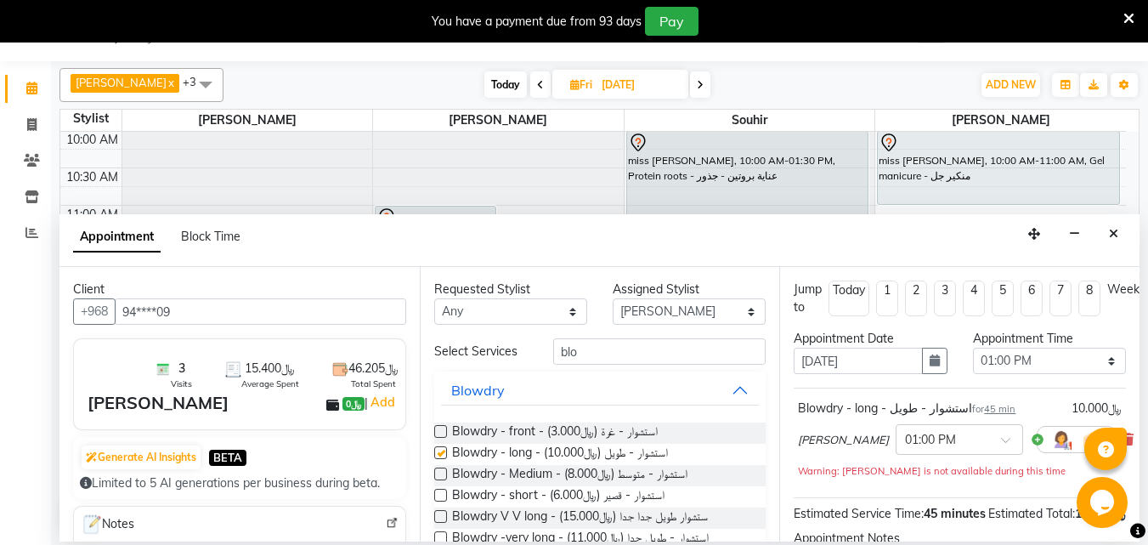
checkbox input "false"
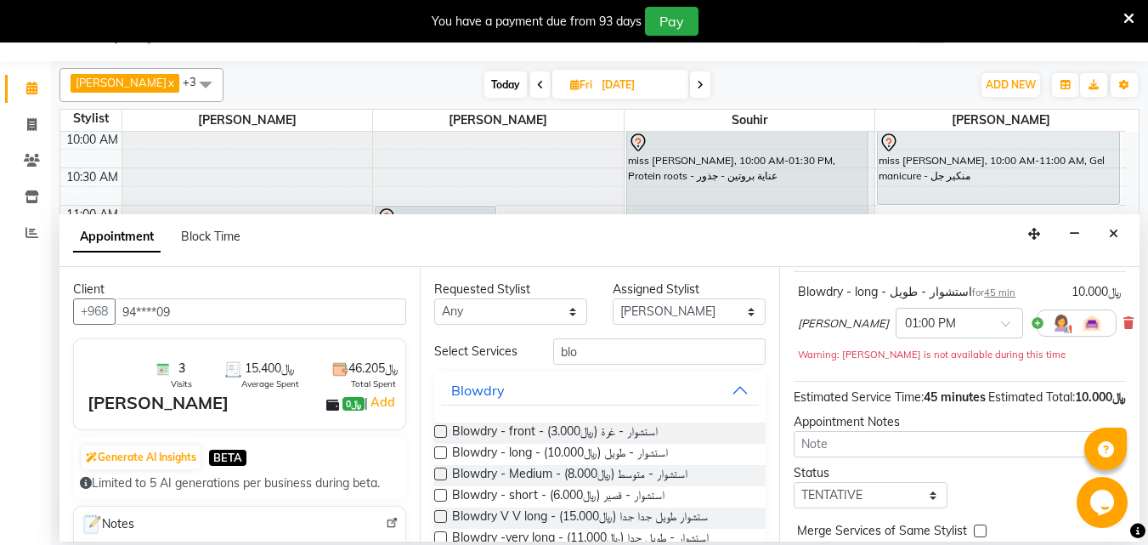
scroll to position [239, 0]
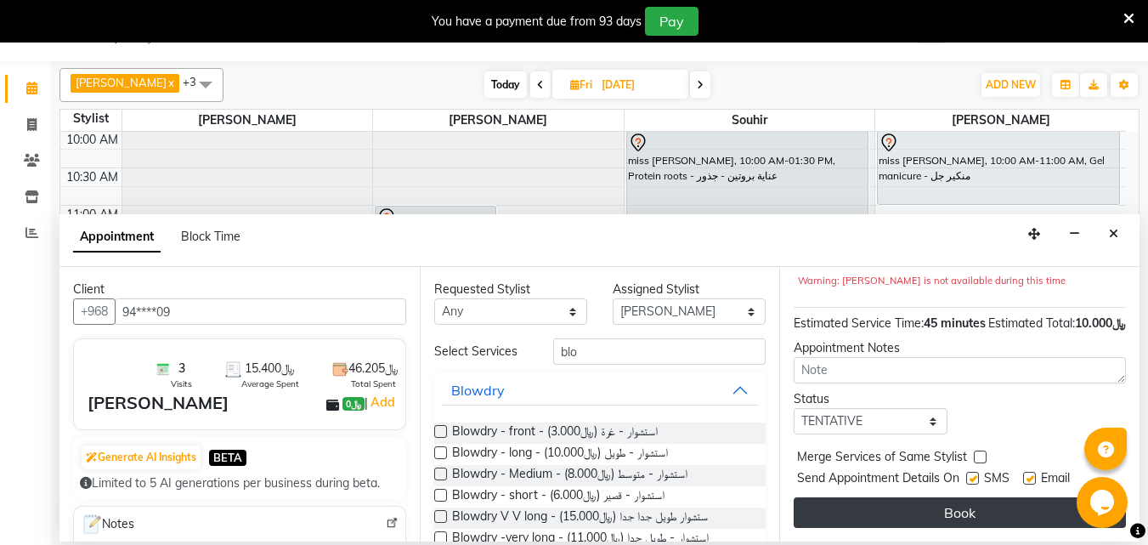
click at [949, 497] on button "Book" at bounding box center [960, 512] width 332 height 31
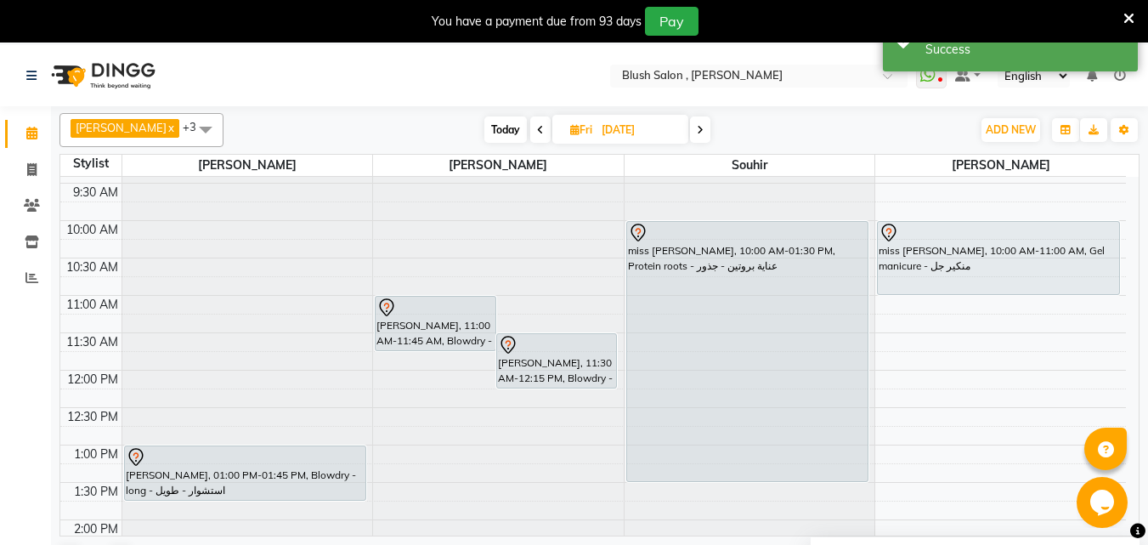
scroll to position [664, 0]
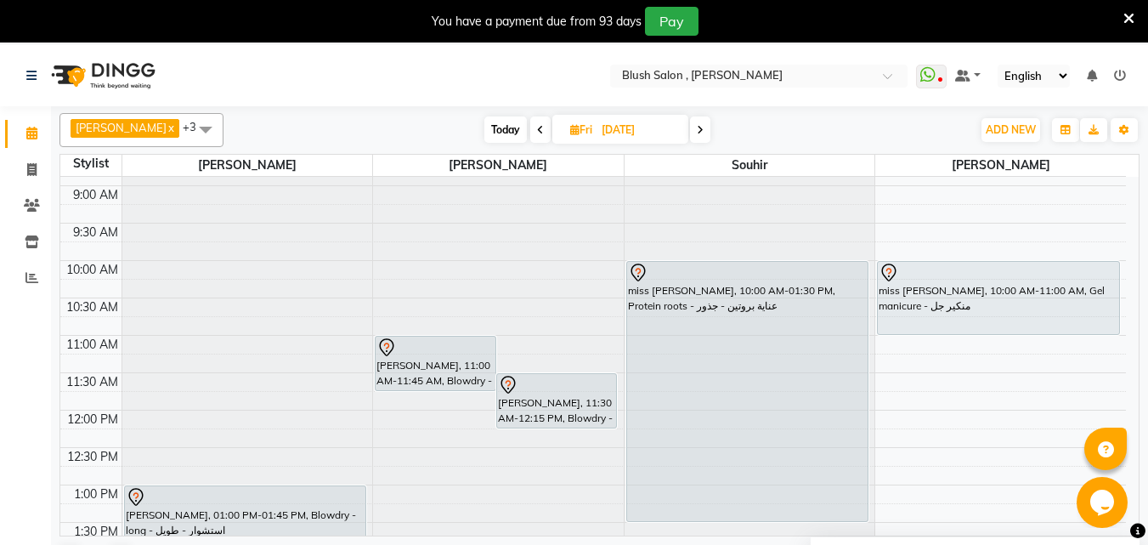
click at [486, 129] on span "Today" at bounding box center [505, 129] width 42 height 26
type input "[DATE]"
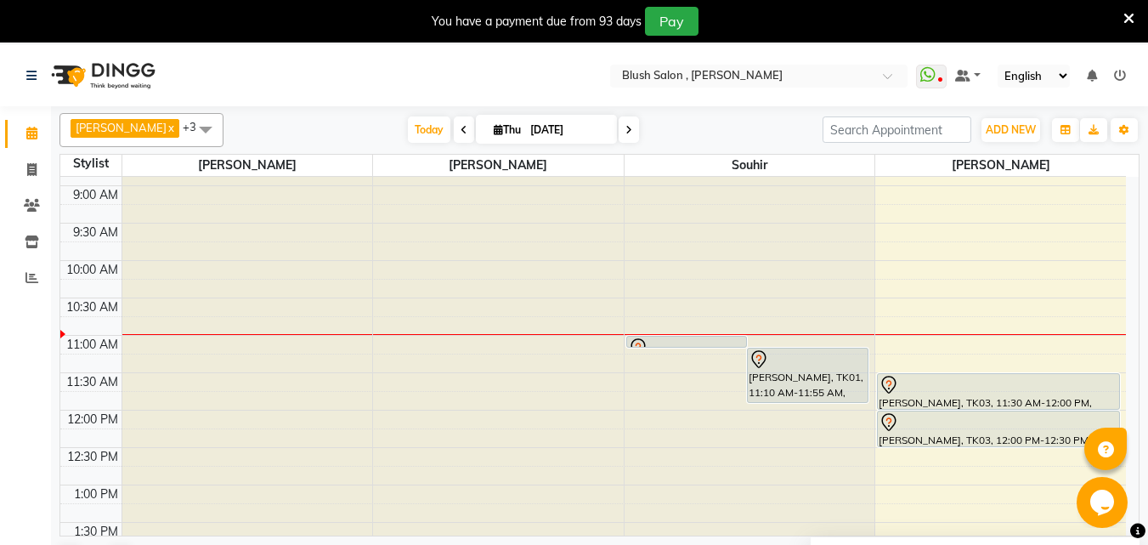
click at [796, 397] on div "[PERSON_NAME], TK01, 11:10 AM-11:55 AM, Blowdry - long - استشوار - طويل" at bounding box center [808, 375] width 120 height 54
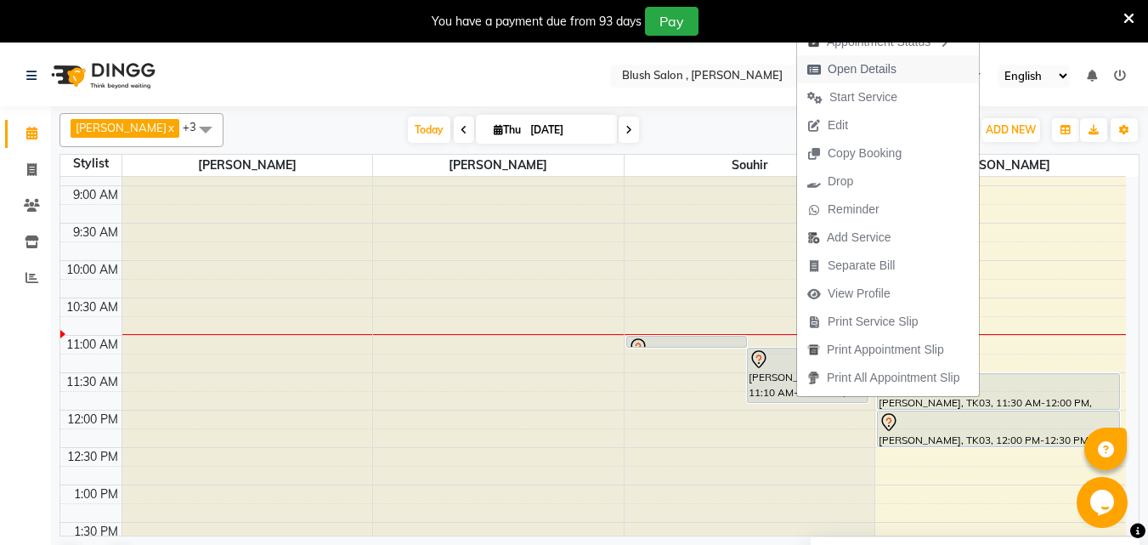
click at [871, 70] on span "Open Details" at bounding box center [862, 69] width 69 height 18
select select "7"
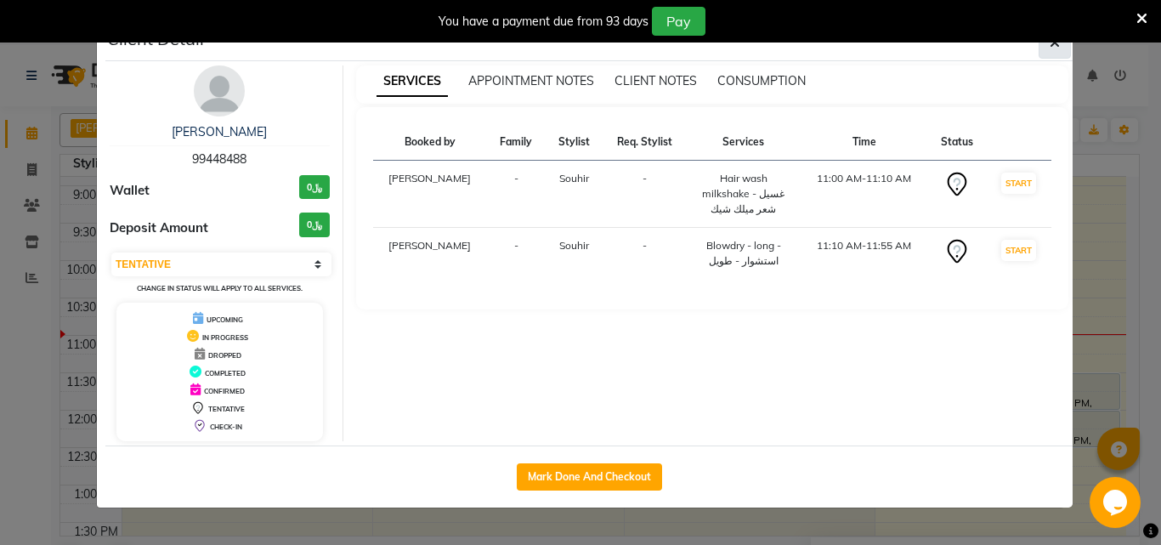
click at [1064, 48] on button "button" at bounding box center [1054, 42] width 32 height 32
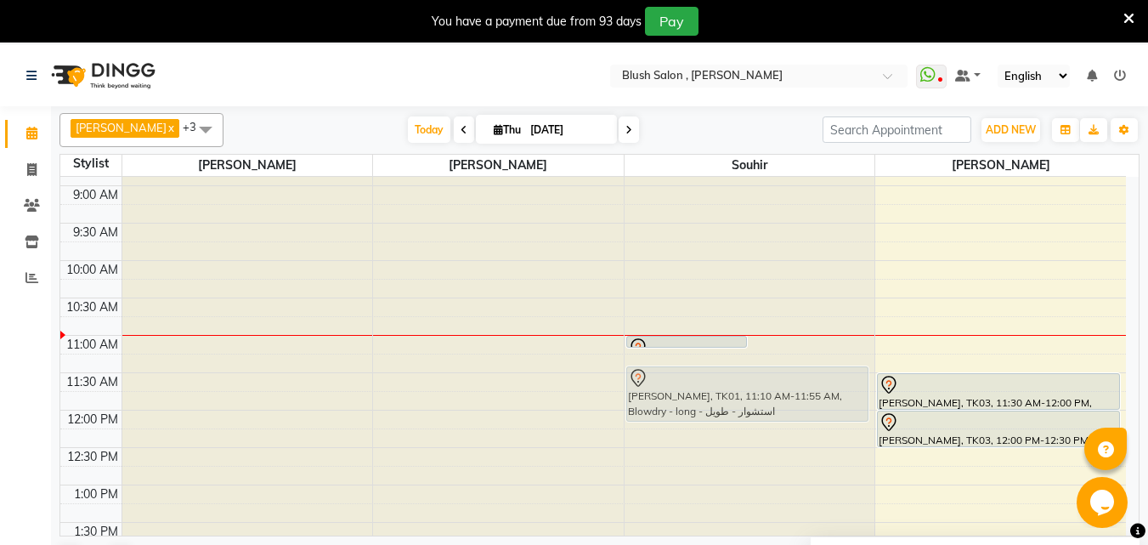
drag, startPoint x: 772, startPoint y: 373, endPoint x: 770, endPoint y: 384, distance: 11.2
click at [770, 384] on div "[PERSON_NAME], TK01, 11:00 AM-11:10 AM, Hair wash milkshake - غسيل شعر ميلك شيك…" at bounding box center [750, 410] width 251 height 1794
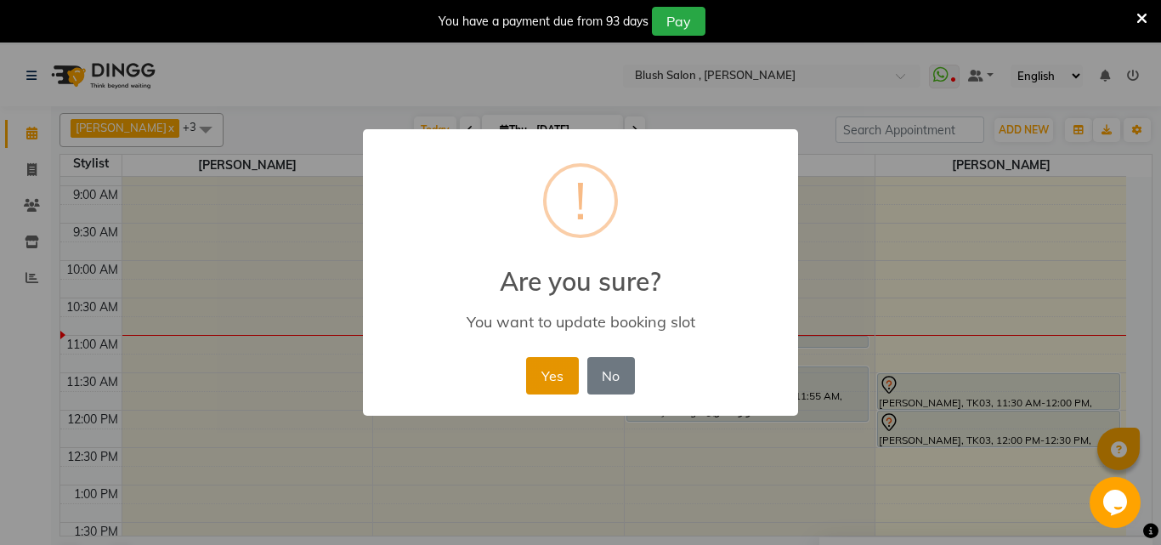
click at [552, 380] on button "Yes" at bounding box center [552, 375] width 52 height 37
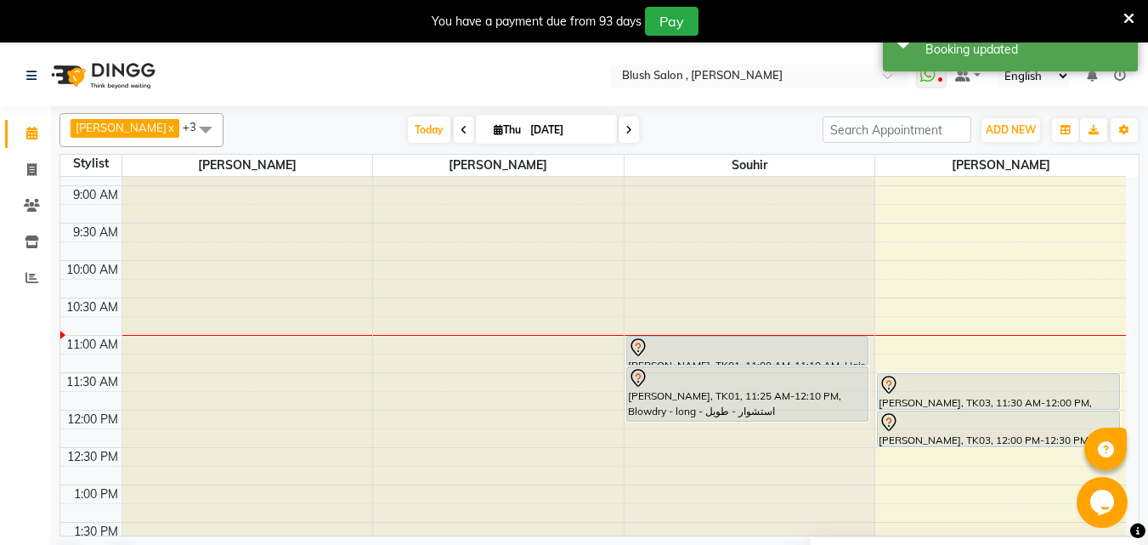
drag, startPoint x: 665, startPoint y: 348, endPoint x: 665, endPoint y: 359, distance: 11.1
click at [665, 359] on div "[PERSON_NAME], TK01, 11:00 AM-11:10 AM, Hair wash milkshake - غسيل شعر ميلك شيك…" at bounding box center [750, 410] width 251 height 1794
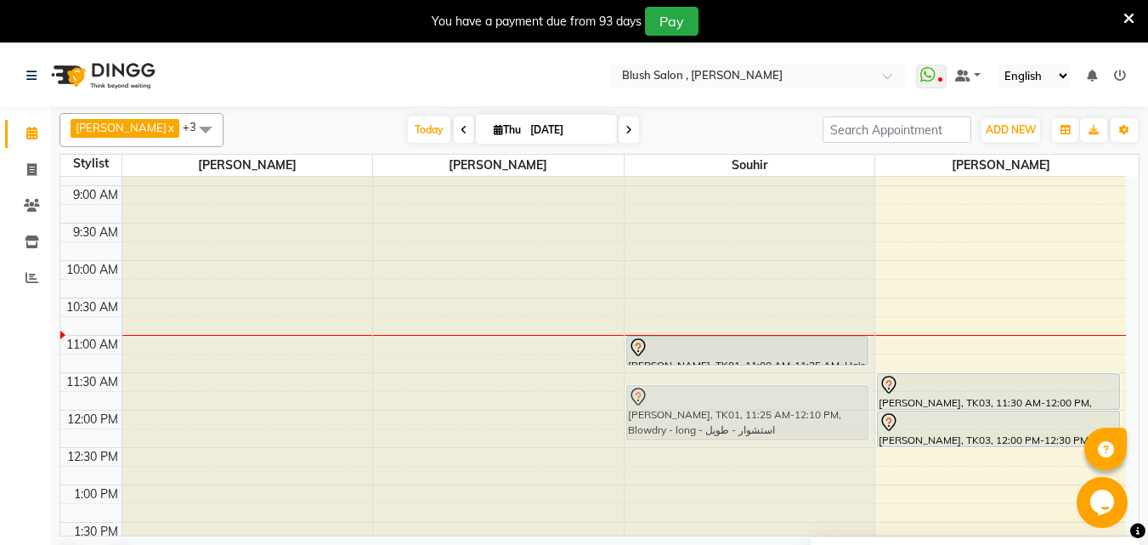
drag, startPoint x: 675, startPoint y: 388, endPoint x: 676, endPoint y: 400, distance: 12.0
click at [676, 400] on div "[PERSON_NAME], TK01, 11:00 AM-11:25 AM, Hair wash milkshake - غسيل شعر ميلك شيك…" at bounding box center [750, 410] width 251 height 1794
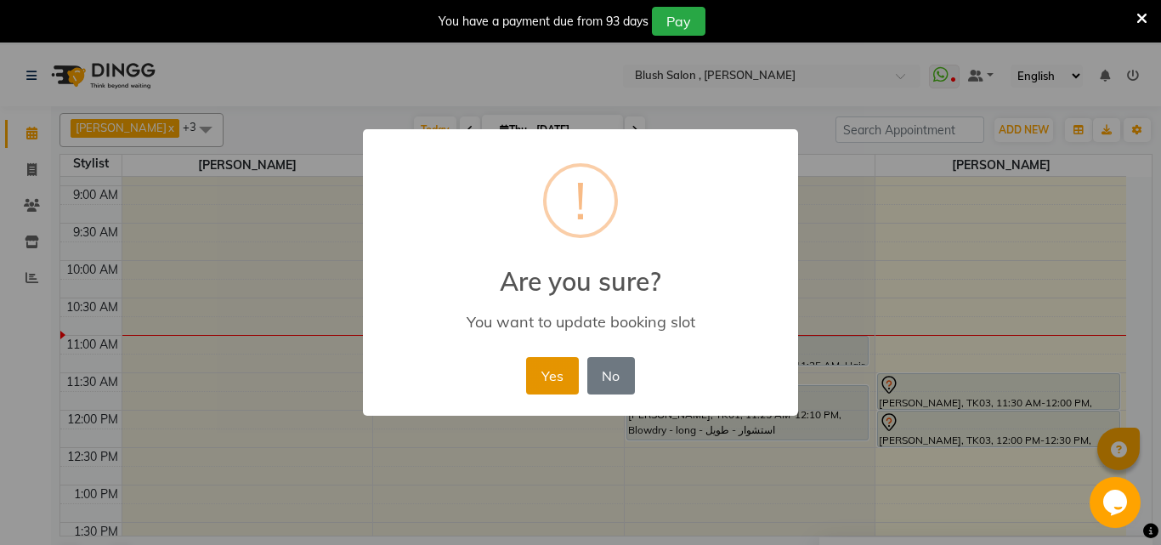
click at [543, 387] on button "Yes" at bounding box center [552, 375] width 52 height 37
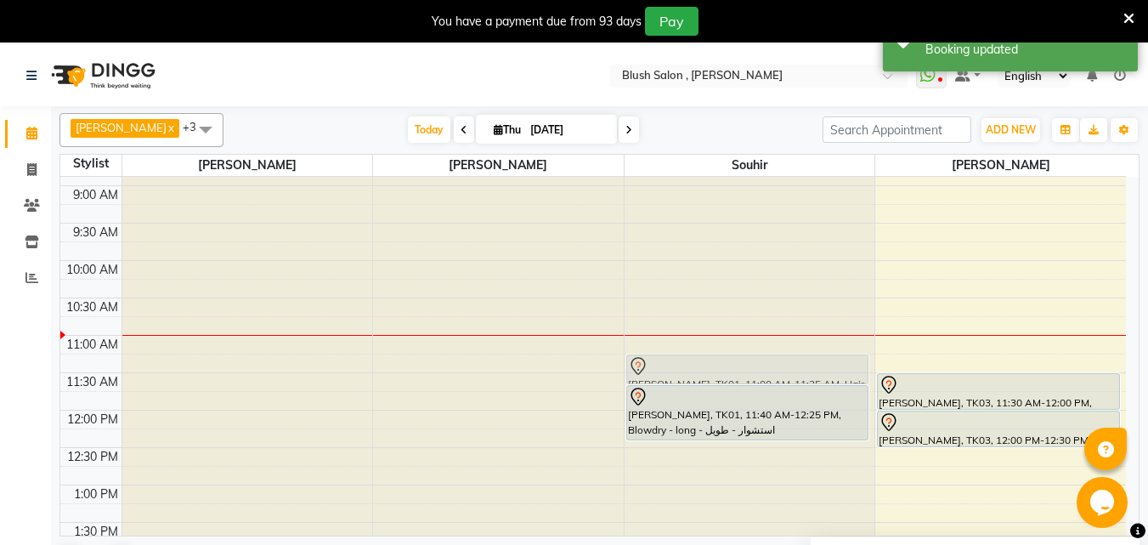
drag, startPoint x: 642, startPoint y: 350, endPoint x: 644, endPoint y: 365, distance: 14.7
click at [644, 365] on div "[PERSON_NAME], TK01, 11:00 AM-11:25 AM, Hair wash milkshake - غسيل شعر ميلك شيك…" at bounding box center [750, 410] width 251 height 1794
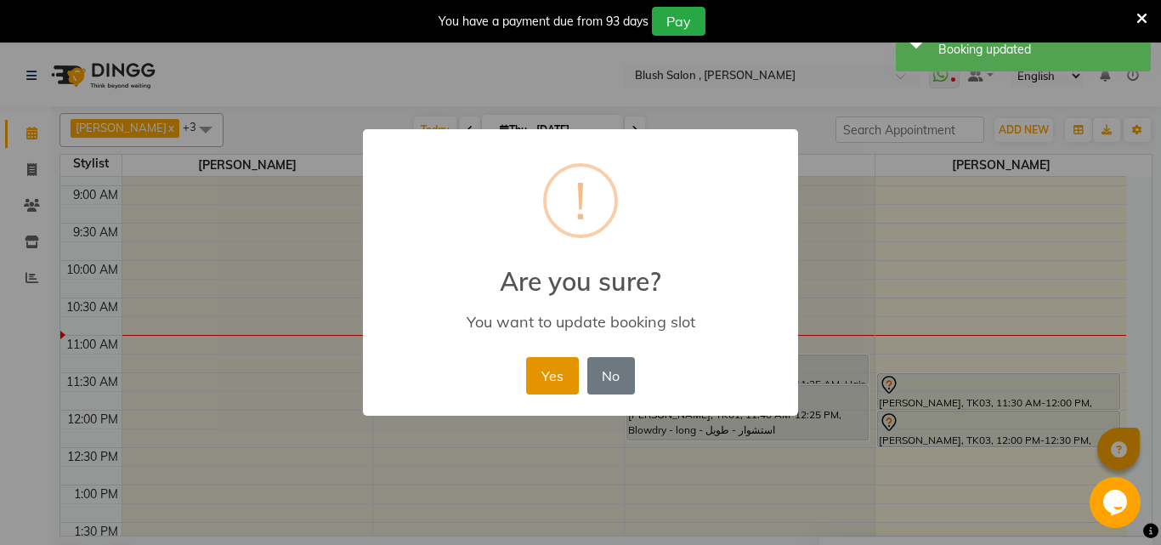
click at [559, 384] on button "Yes" at bounding box center [552, 375] width 52 height 37
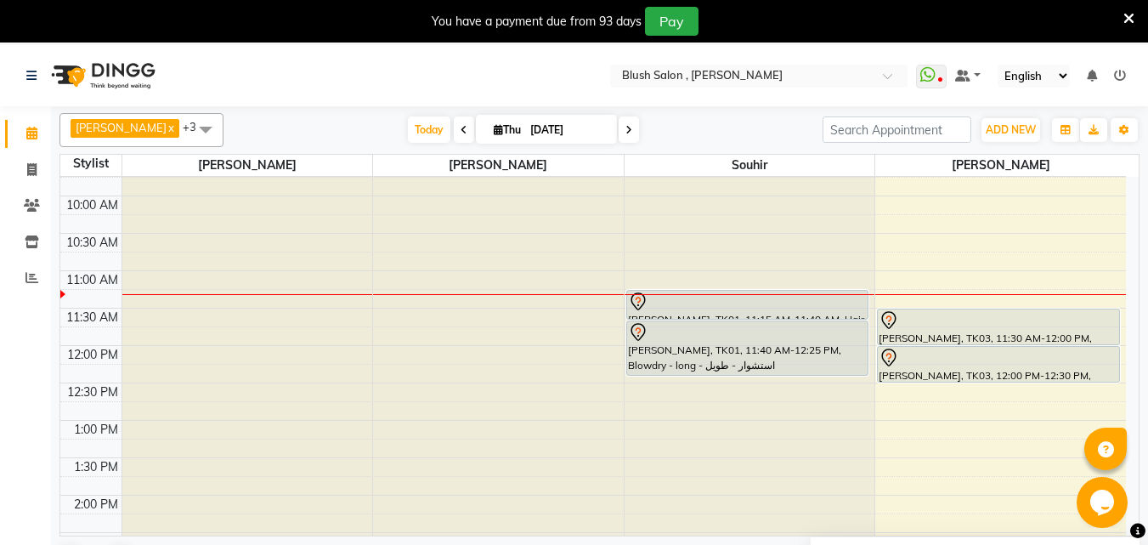
scroll to position [749, 0]
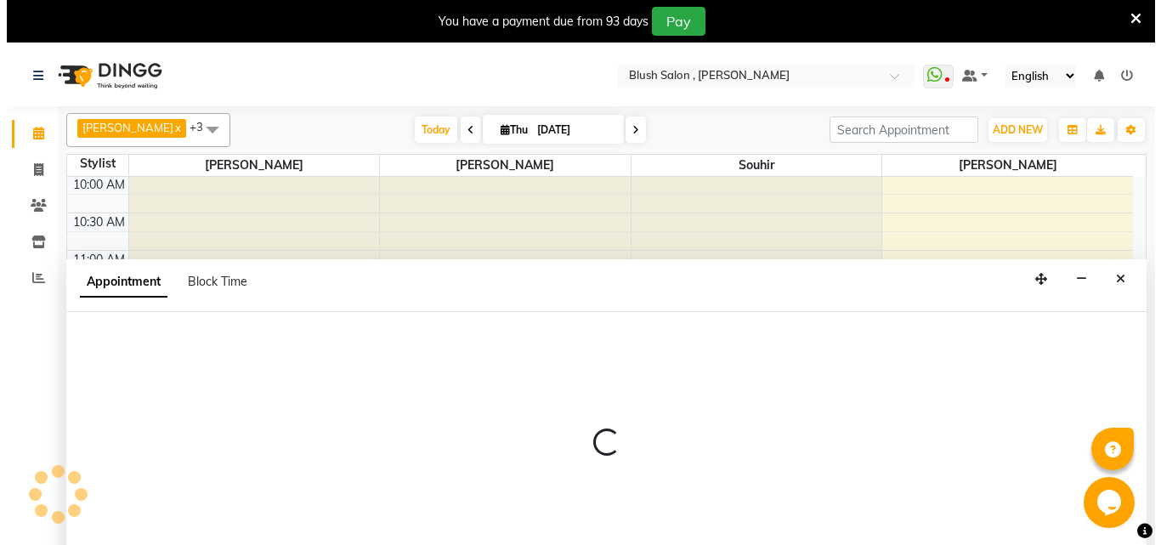
scroll to position [45, 0]
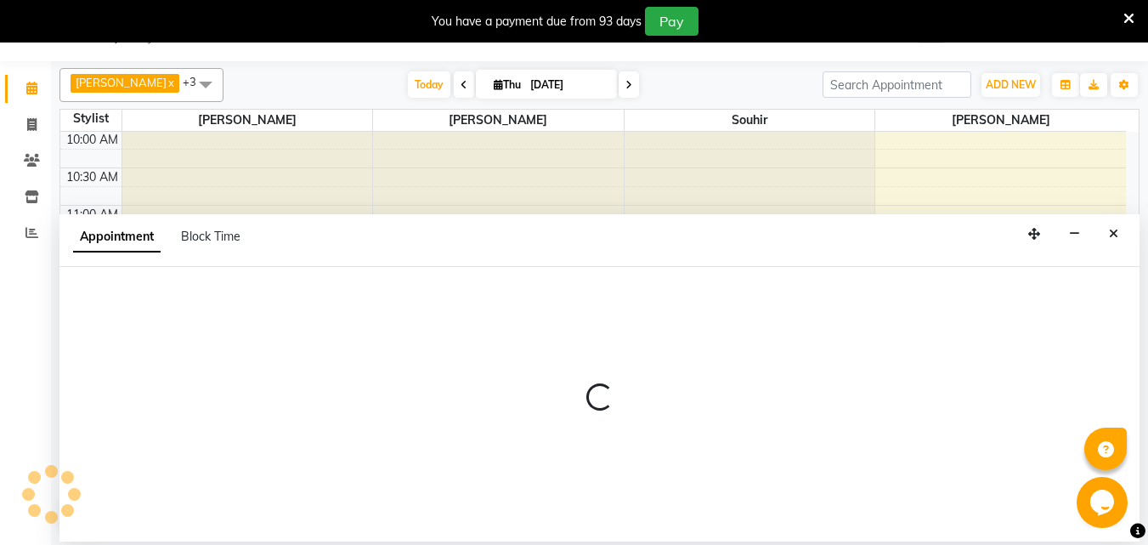
select select "38038"
select select "tentative"
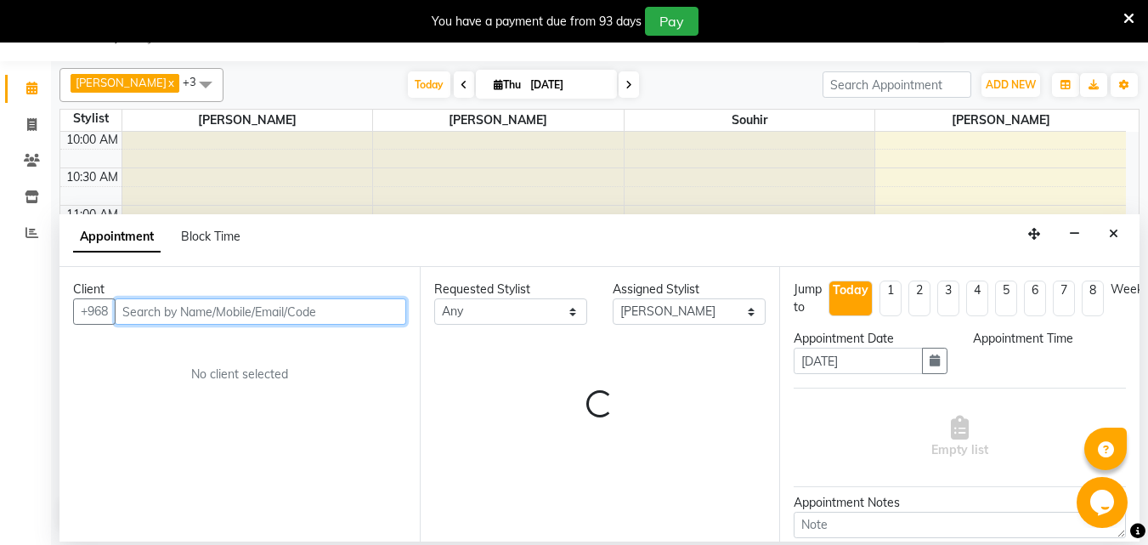
select select "690"
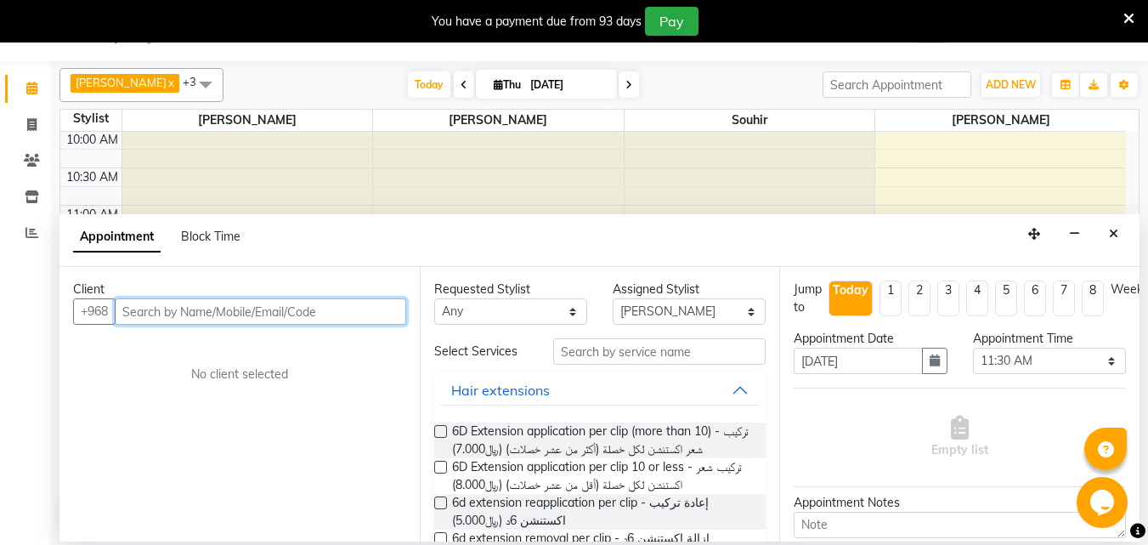
click at [180, 317] on input "text" at bounding box center [260, 311] width 291 height 26
type input "95601233"
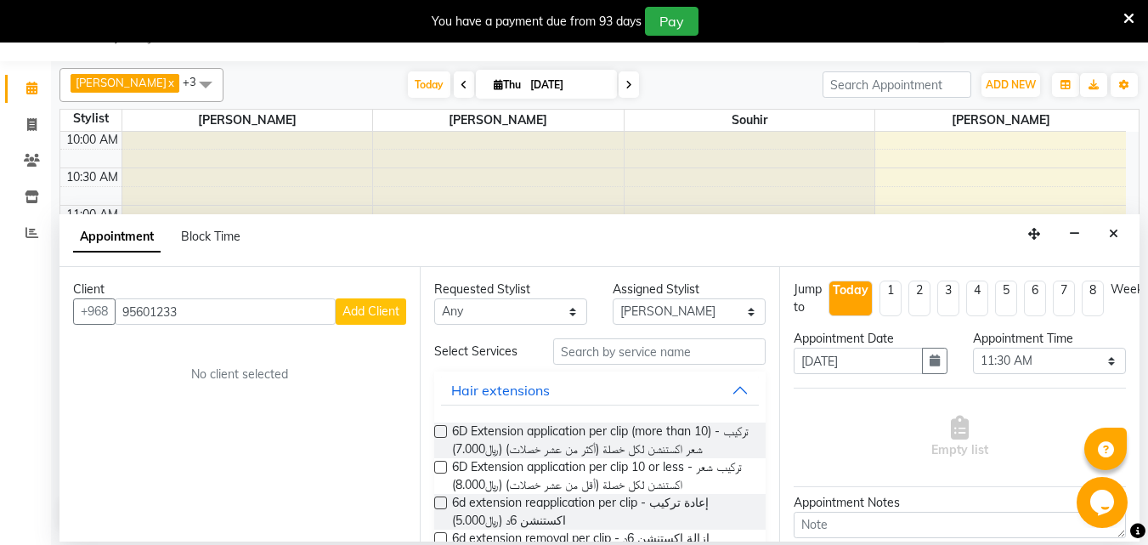
click at [372, 317] on span "Add Client" at bounding box center [370, 310] width 57 height 15
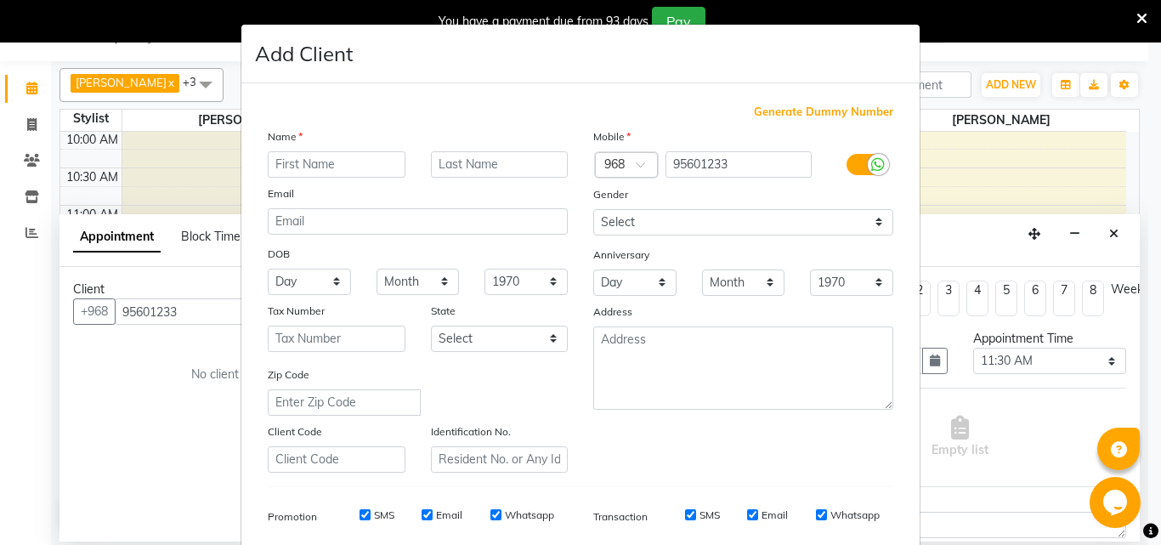
click at [331, 166] on input "text" at bounding box center [337, 164] width 138 height 26
type input "mazoon"
click at [449, 172] on input "text" at bounding box center [500, 164] width 138 height 26
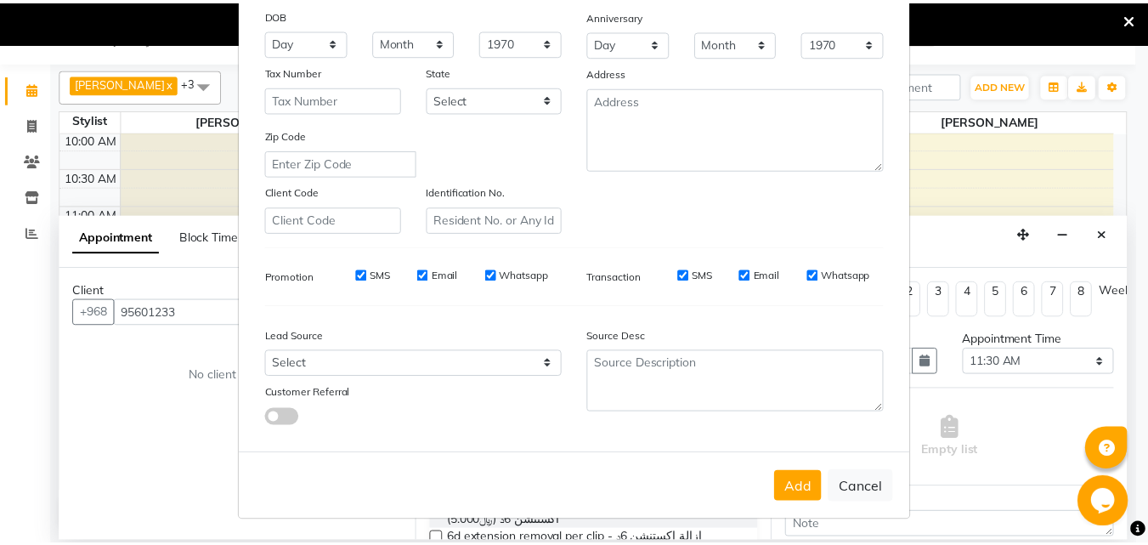
scroll to position [278, 0]
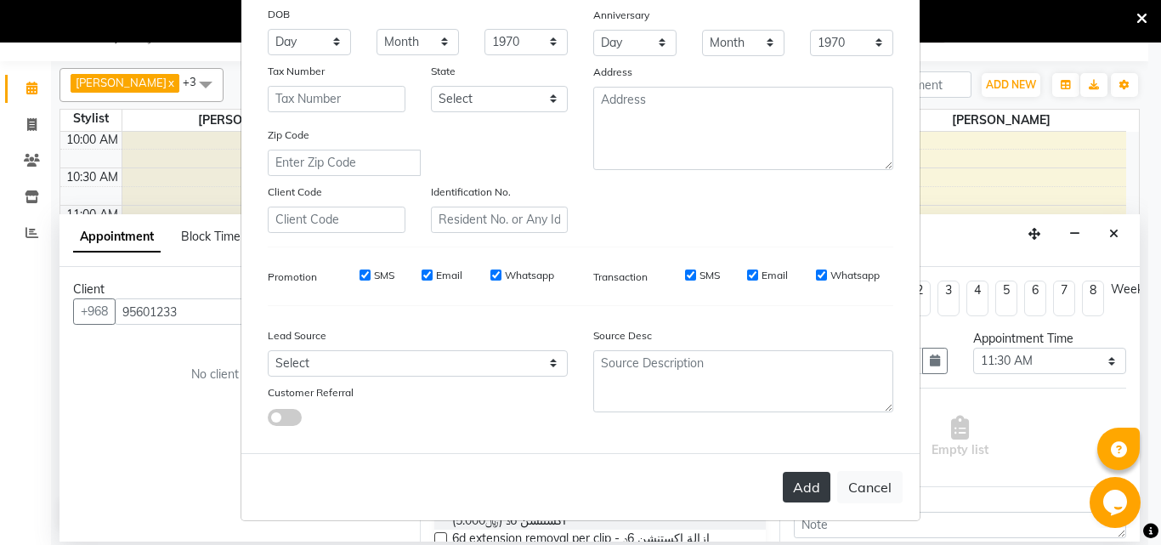
type input "al balushi"
click at [791, 489] on button "Add" at bounding box center [807, 487] width 48 height 31
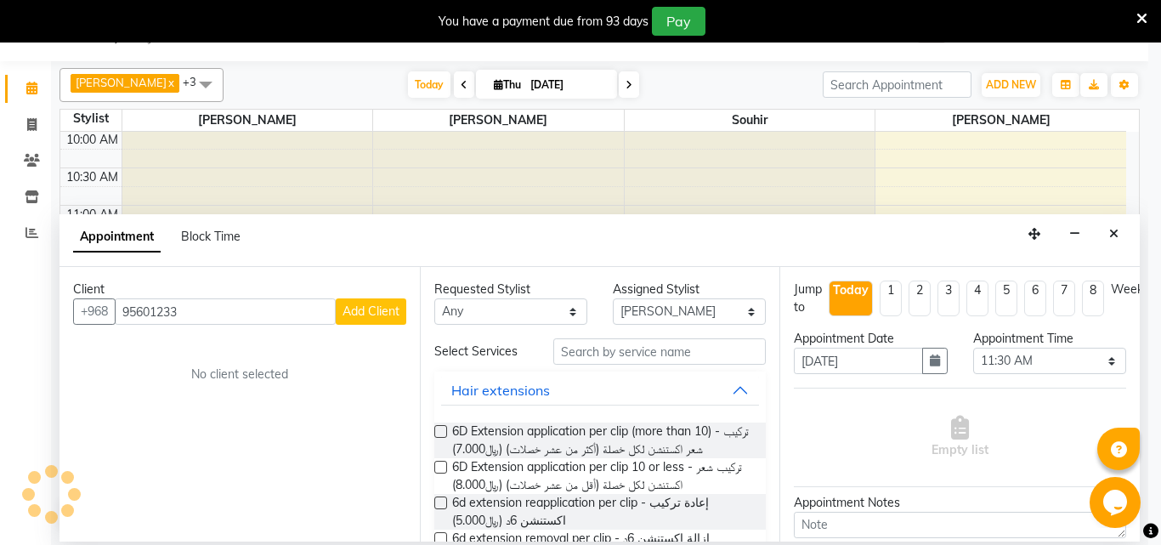
type input "95****33"
select select
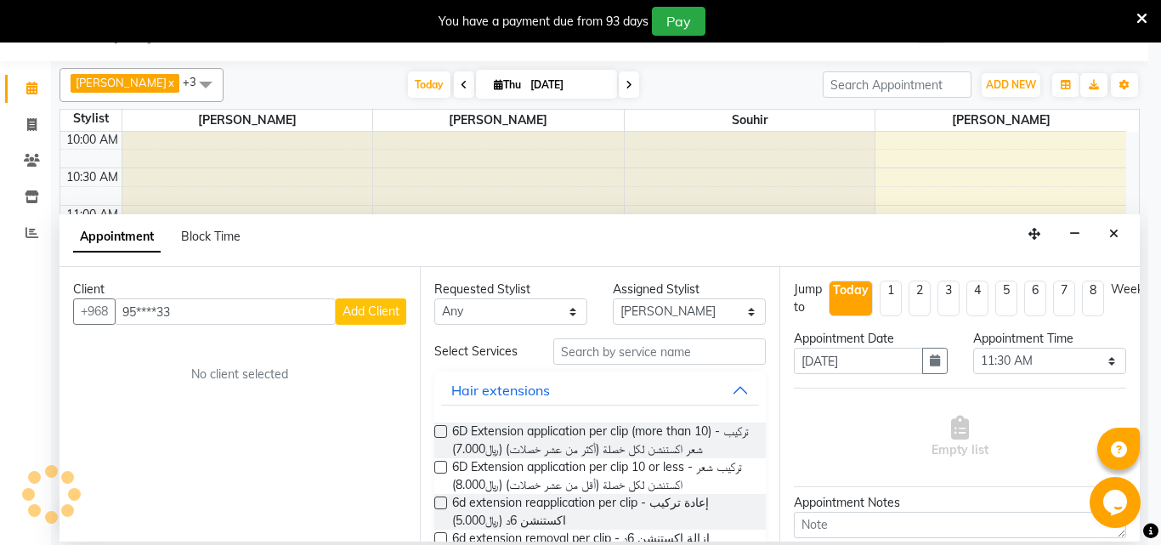
select select
checkbox input "false"
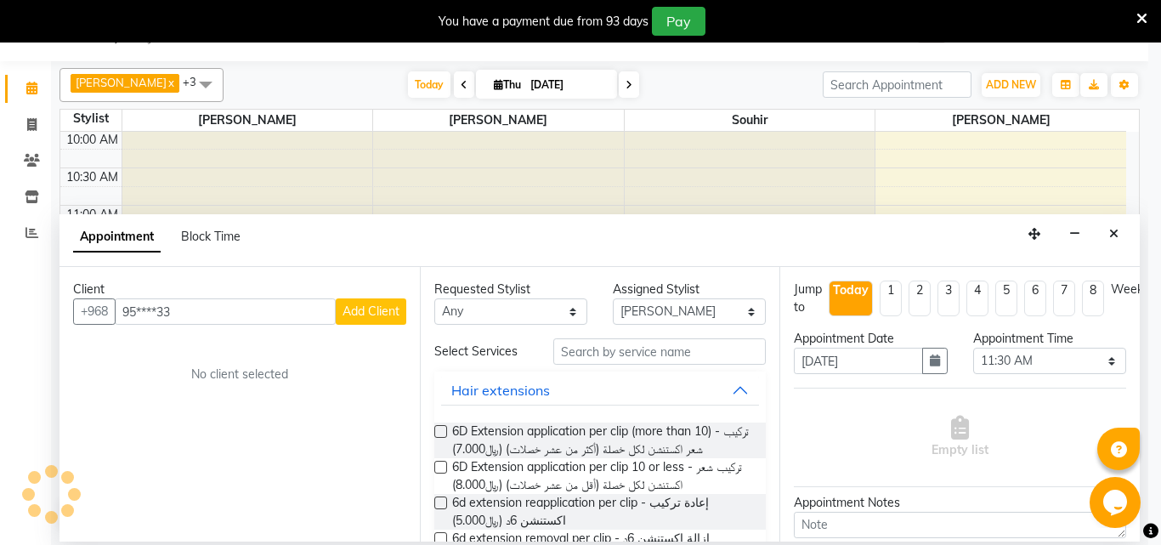
checkbox input "false"
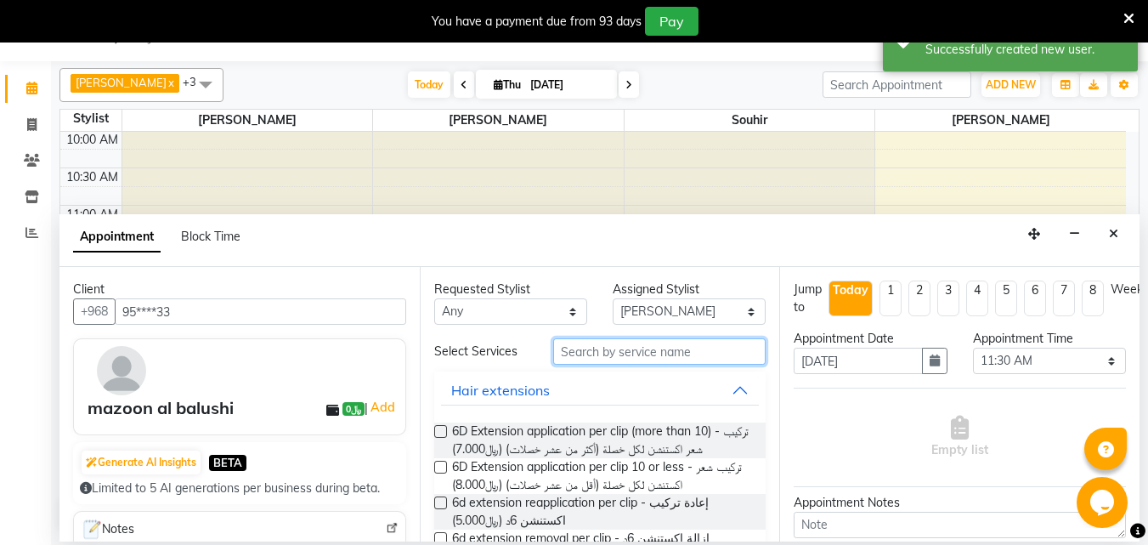
click at [621, 362] on input "text" at bounding box center [659, 351] width 212 height 26
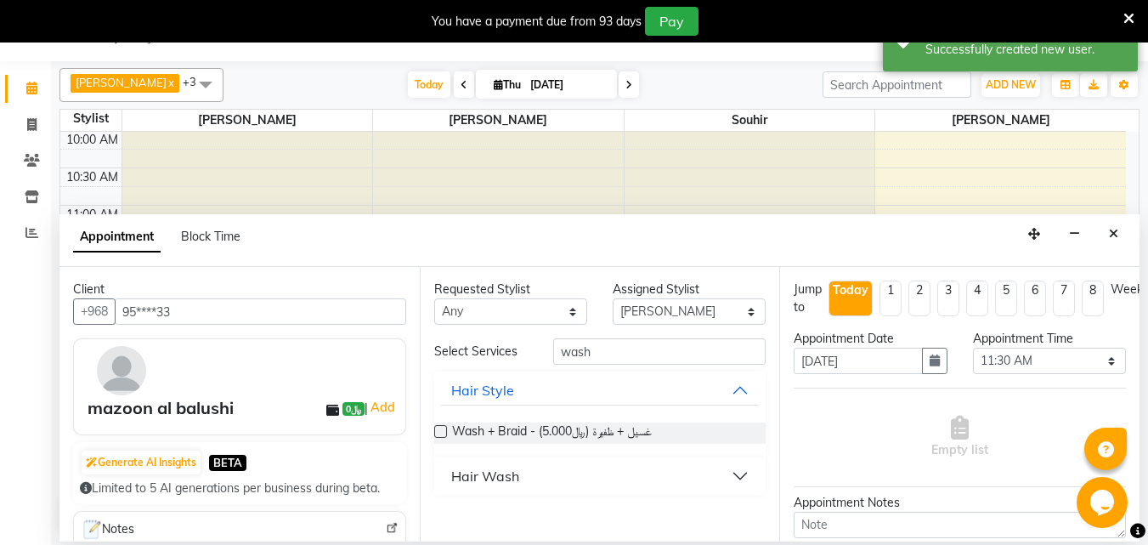
click at [498, 486] on div "Hair Wash" at bounding box center [485, 476] width 68 height 20
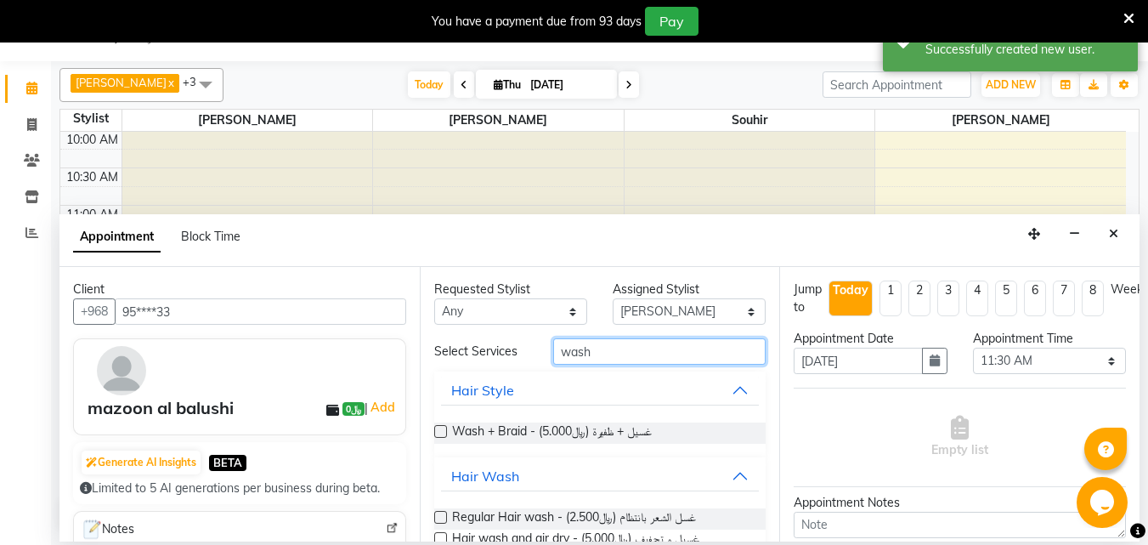
click at [609, 364] on input "wash" at bounding box center [659, 351] width 212 height 26
type input "w"
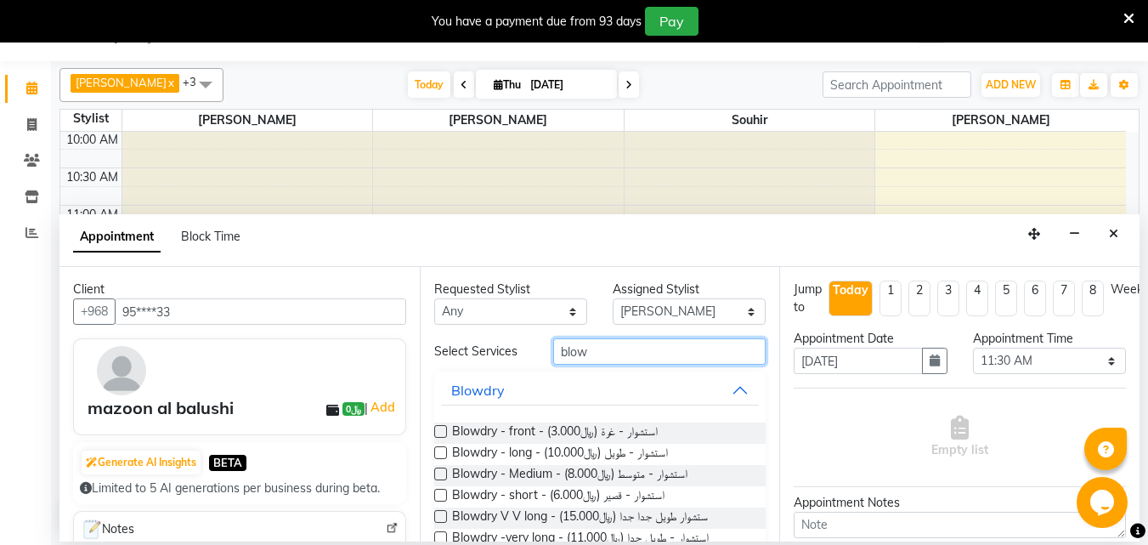
type input "blow"
click at [442, 459] on label at bounding box center [440, 452] width 13 height 13
click at [442, 460] on input "checkbox" at bounding box center [439, 454] width 11 height 11
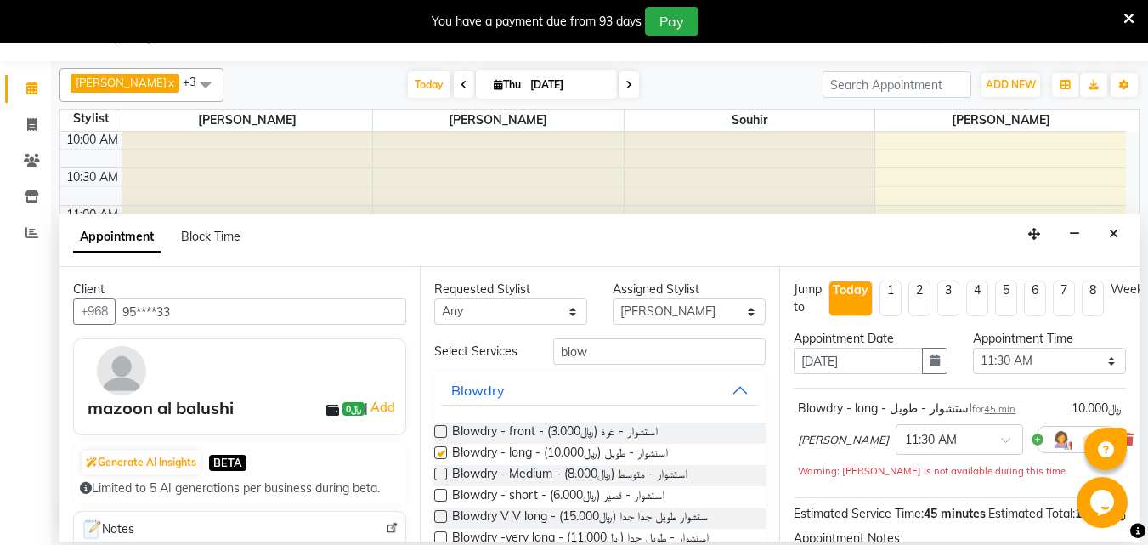
checkbox input "false"
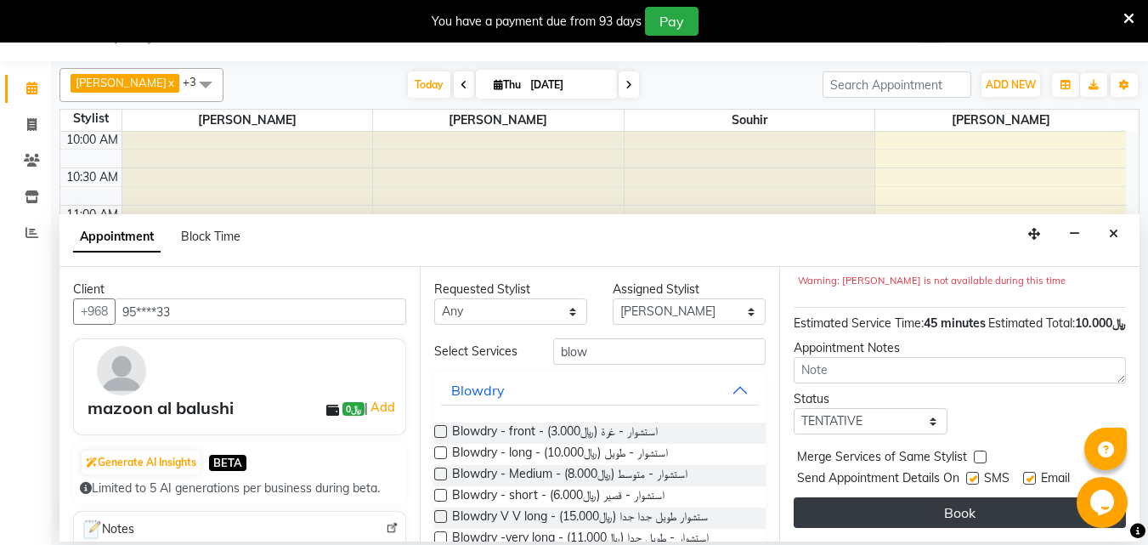
click at [956, 499] on button "Book" at bounding box center [960, 512] width 332 height 31
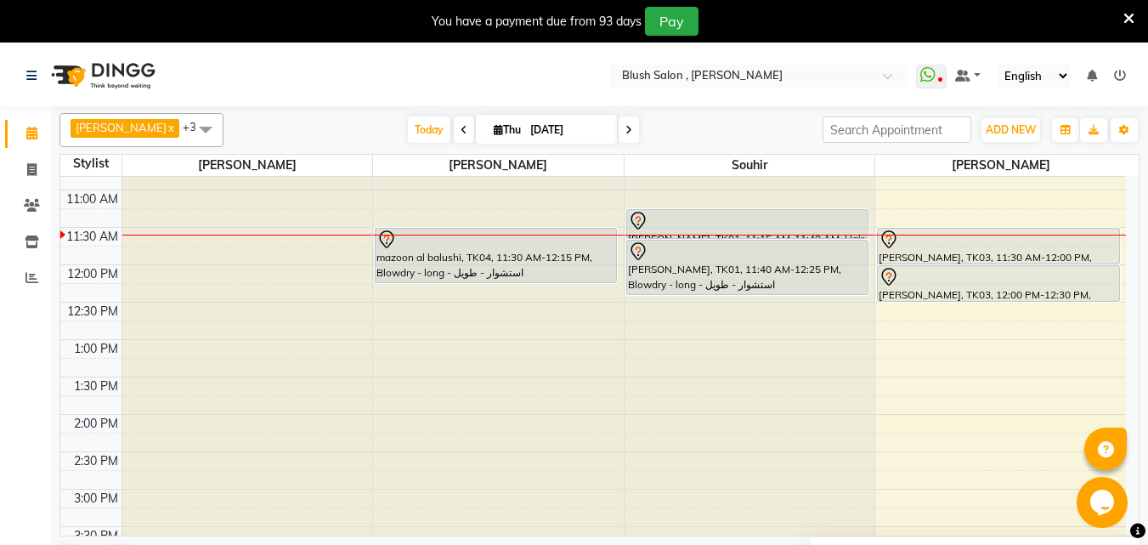
scroll to position [749, 0]
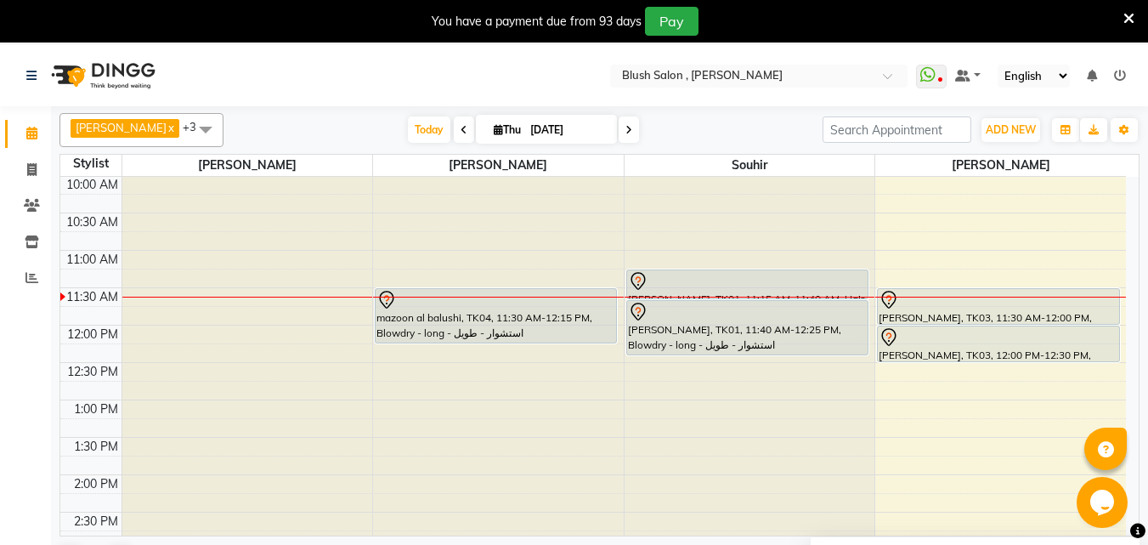
click at [489, 129] on span "Thu" at bounding box center [507, 129] width 36 height 13
select select "9"
select select "2025"
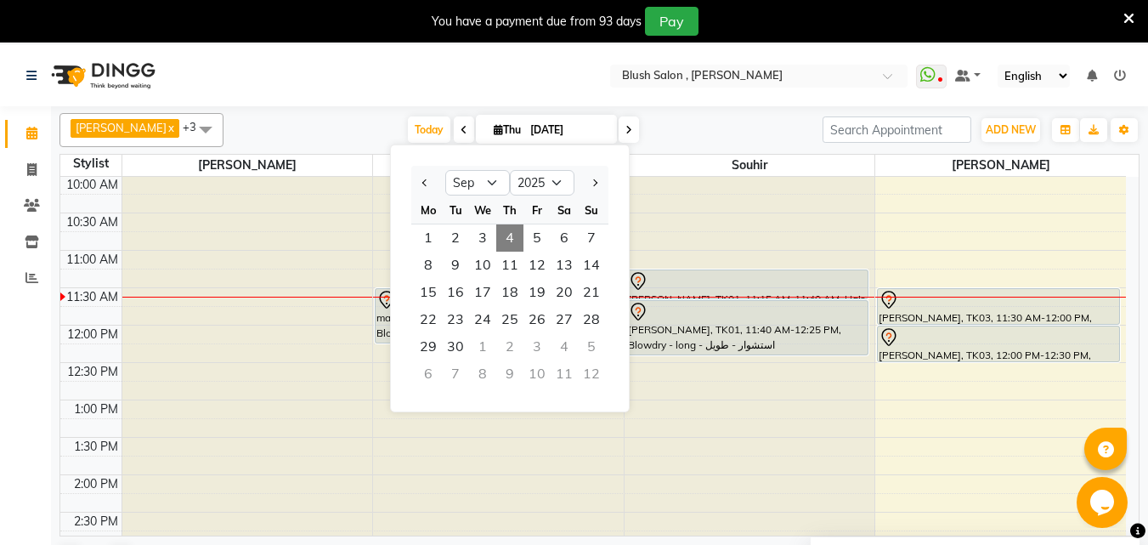
click at [988, 399] on div "12:00 AM 12:30 AM 1:00 AM 1:30 AM 2:00 AM 2:30 AM 3:00 AM 3:30 AM 4:00 AM 4:30 …" at bounding box center [593, 325] width 1066 height 1794
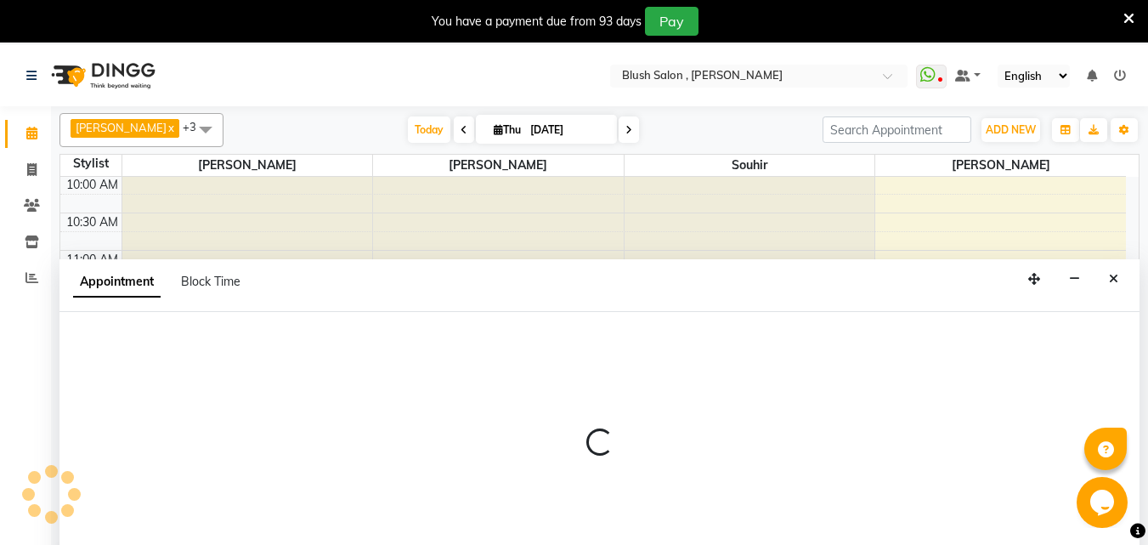
scroll to position [45, 0]
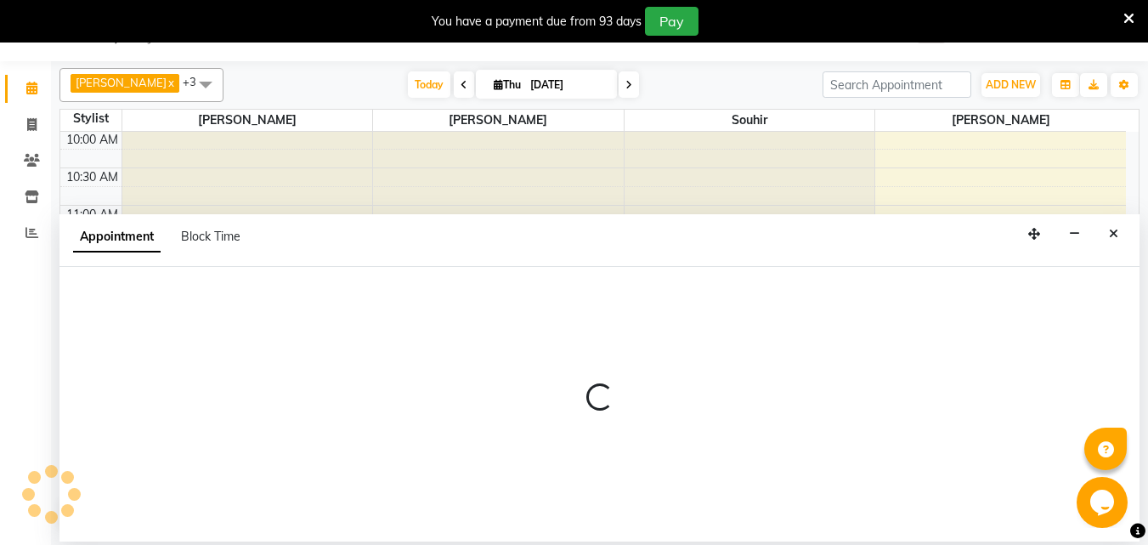
select select "64153"
select select "765"
select select "tentative"
